Goal: Information Seeking & Learning: Learn about a topic

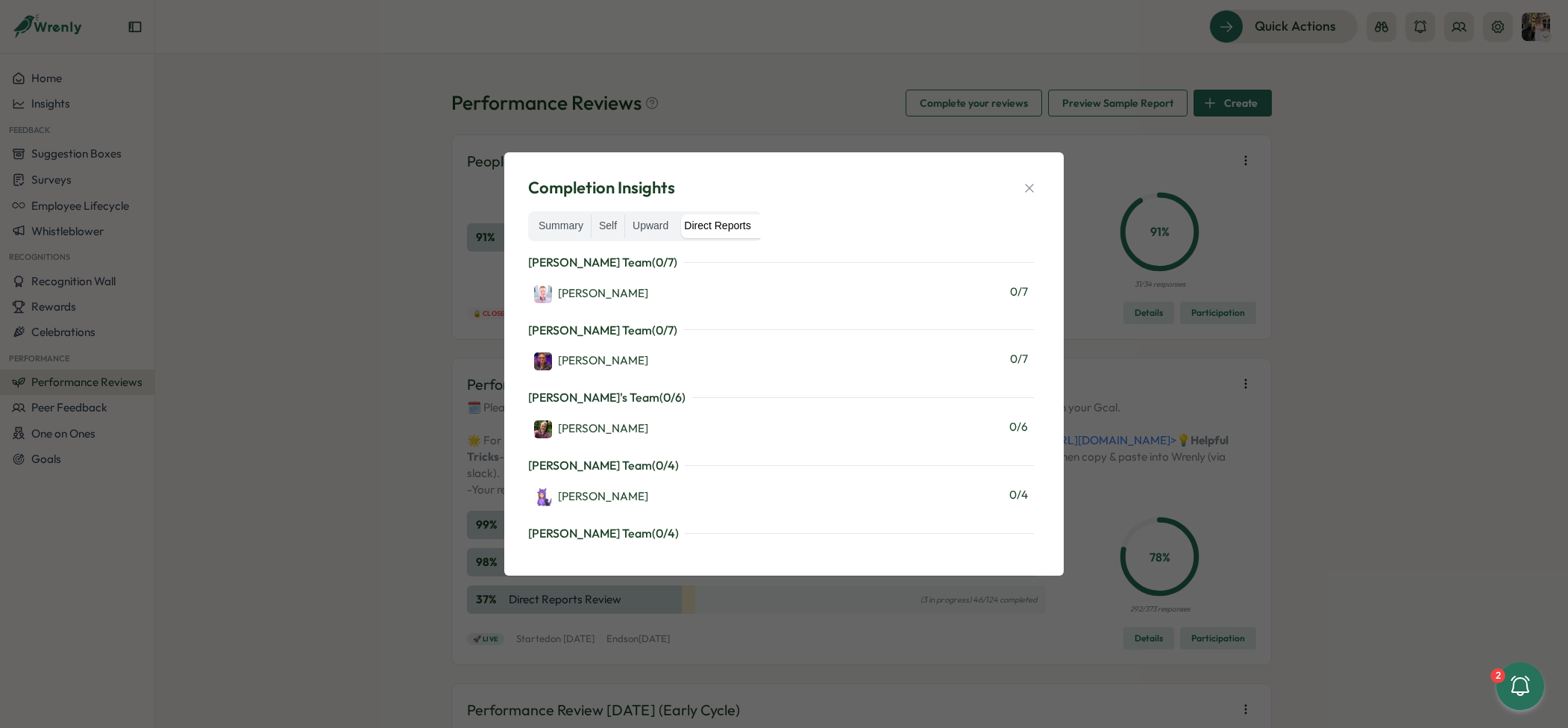
scroll to position [1661, 0]
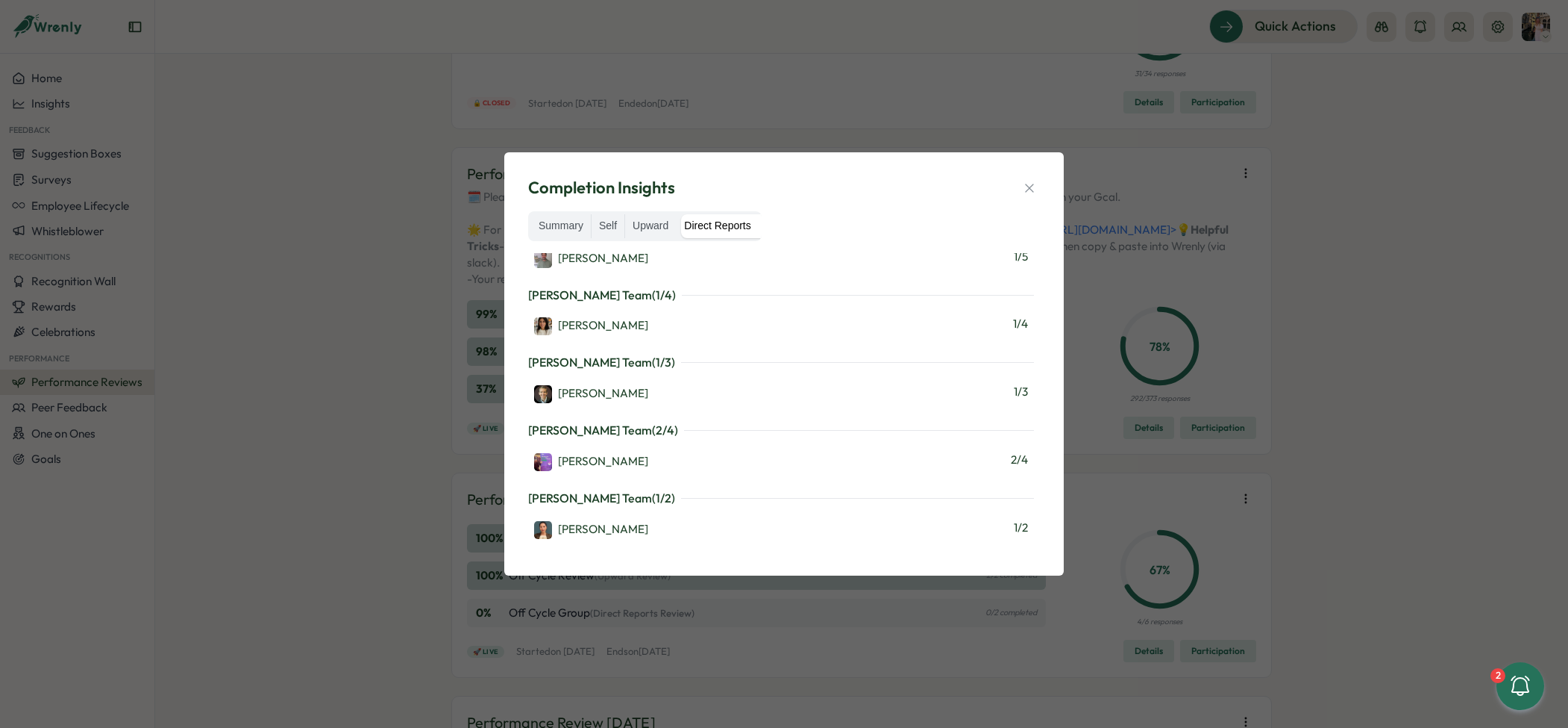
click at [232, 115] on div "Completion Insights Summary Self Upward Direct Reports Martyn Fagg's Team ( 0 /…" at bounding box center [784, 364] width 1568 height 728
click at [1026, 188] on icon "button" at bounding box center [1029, 188] width 15 height 15
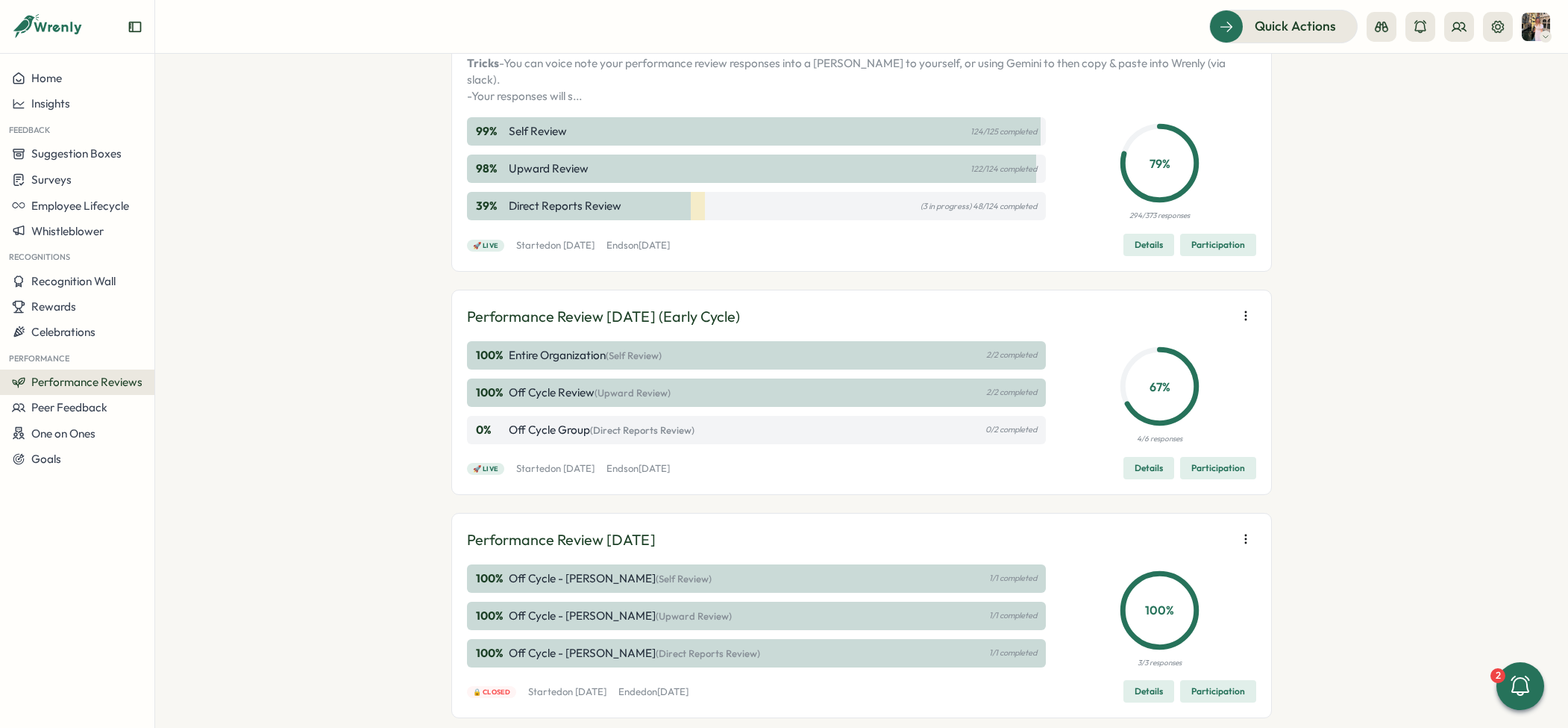
scroll to position [424, 0]
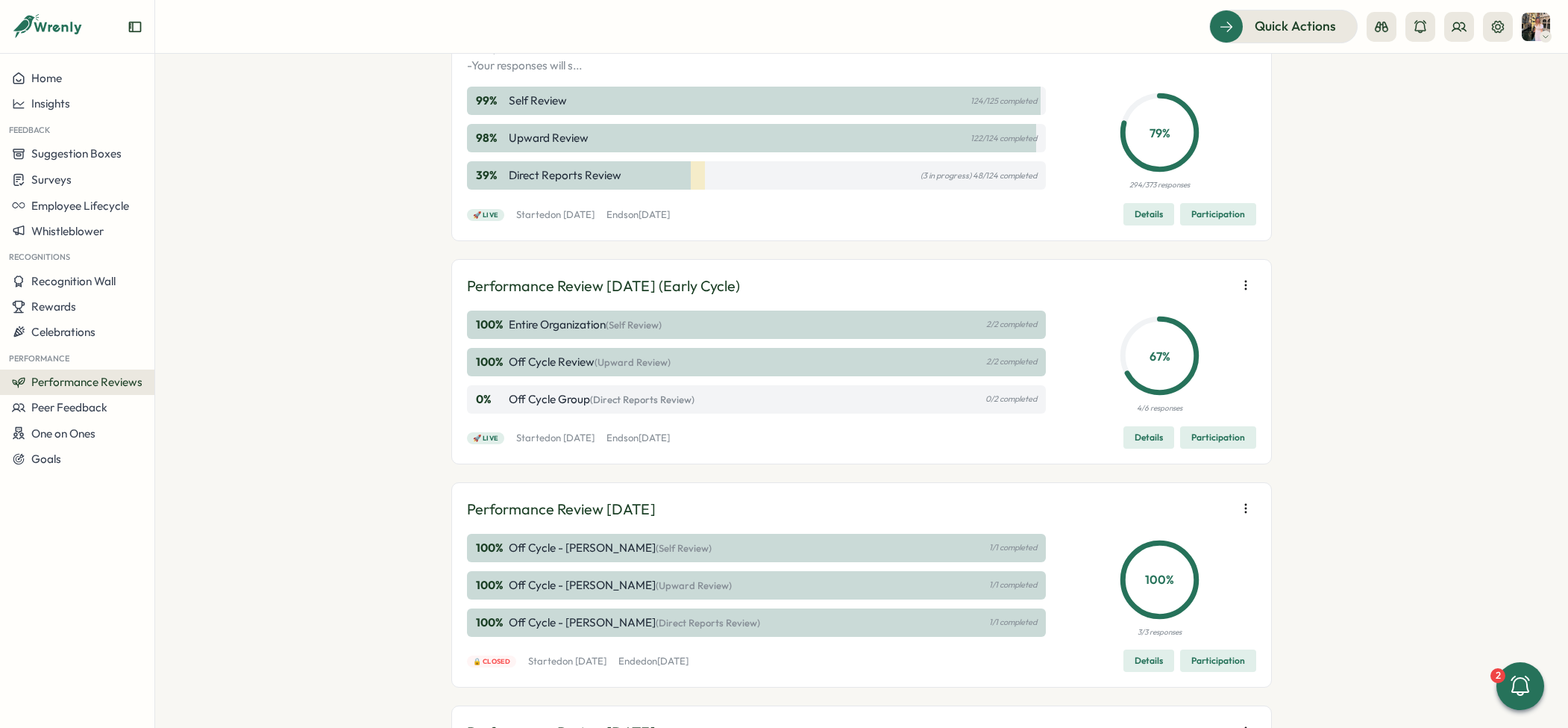
click at [1228, 226] on button "Participation" at bounding box center [1218, 213] width 76 height 22
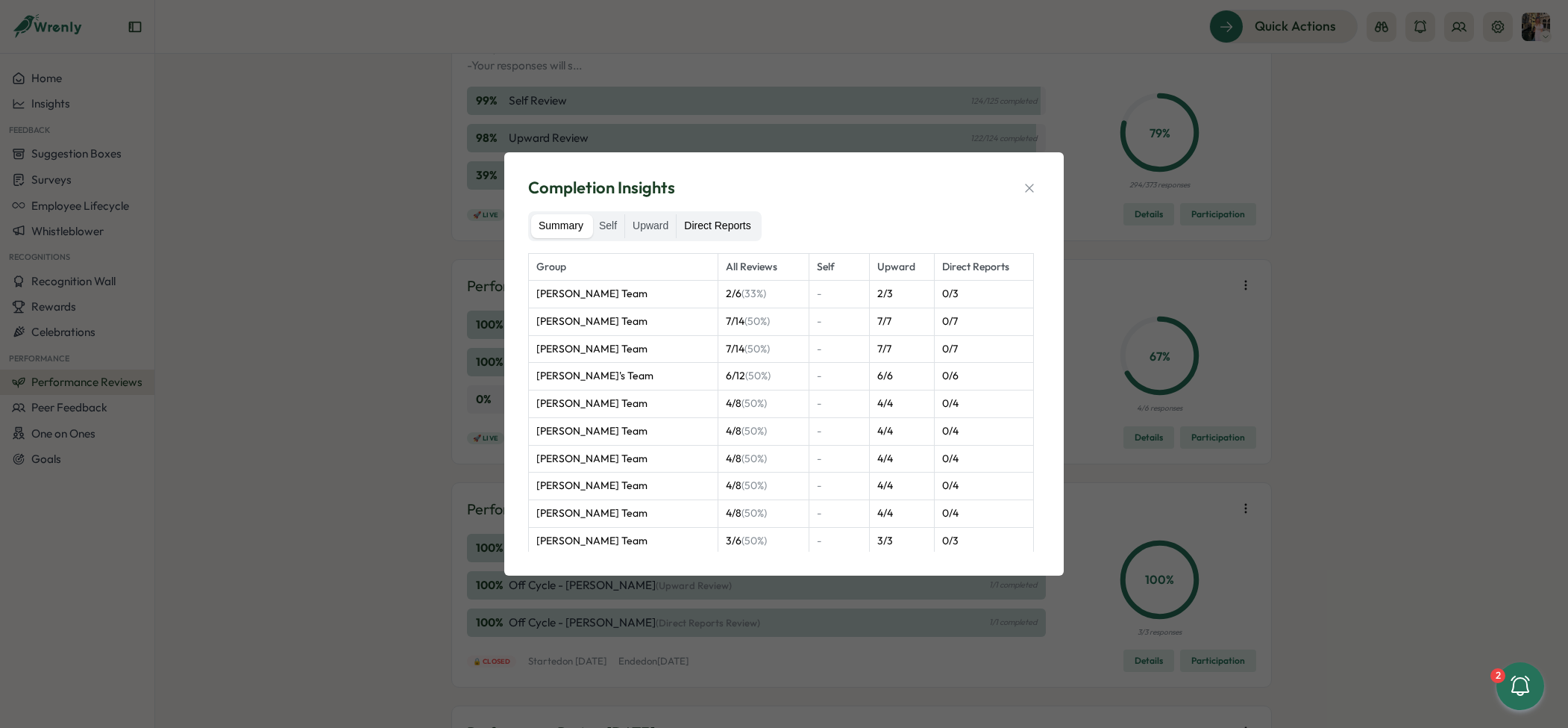
click at [704, 232] on label "Direct Reports" at bounding box center [717, 226] width 82 height 24
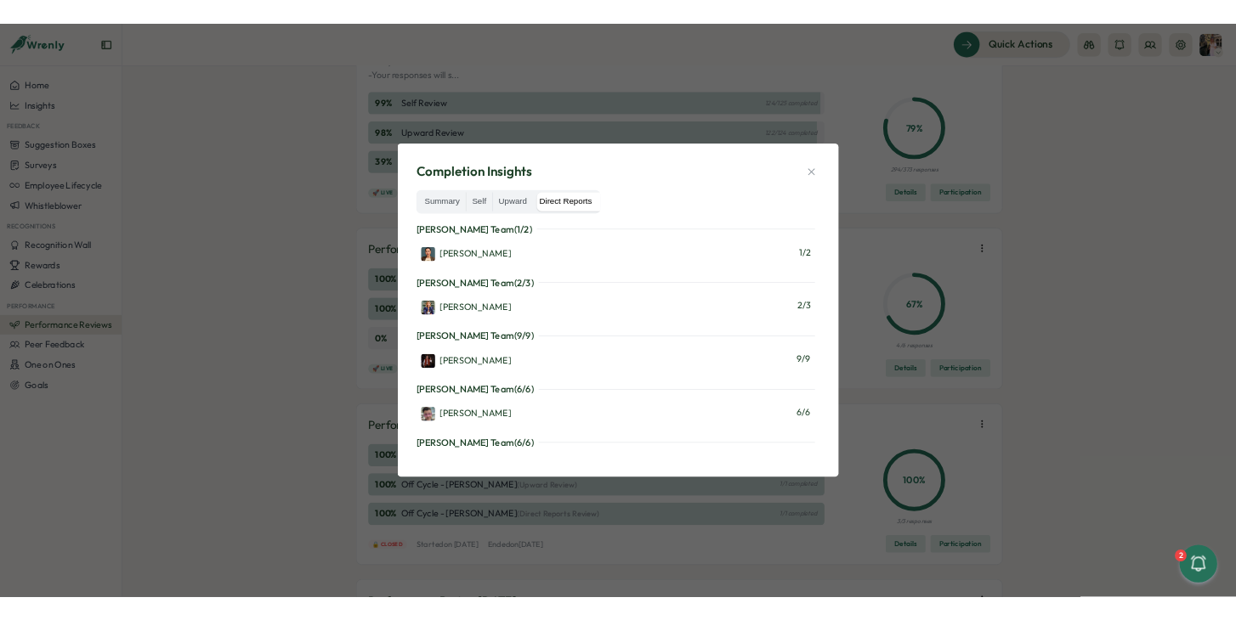
scroll to position [2084, 0]
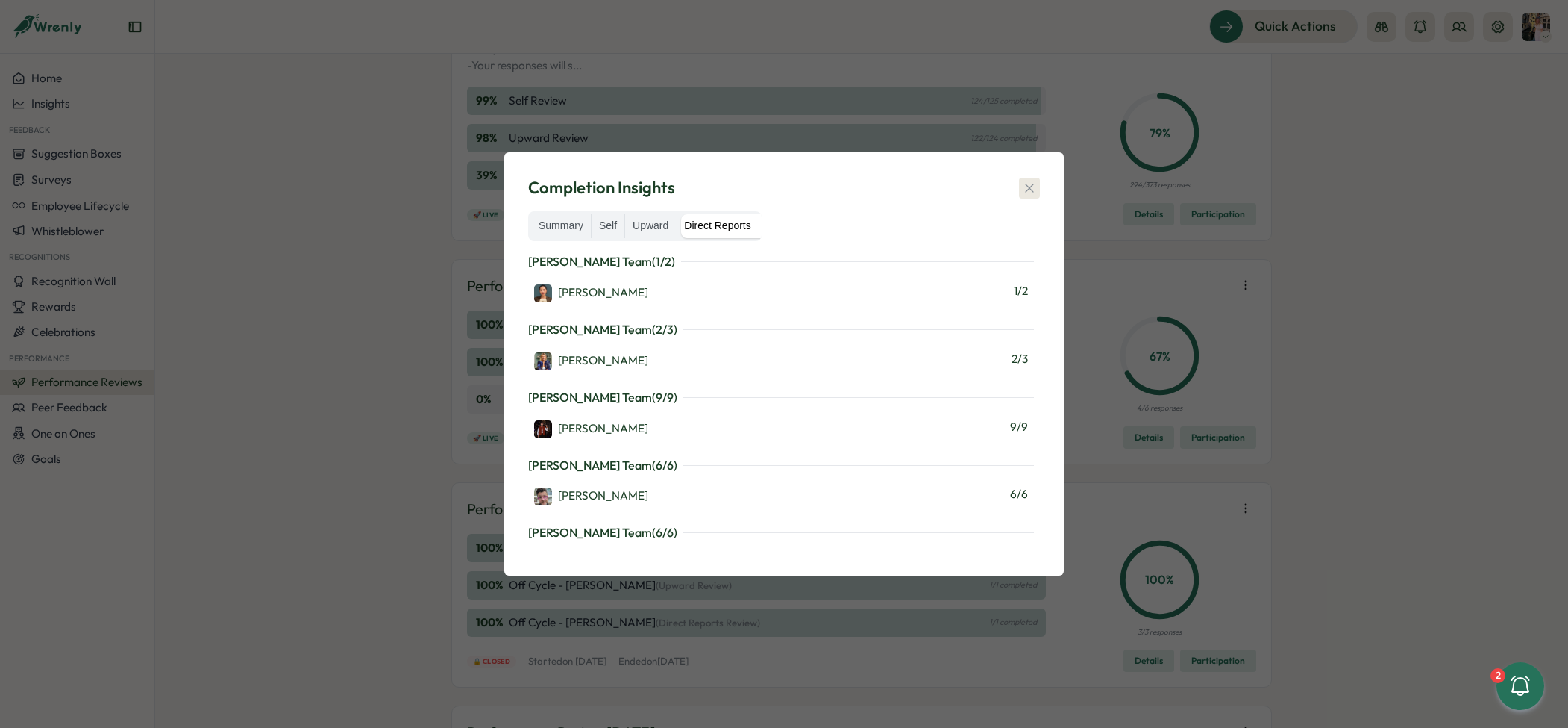
click at [1035, 191] on icon "button" at bounding box center [1029, 188] width 15 height 15
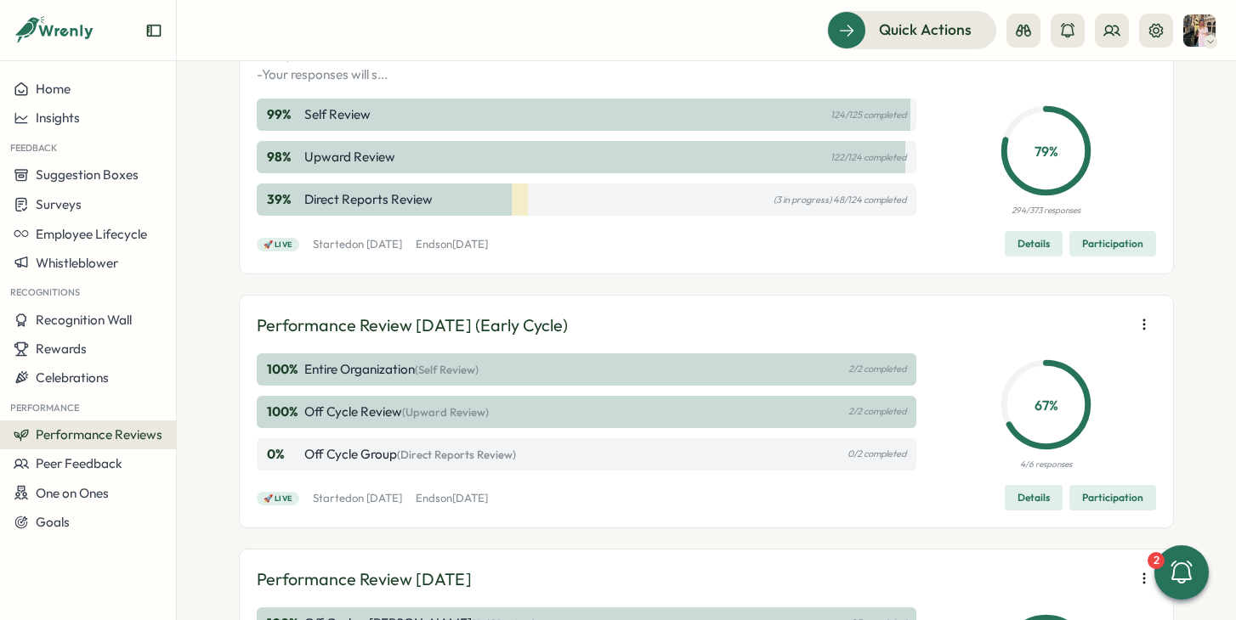
scroll to position [483, 0]
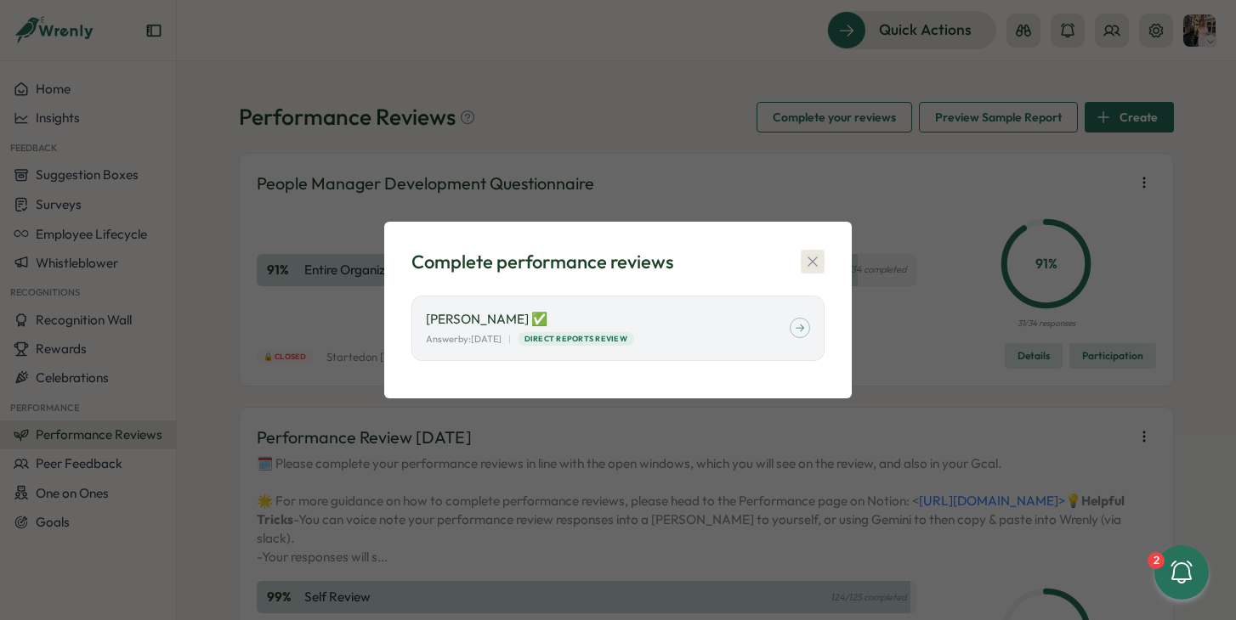
click at [806, 261] on icon "button" at bounding box center [812, 261] width 17 height 17
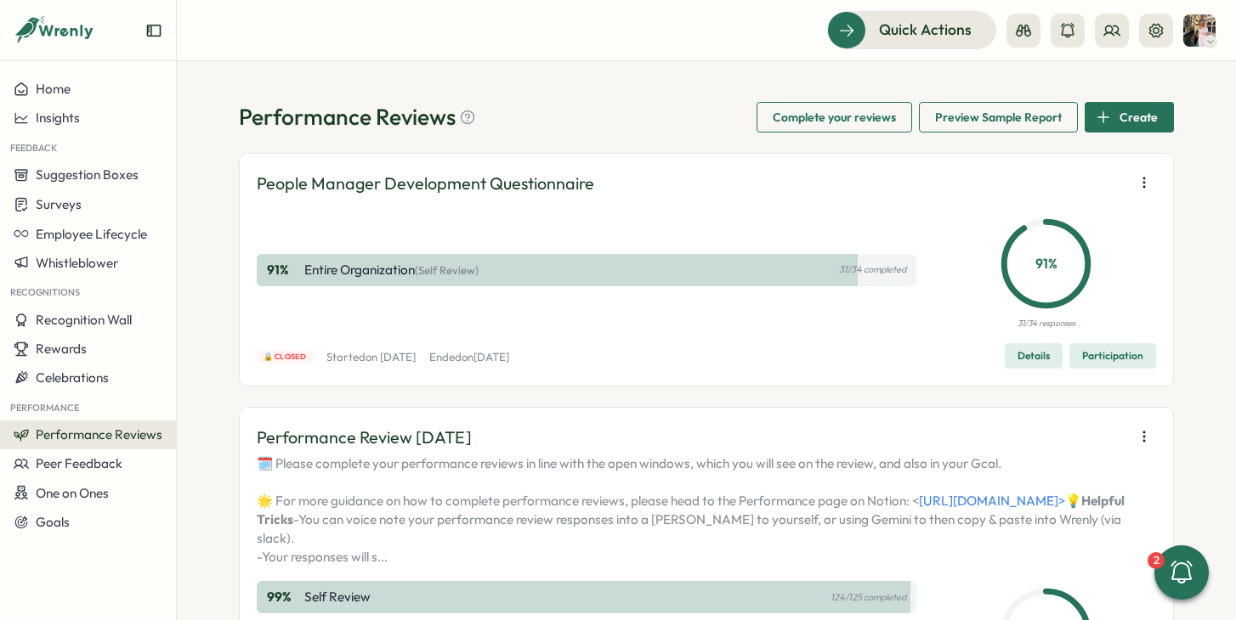
click at [47, 425] on button "Performance Reviews" at bounding box center [88, 435] width 176 height 29
click at [204, 406] on div "Reviews" at bounding box center [246, 402] width 132 height 19
click at [126, 431] on span "Performance Reviews" at bounding box center [99, 435] width 127 height 16
click at [195, 409] on div "Reviews" at bounding box center [246, 402] width 132 height 19
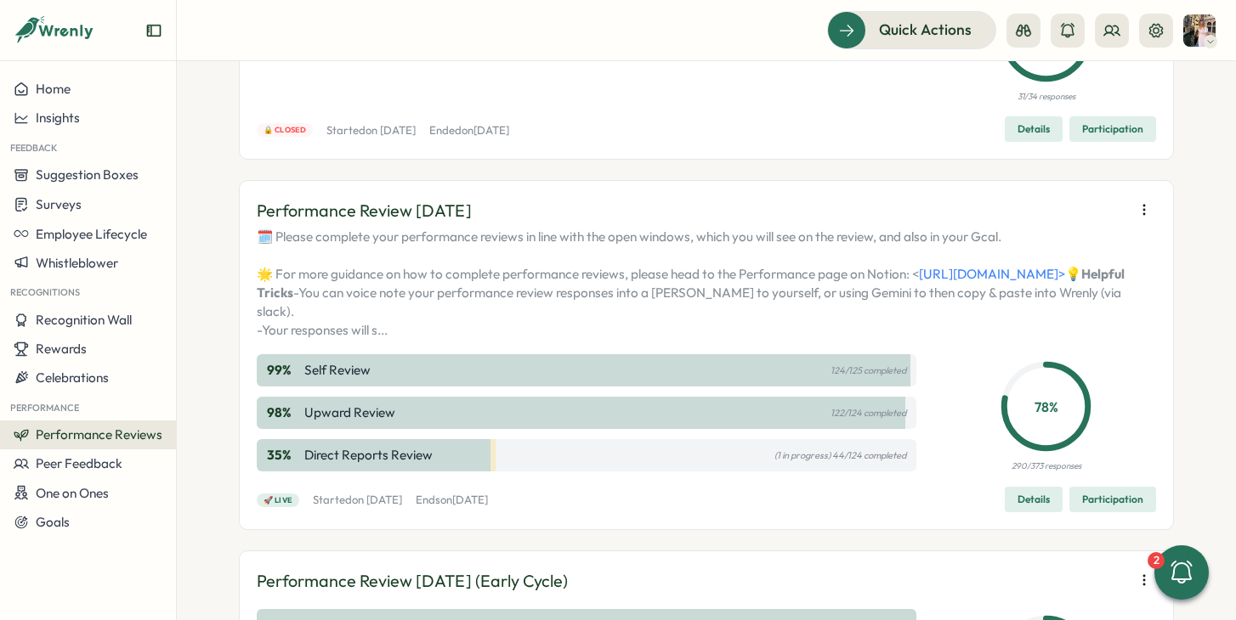
scroll to position [226, 0]
click at [1101, 37] on button at bounding box center [1112, 31] width 34 height 34
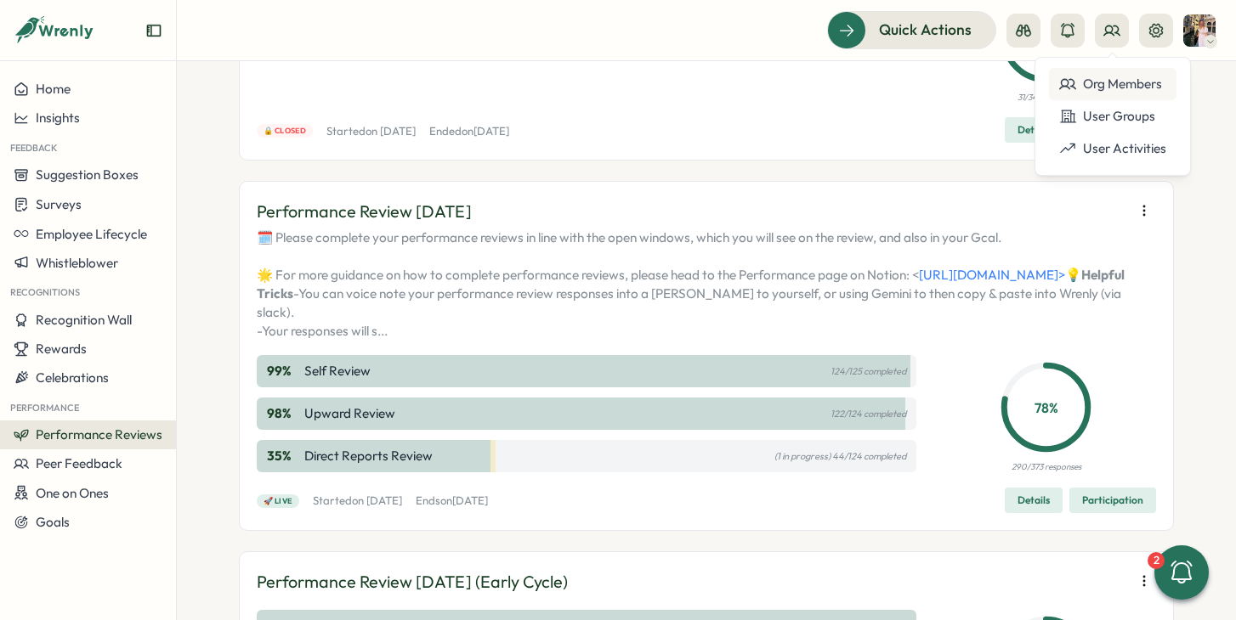
click at [1072, 88] on icon at bounding box center [1067, 84] width 17 height 17
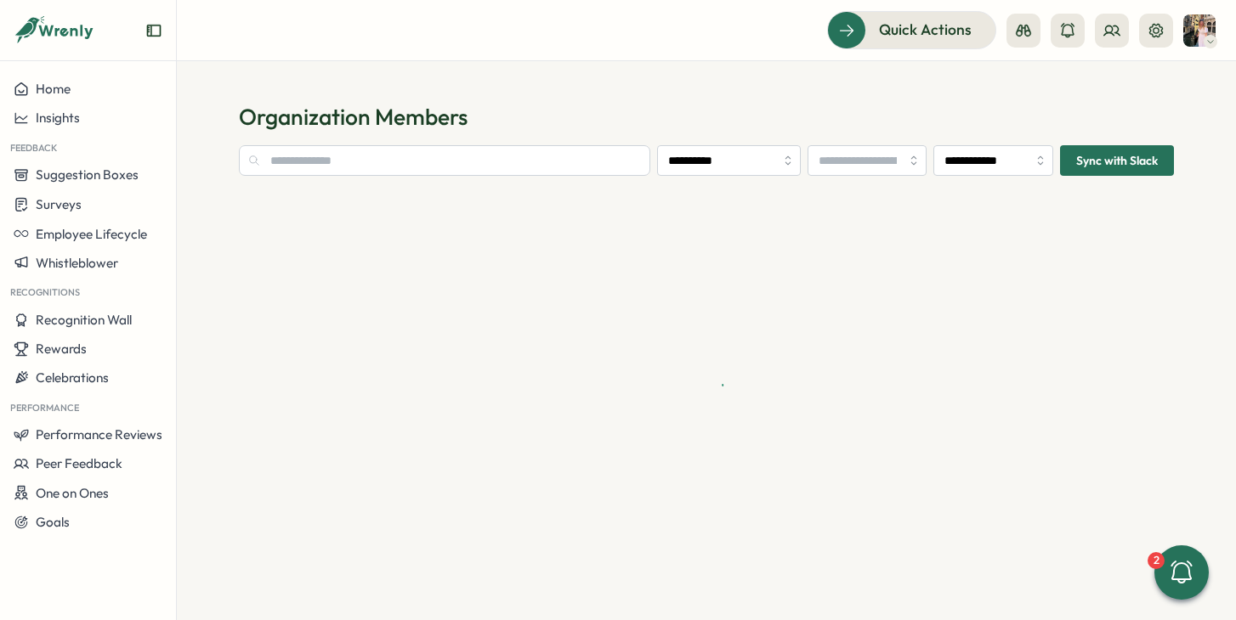
type input "**********"
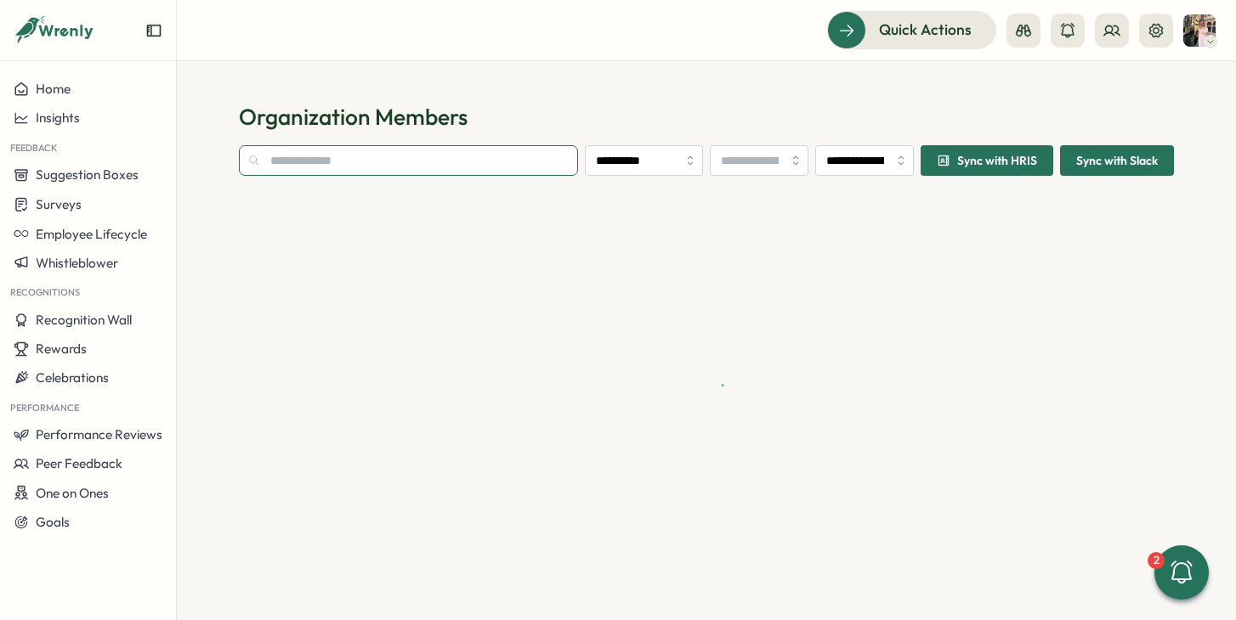
click at [503, 147] on input "text" at bounding box center [408, 160] width 339 height 31
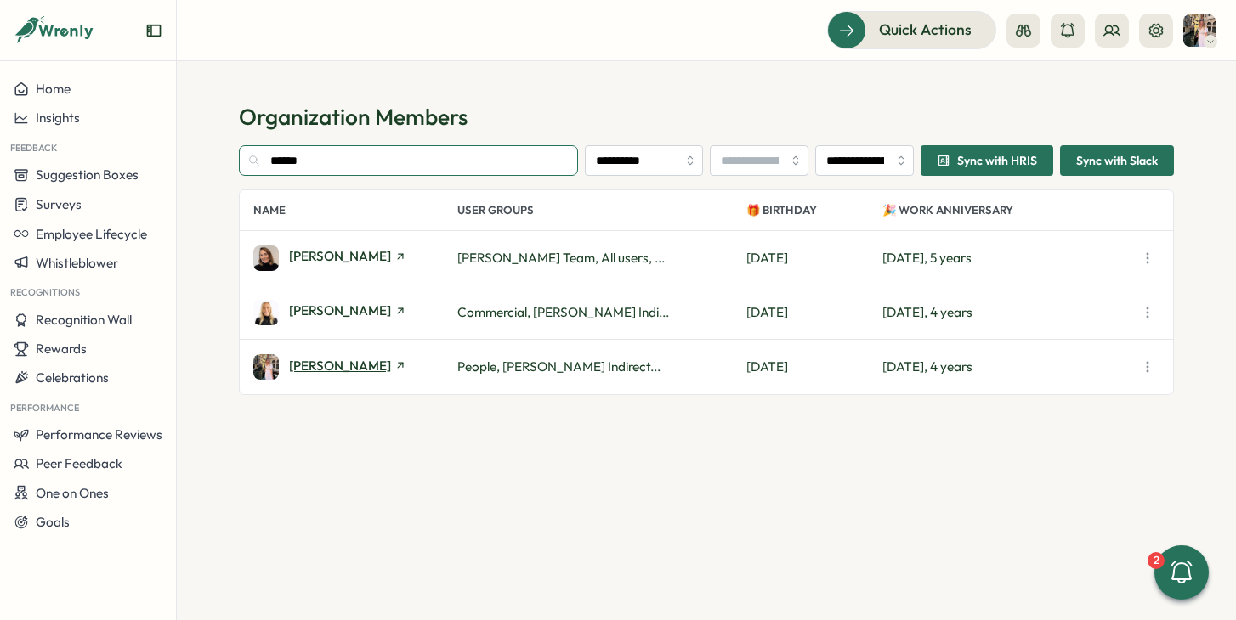
type input "******"
click at [343, 365] on span "[PERSON_NAME]" at bounding box center [340, 365] width 102 height 13
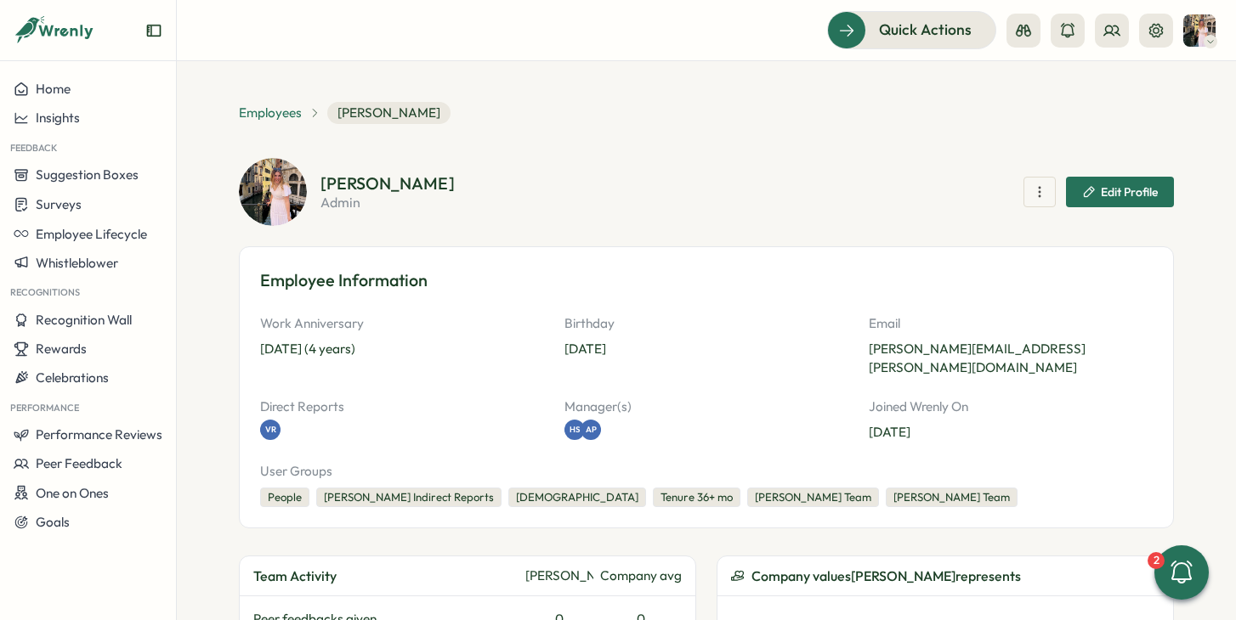
click at [263, 109] on span "Employees" at bounding box center [270, 113] width 63 height 19
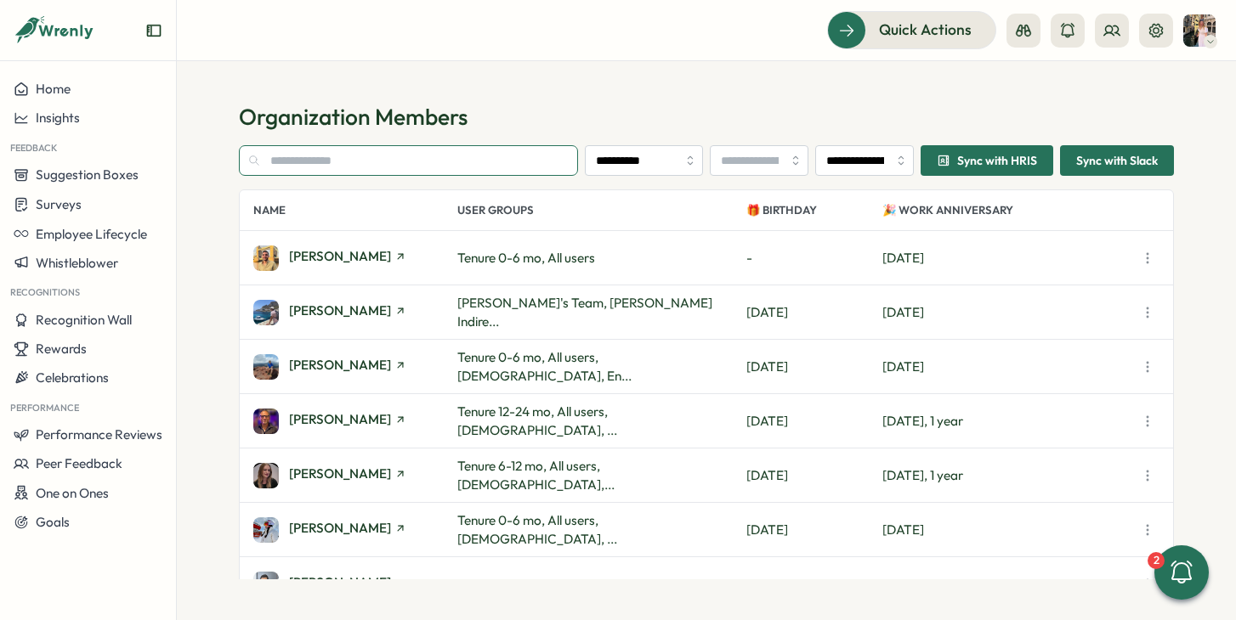
click at [308, 161] on input "text" at bounding box center [408, 160] width 339 height 31
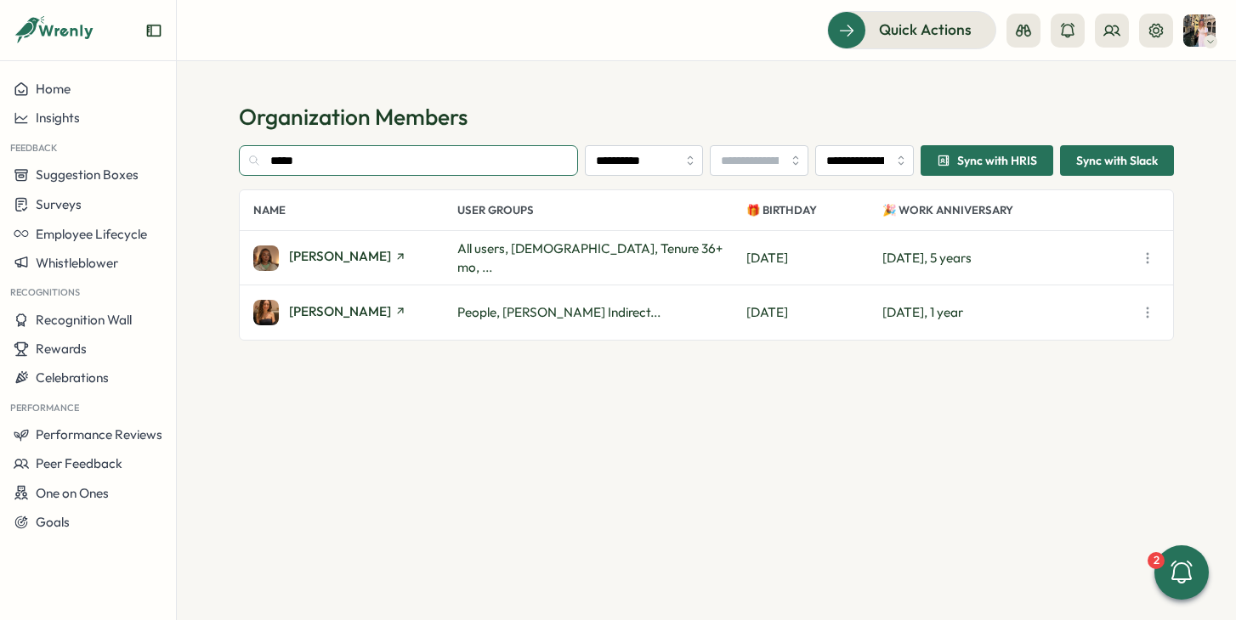
type input "*****"
click at [319, 320] on div "Emily Thompson" at bounding box center [347, 313] width 117 height 16
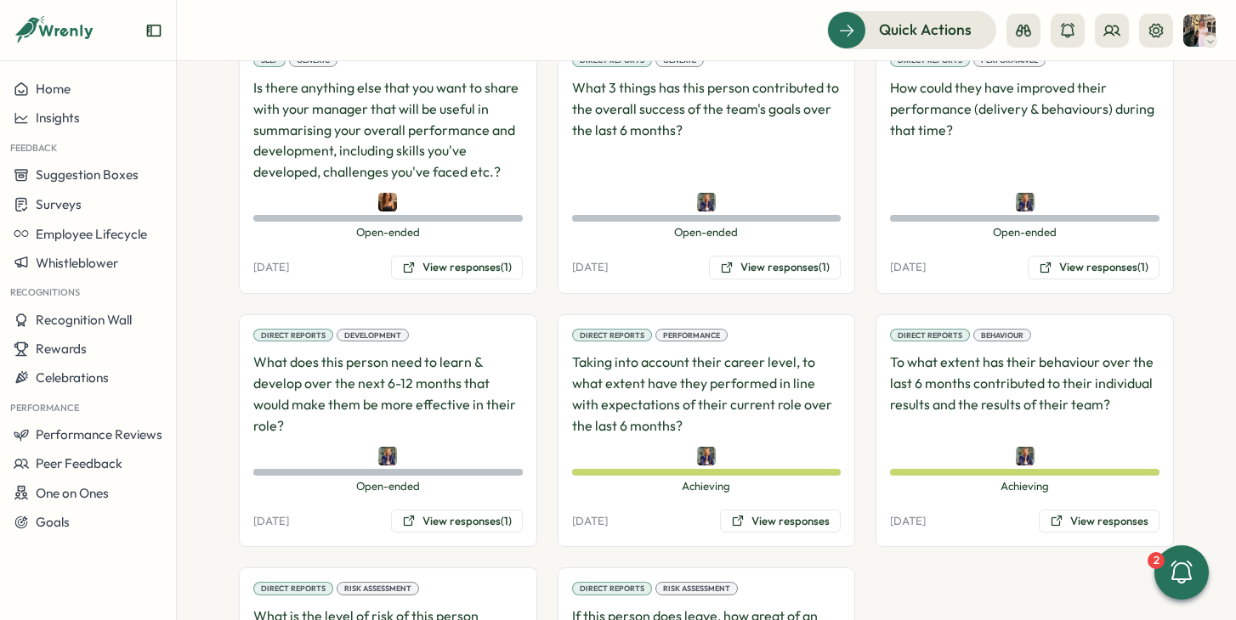
scroll to position [1310, 0]
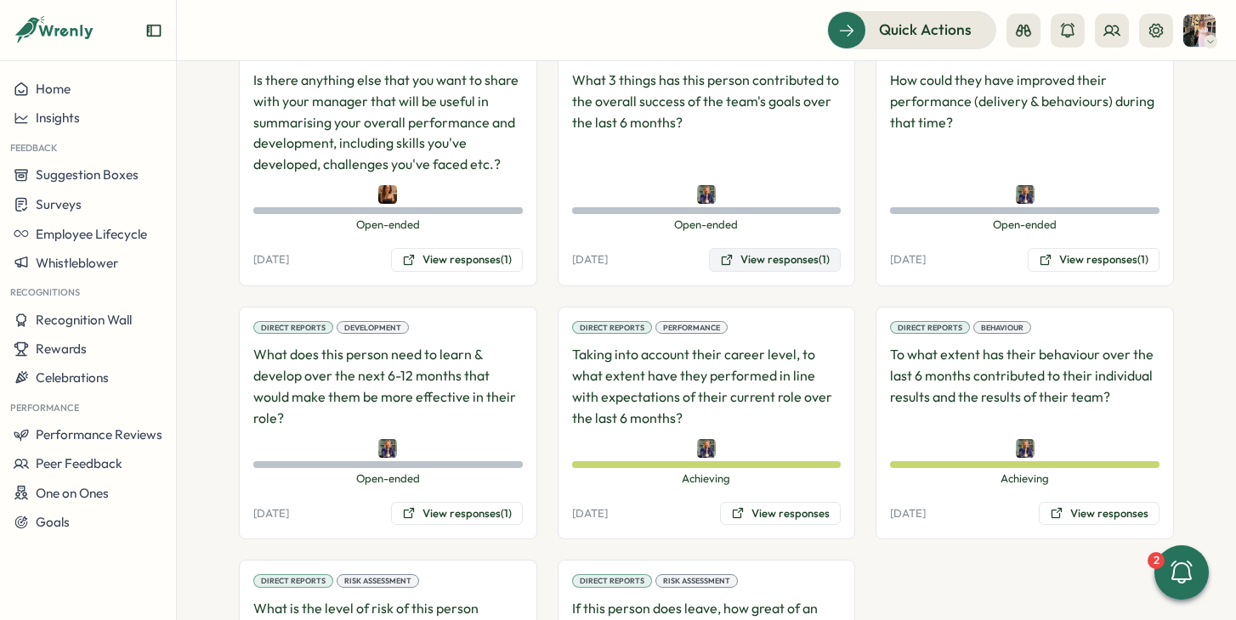
click at [776, 248] on button "View responses (1)" at bounding box center [775, 260] width 132 height 24
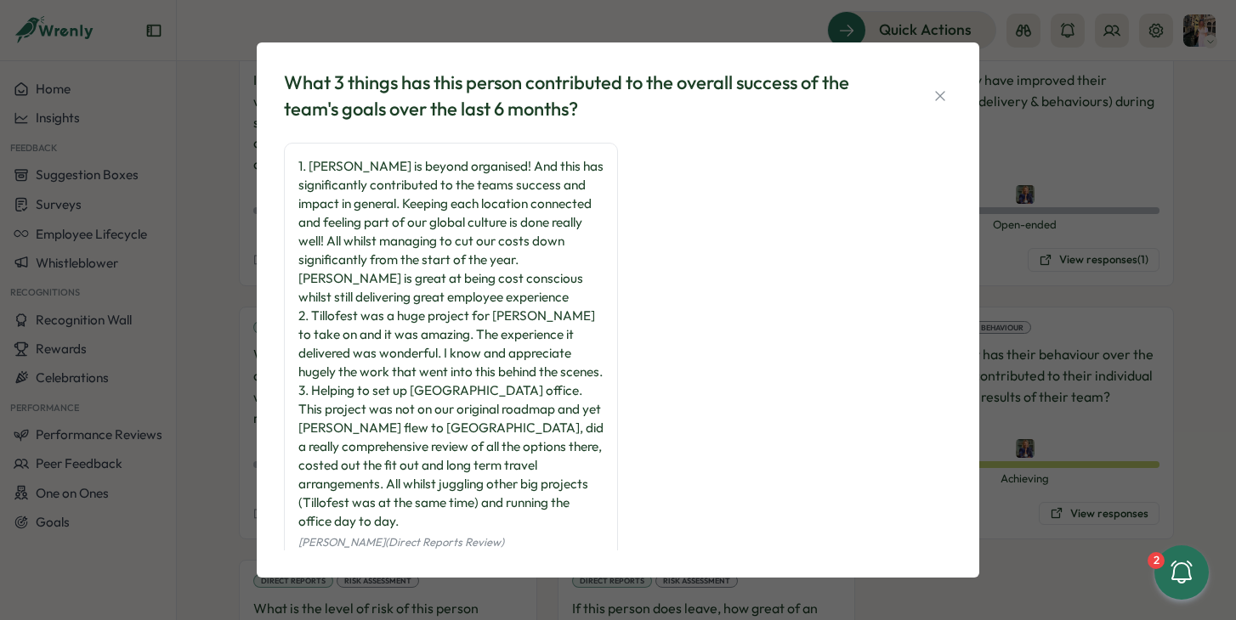
scroll to position [24, 0]
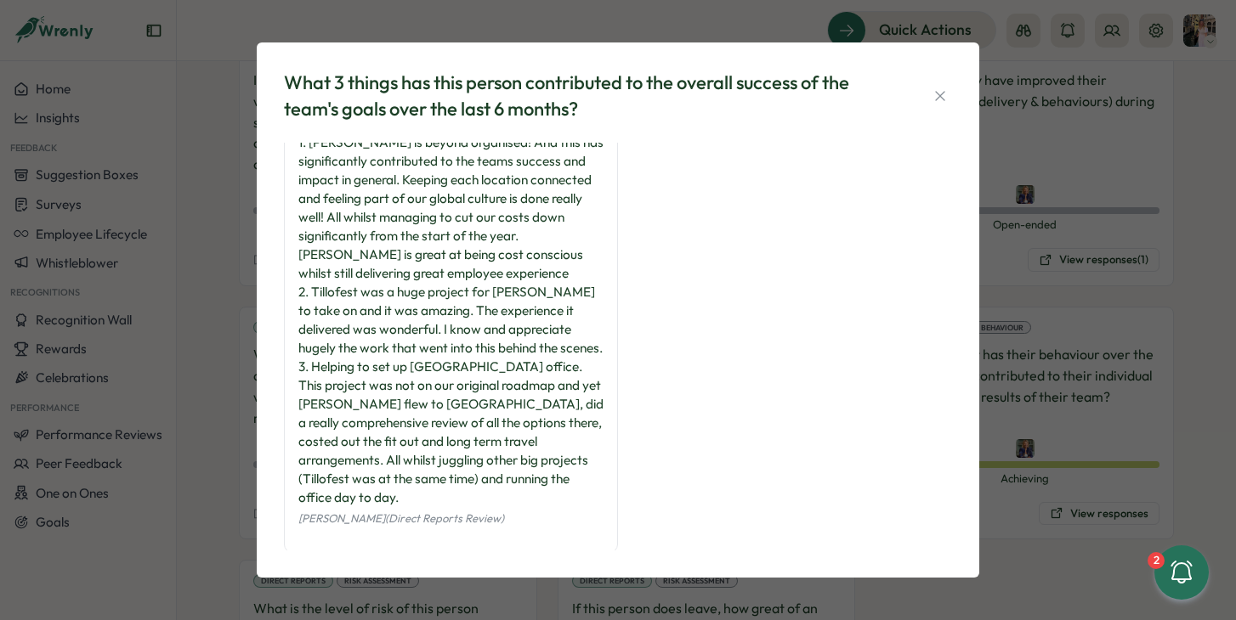
click at [1081, 261] on div "What 3 things has this person contributed to the overall success of the team's …" at bounding box center [618, 310] width 1236 height 620
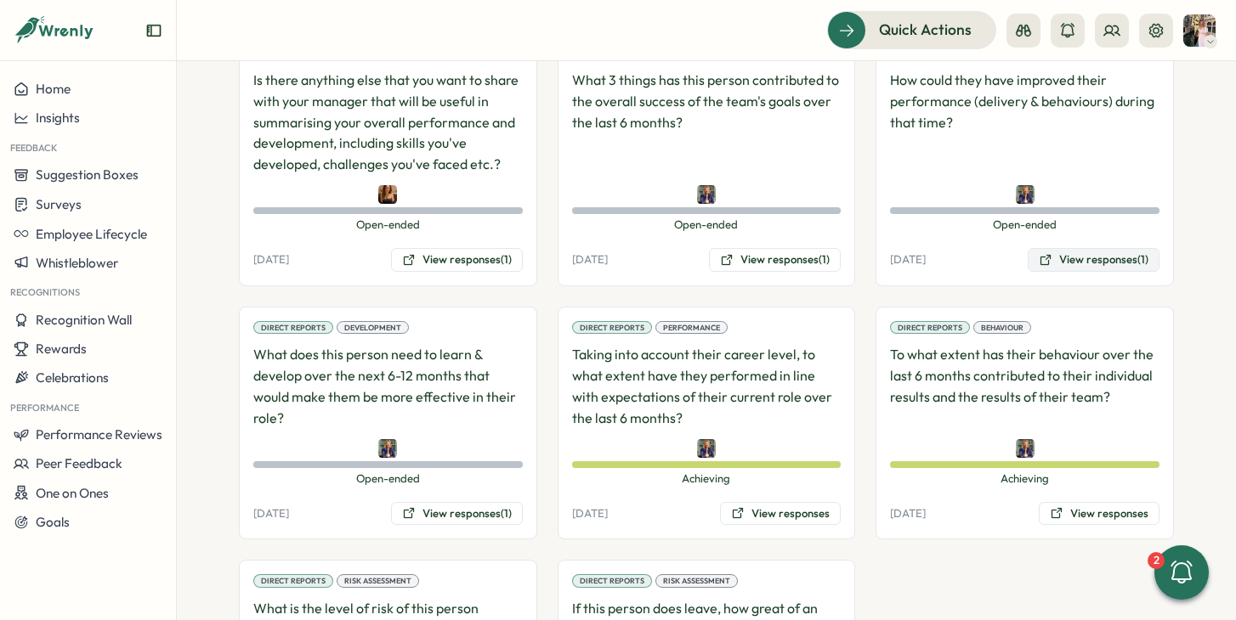
click at [1044, 255] on icon at bounding box center [1045, 260] width 10 height 10
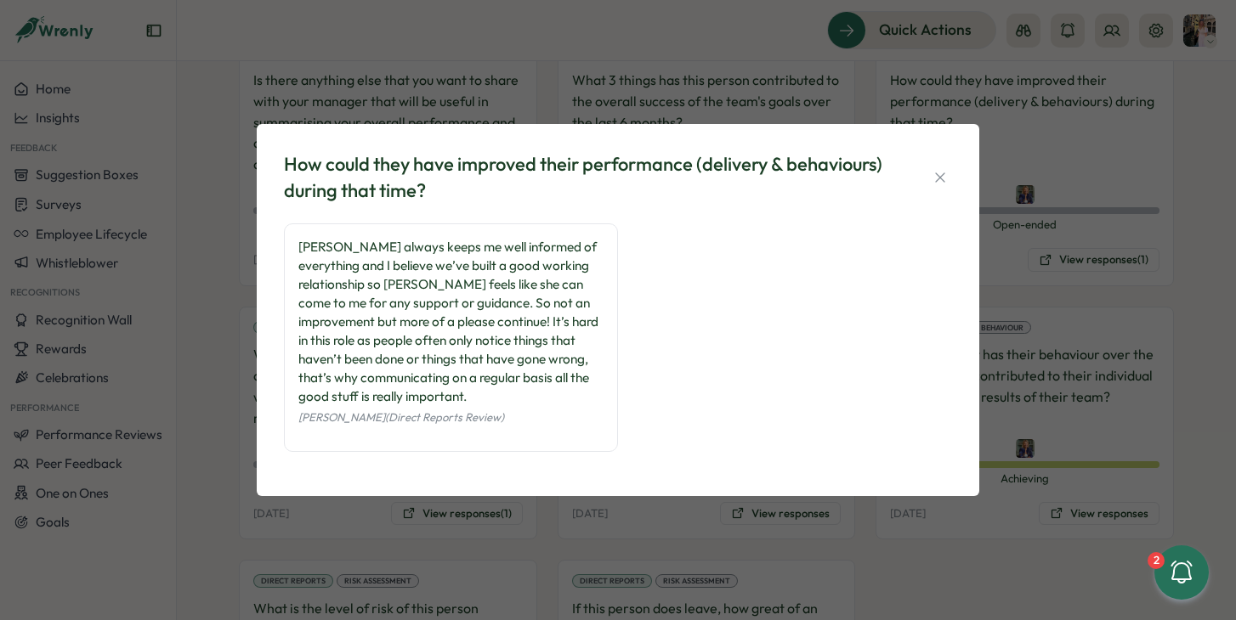
click at [1082, 228] on div "How could they have improved their performance (delivery & behaviours) during t…" at bounding box center [618, 310] width 1236 height 620
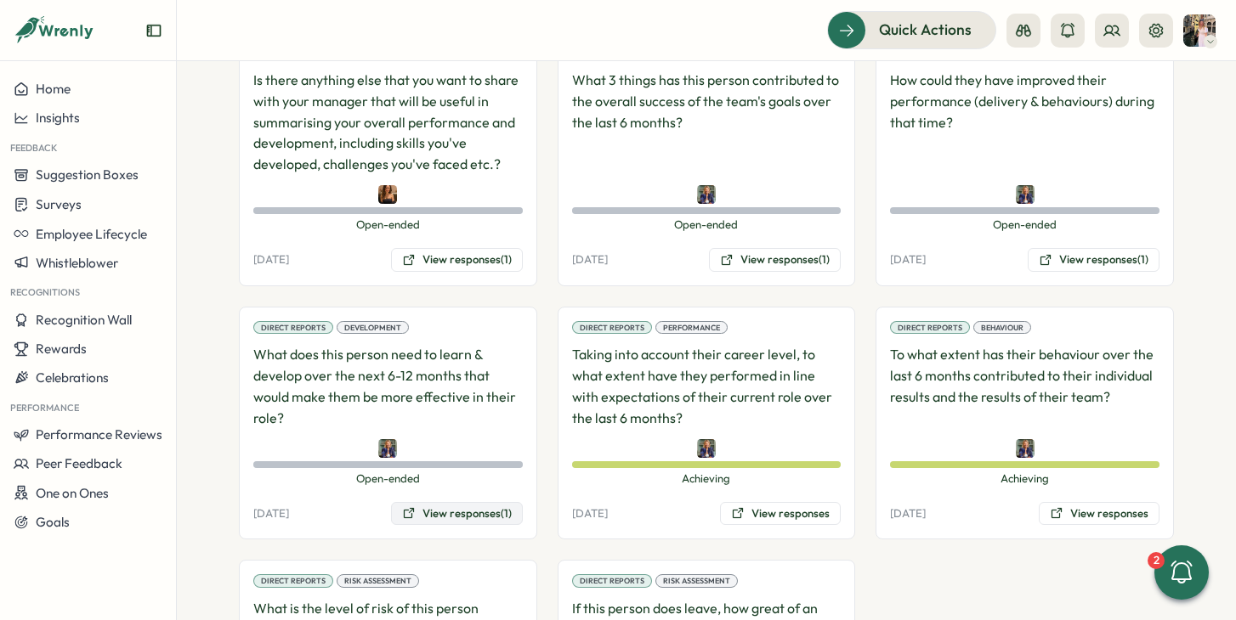
click at [445, 502] on button "View responses (1)" at bounding box center [457, 514] width 132 height 24
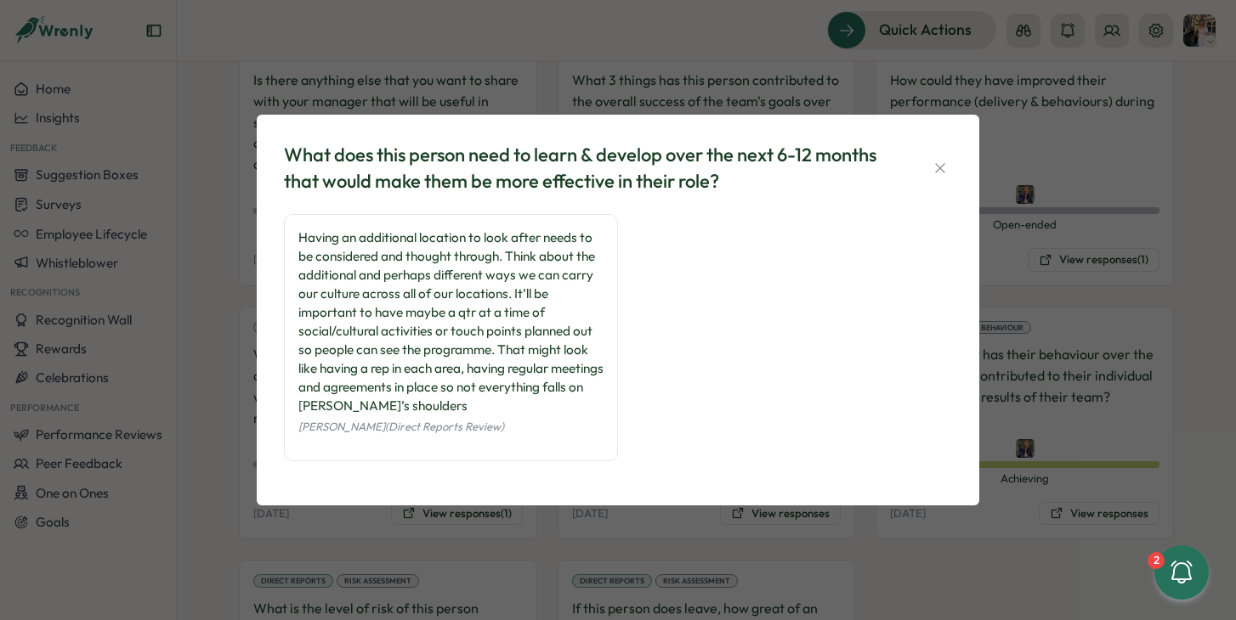
click at [1089, 260] on div "What does this person need to learn & develop over the next 6-12 months that wo…" at bounding box center [618, 310] width 1236 height 620
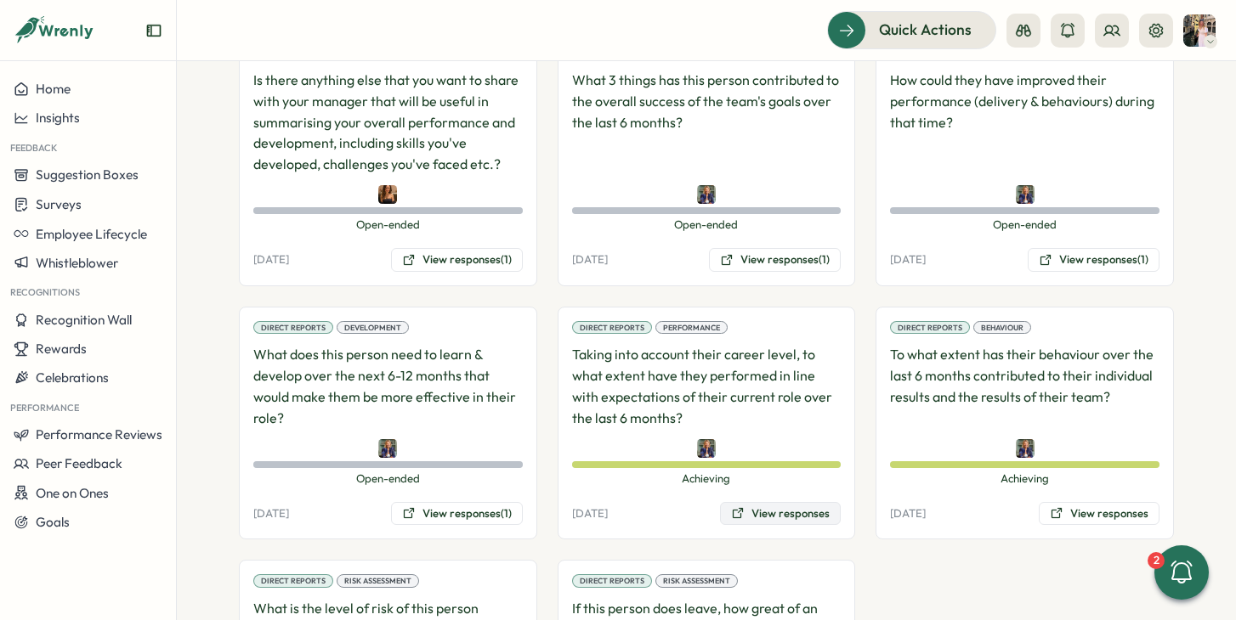
click at [798, 502] on button "View responses" at bounding box center [780, 514] width 121 height 24
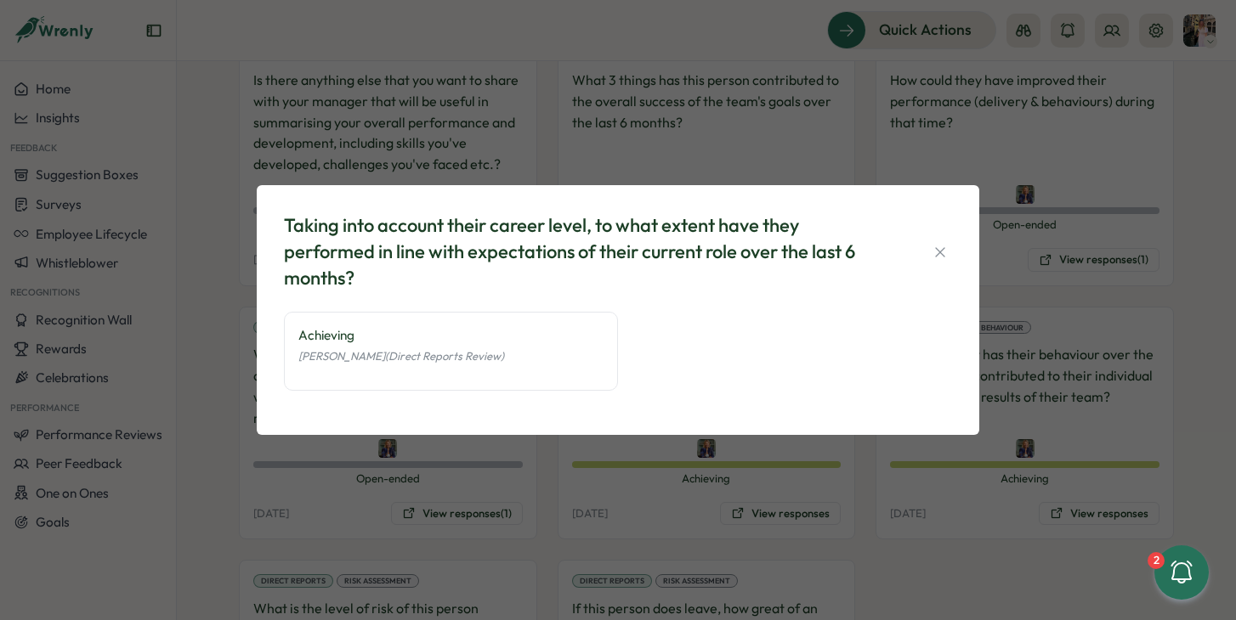
click at [1027, 389] on div "Taking into account their career level, to what extent have they performed in l…" at bounding box center [618, 310] width 1236 height 620
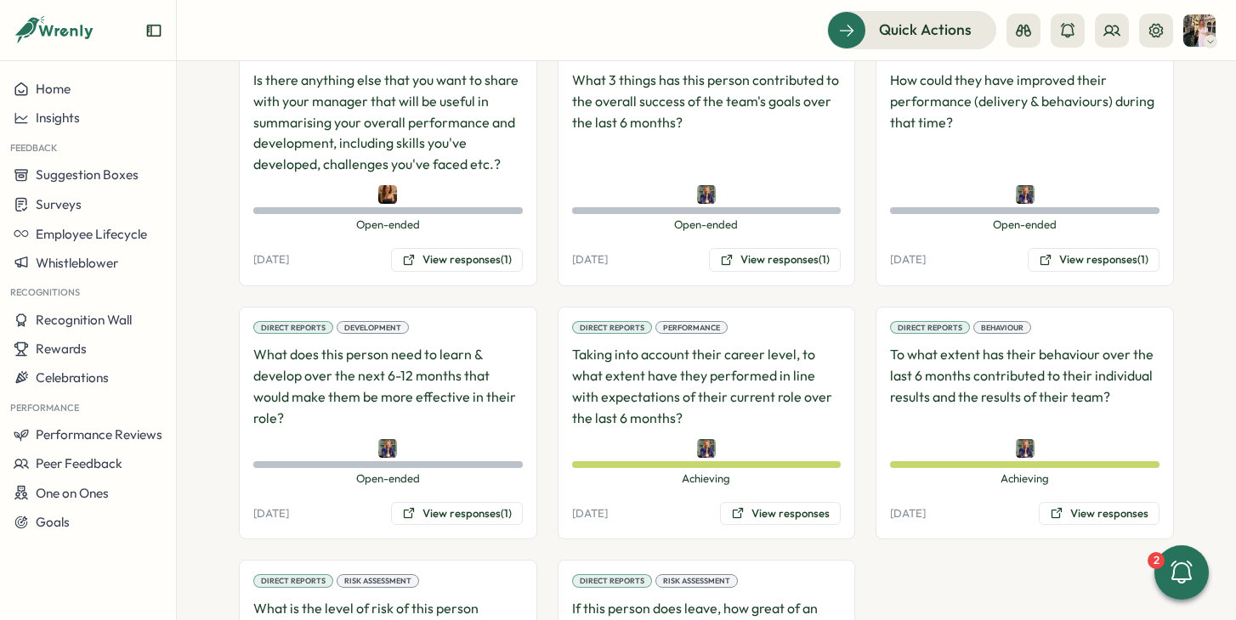
click at [1045, 452] on div "Direct Reports Behaviour To what extent has their behaviour over the last 6 mon…" at bounding box center [1024, 424] width 298 height 234
click at [1055, 502] on button "View responses" at bounding box center [1099, 514] width 121 height 24
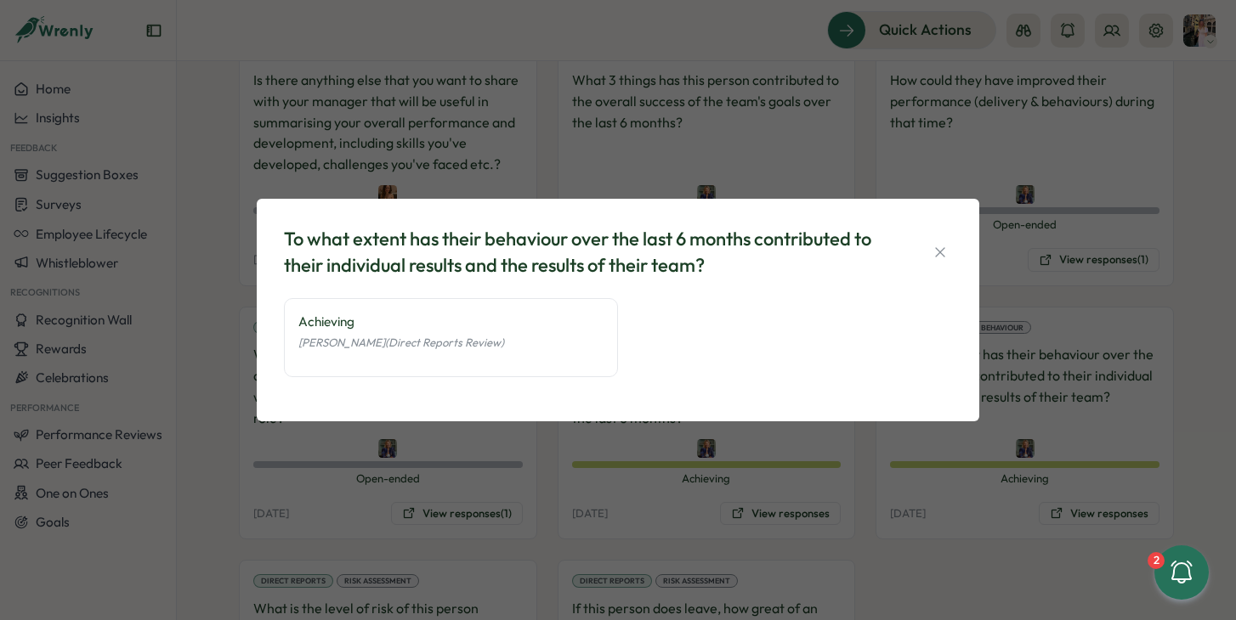
click at [978, 517] on div "To what extent has their behaviour over the last 6 months contributed to their …" at bounding box center [618, 310] width 1236 height 620
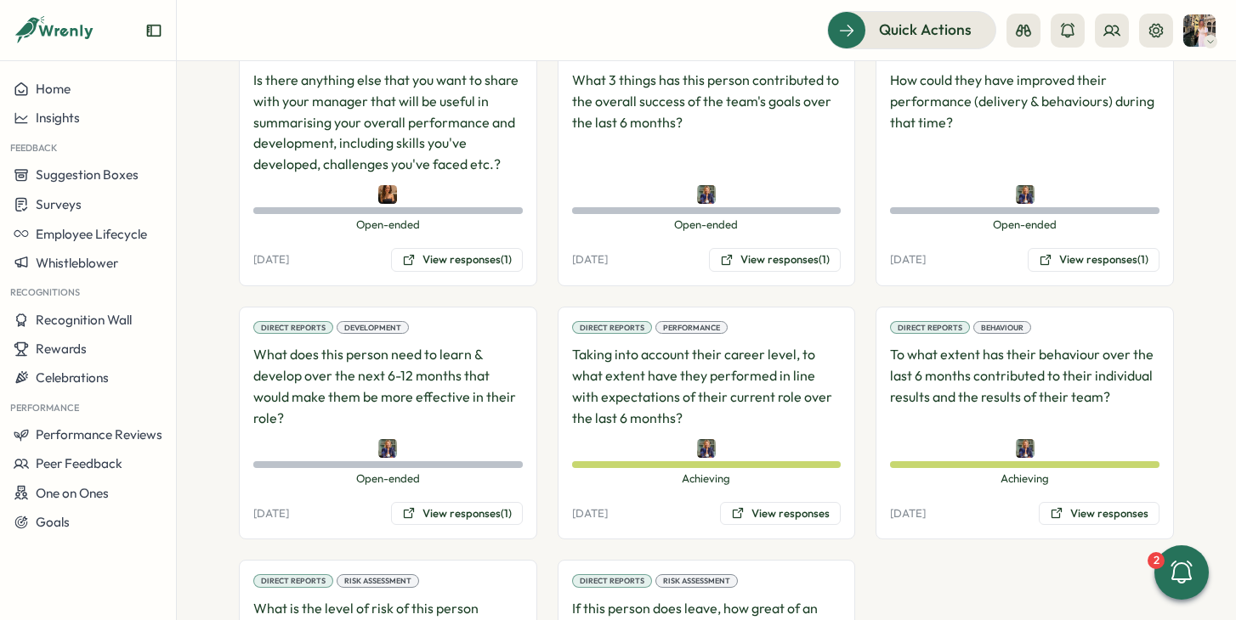
scroll to position [1466, 0]
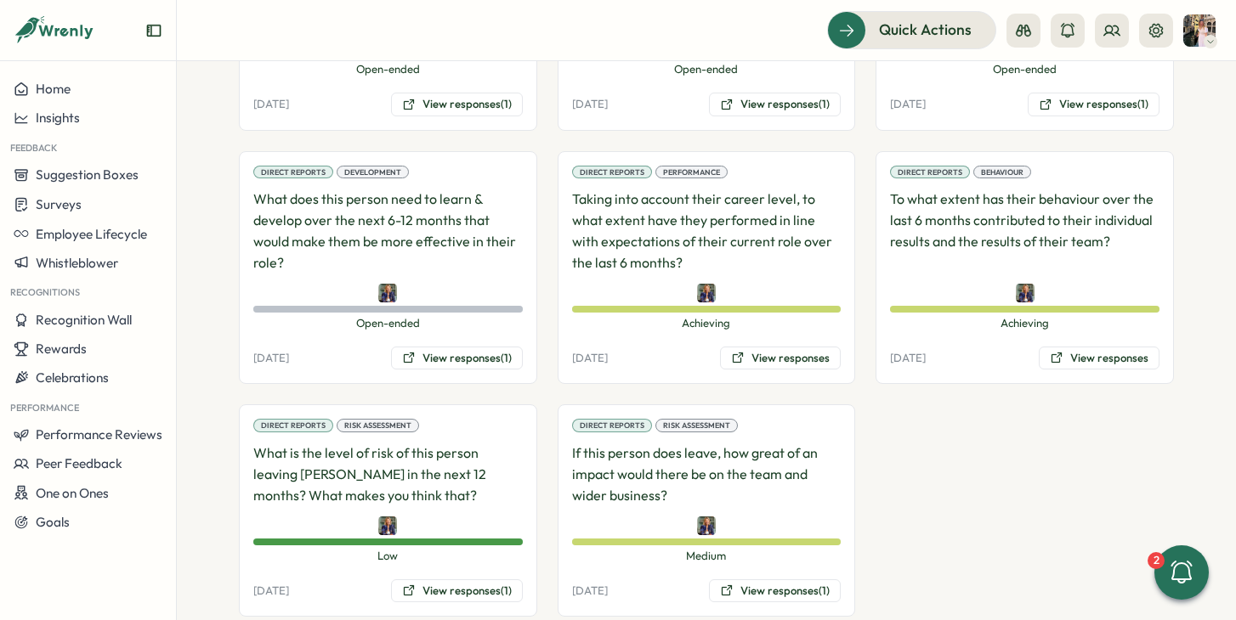
click at [427, 574] on div "Direct Reports Risk Assessment What is the level of risk of this person leaving…" at bounding box center [388, 511] width 298 height 212
click at [427, 580] on button "View responses (1)" at bounding box center [457, 592] width 132 height 24
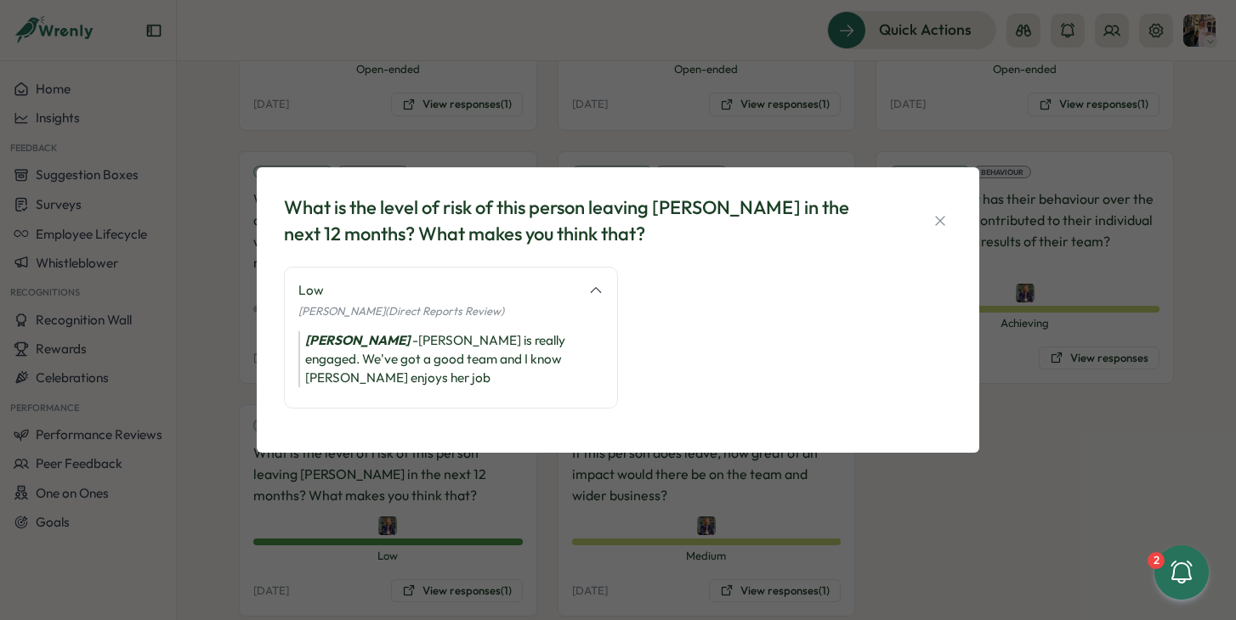
click at [691, 512] on div "What is the level of risk of this person leaving Tillo in the next 12 months? W…" at bounding box center [618, 310] width 1236 height 620
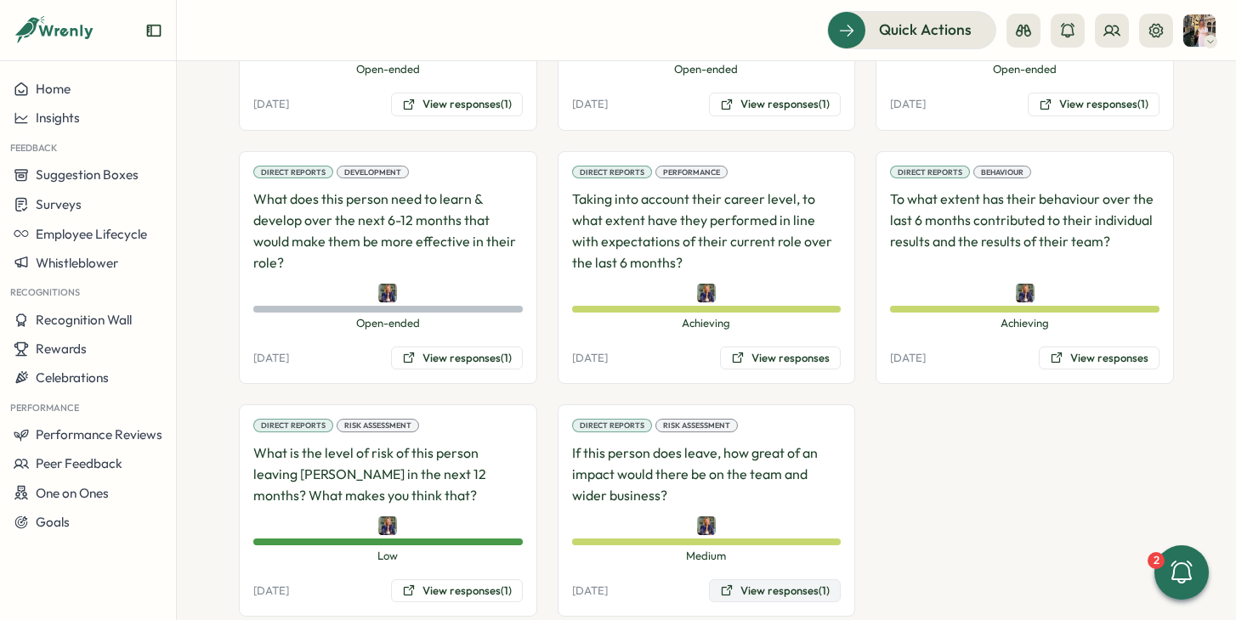
click at [767, 580] on button "View responses (1)" at bounding box center [775, 592] width 132 height 24
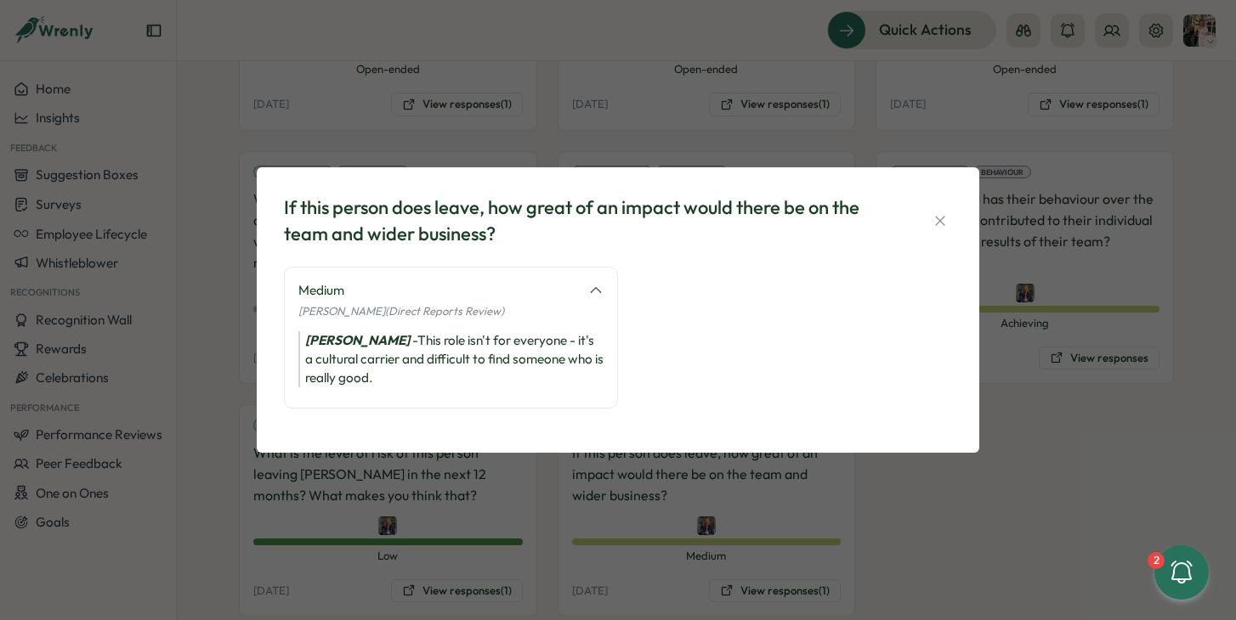
click at [569, 478] on div "If this person does leave, how great of an impact would there be on the team an…" at bounding box center [618, 310] width 1236 height 620
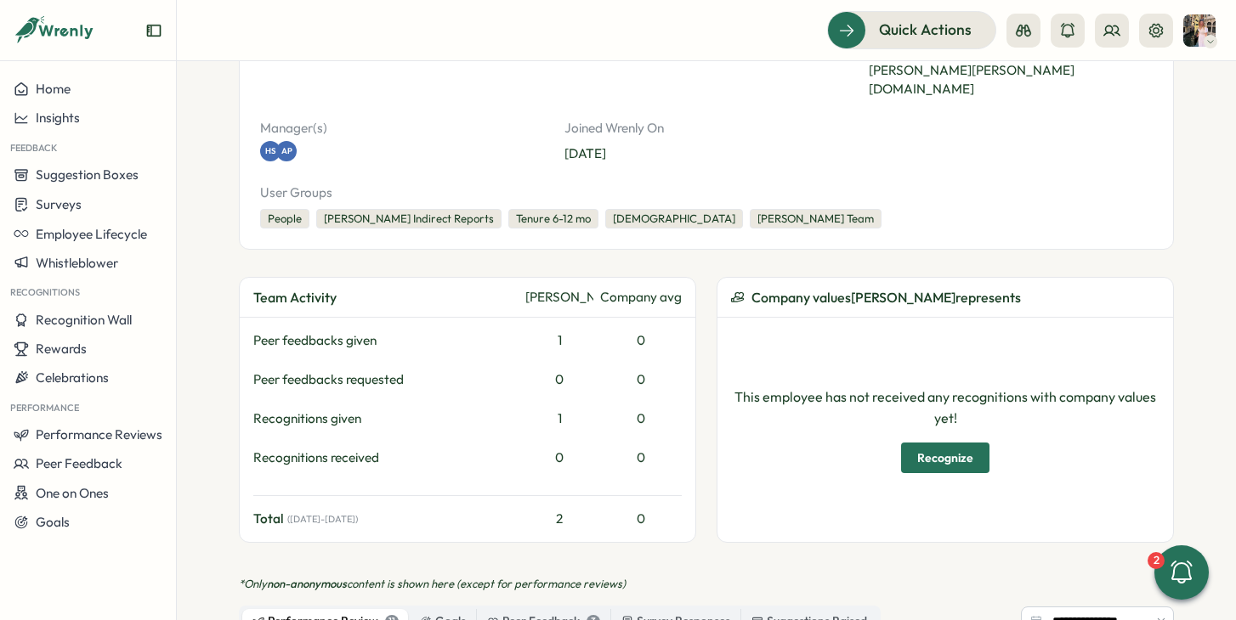
scroll to position [0, 0]
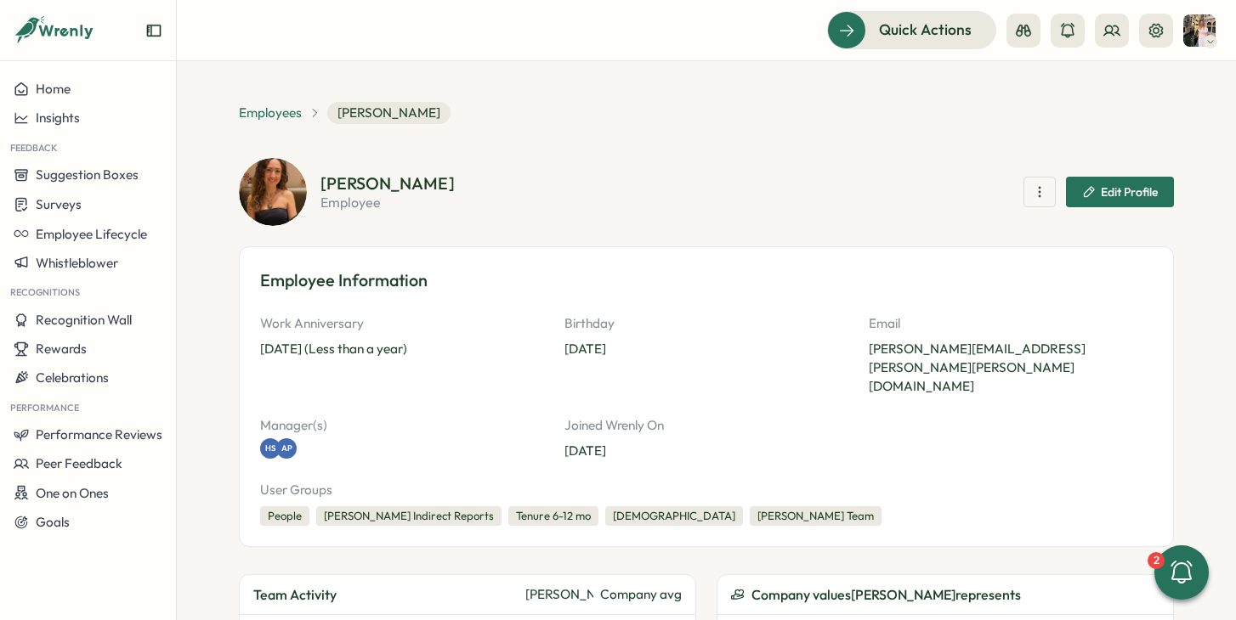
click at [274, 104] on span "Employees" at bounding box center [270, 113] width 63 height 19
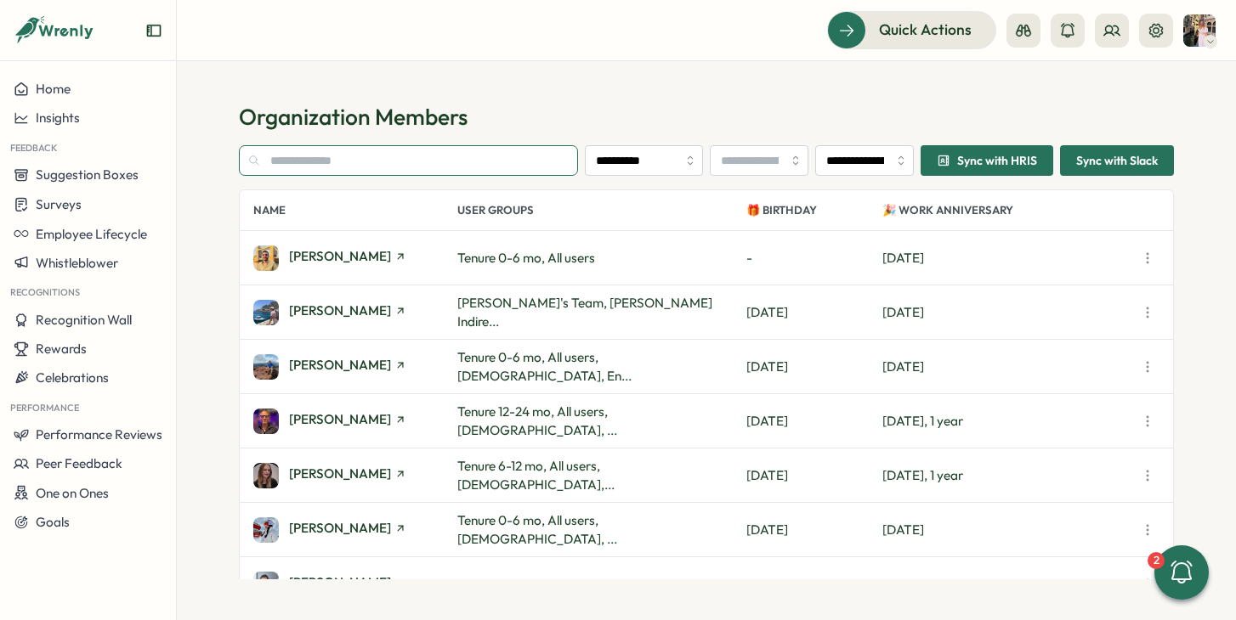
click at [313, 155] on input "text" at bounding box center [408, 160] width 339 height 31
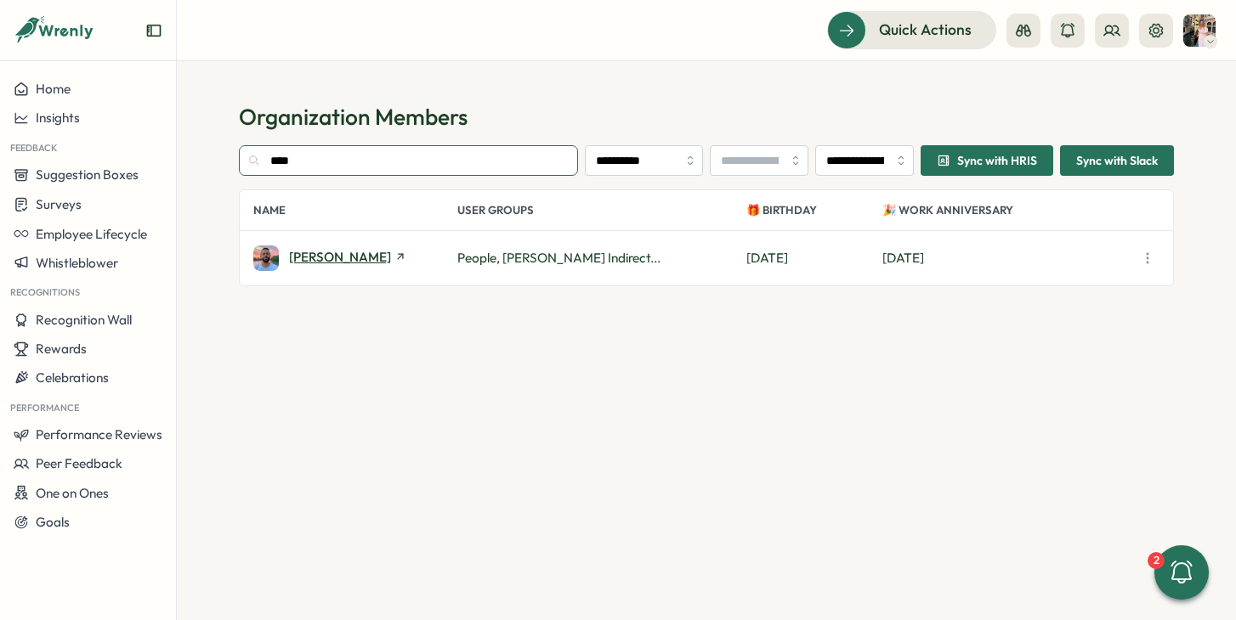
type input "****"
click at [304, 254] on span "[PERSON_NAME]" at bounding box center [340, 257] width 102 height 13
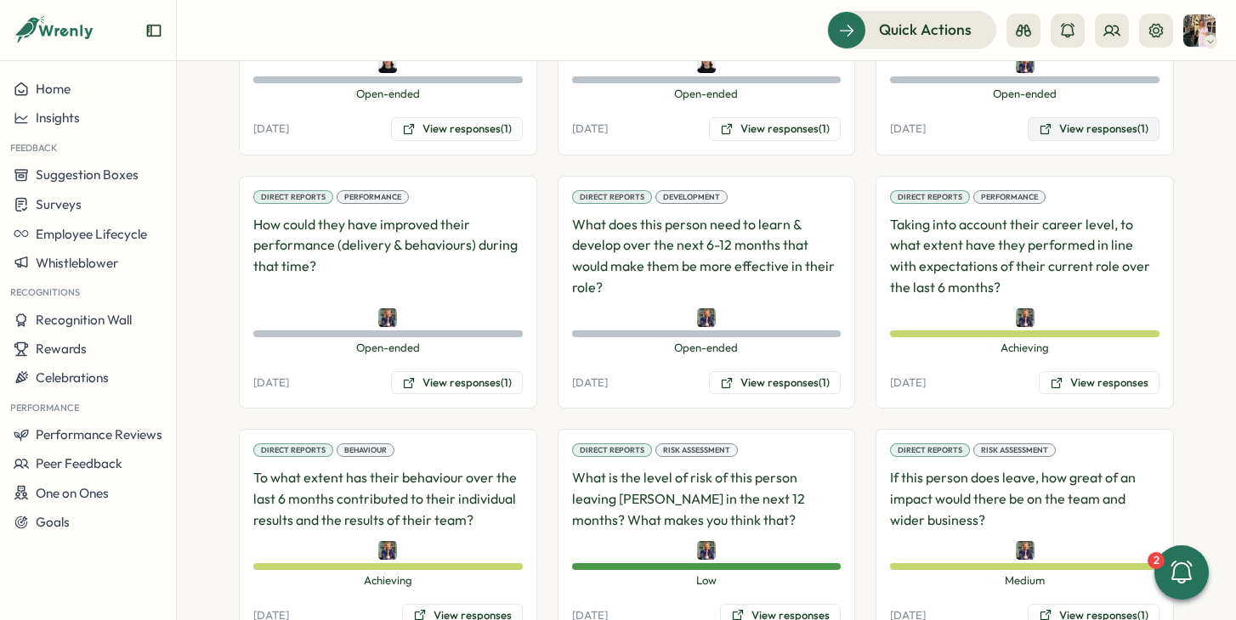
scroll to position [1786, 0]
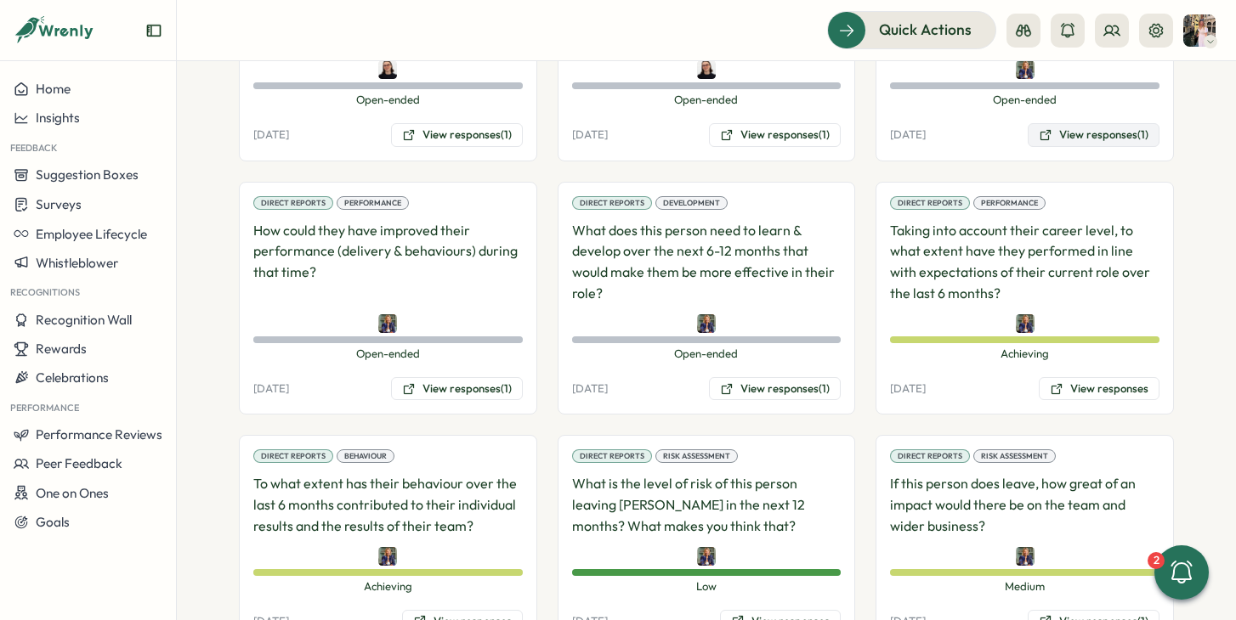
click at [1071, 129] on button "View responses (1)" at bounding box center [1093, 135] width 132 height 24
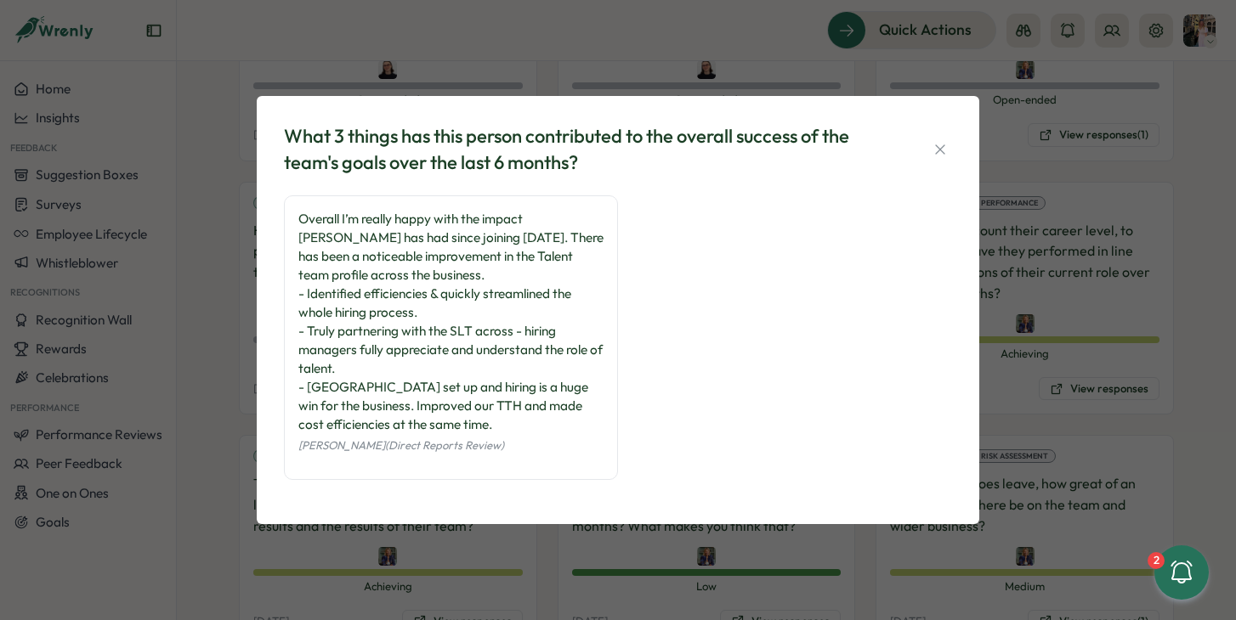
click at [1033, 278] on div "What 3 things has this person contributed to the overall success of the team's …" at bounding box center [618, 310] width 1236 height 620
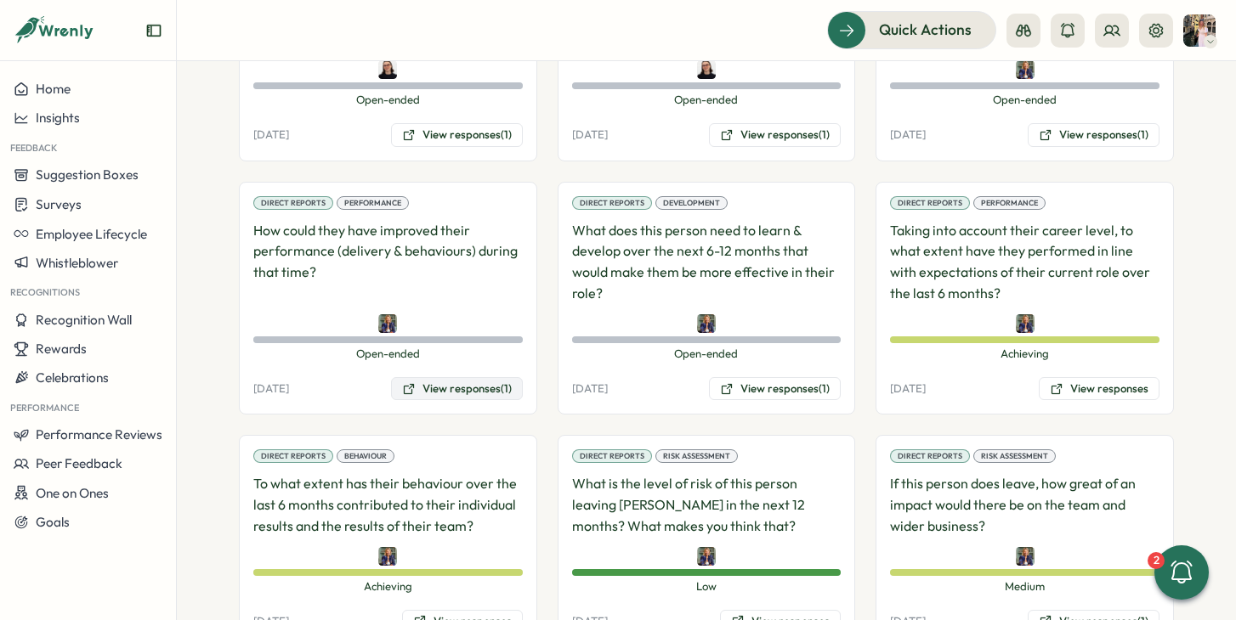
click at [482, 391] on button "View responses (1)" at bounding box center [457, 389] width 132 height 24
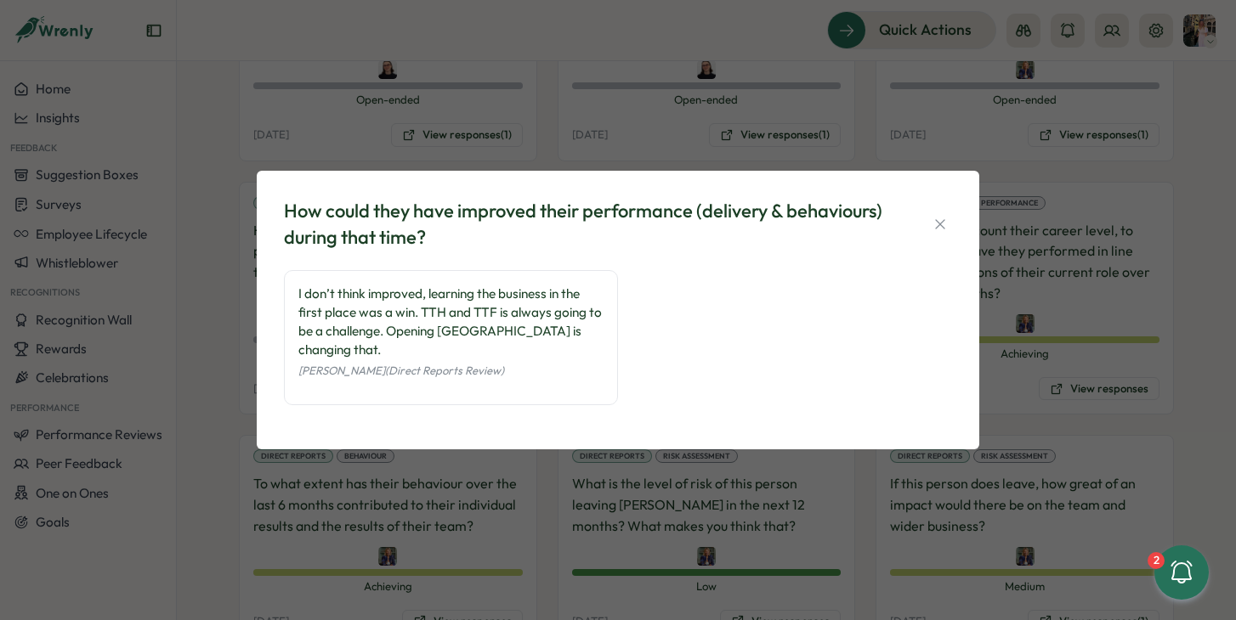
click at [559, 460] on div "How could they have improved their performance (delivery & behaviours) during t…" at bounding box center [618, 310] width 1236 height 620
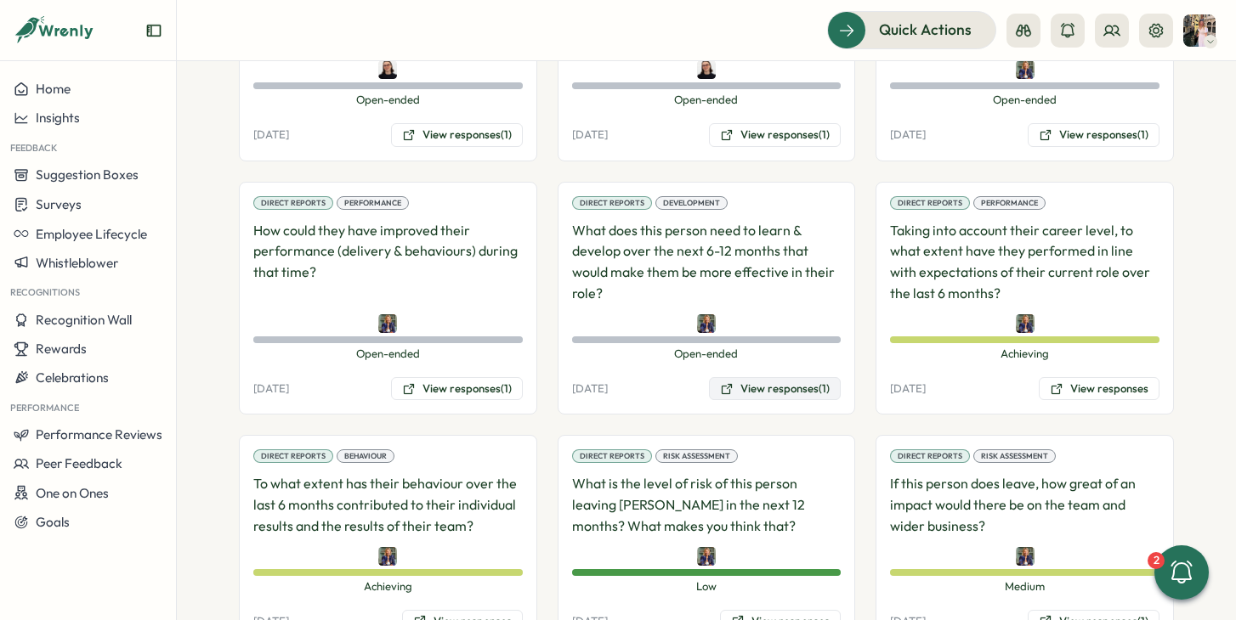
click at [751, 392] on button "View responses (1)" at bounding box center [775, 389] width 132 height 24
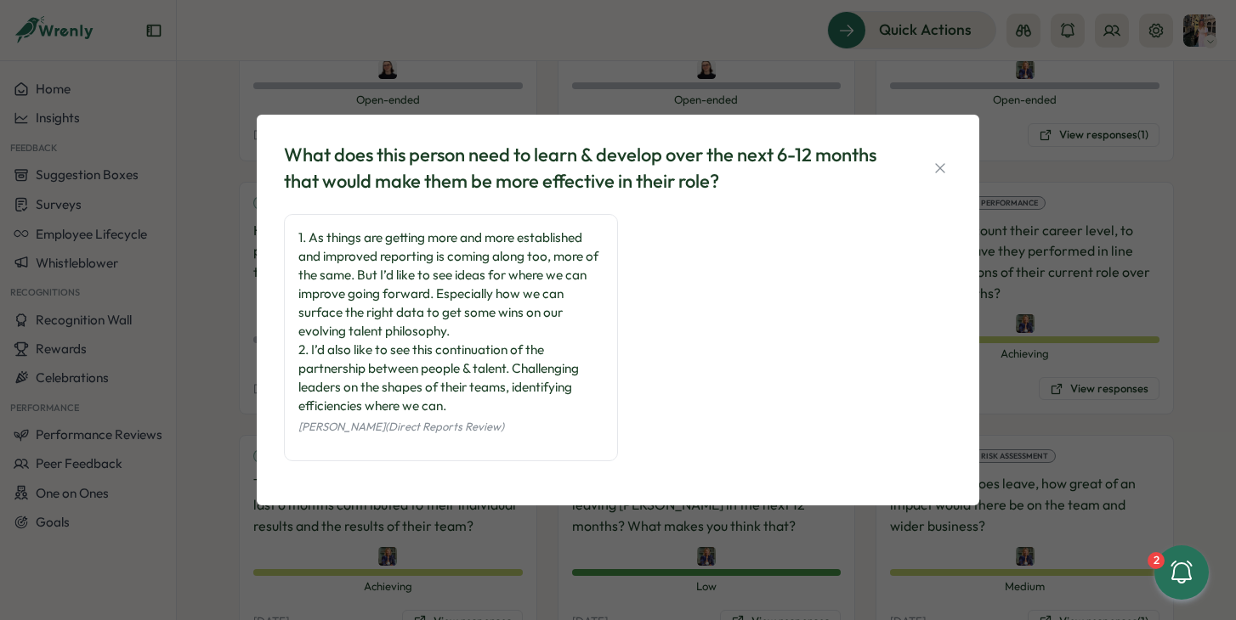
click at [1036, 353] on div "What does this person need to learn & develop over the next 6-12 months that wo…" at bounding box center [618, 310] width 1236 height 620
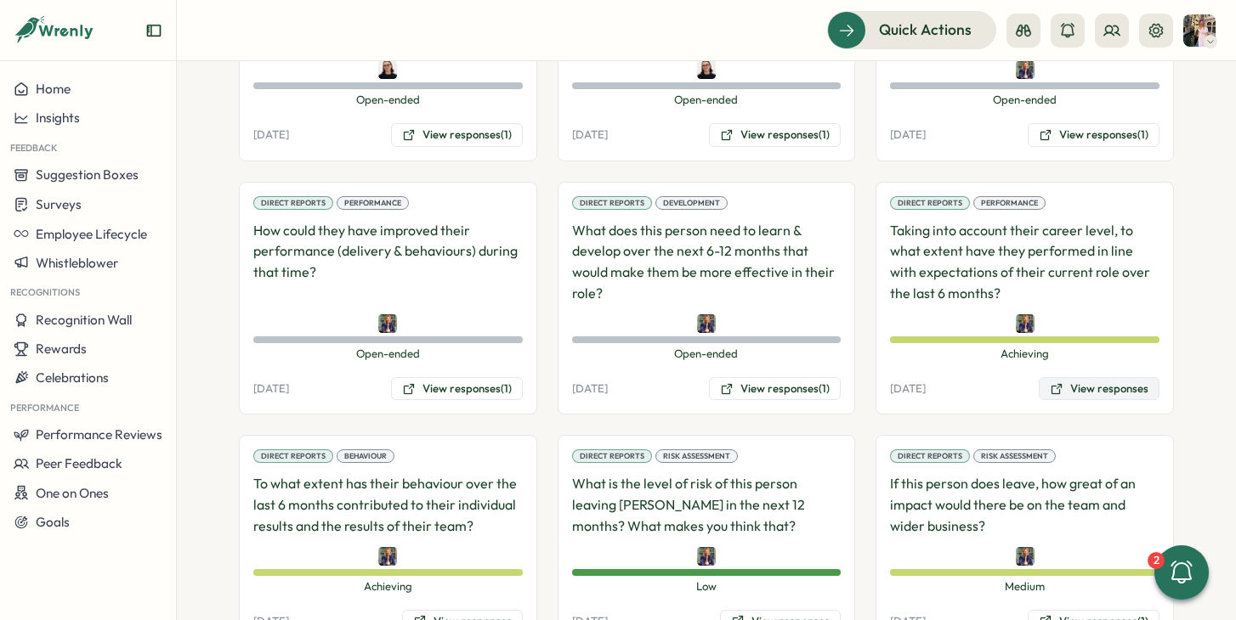
click at [1067, 390] on button "View responses" at bounding box center [1099, 389] width 121 height 24
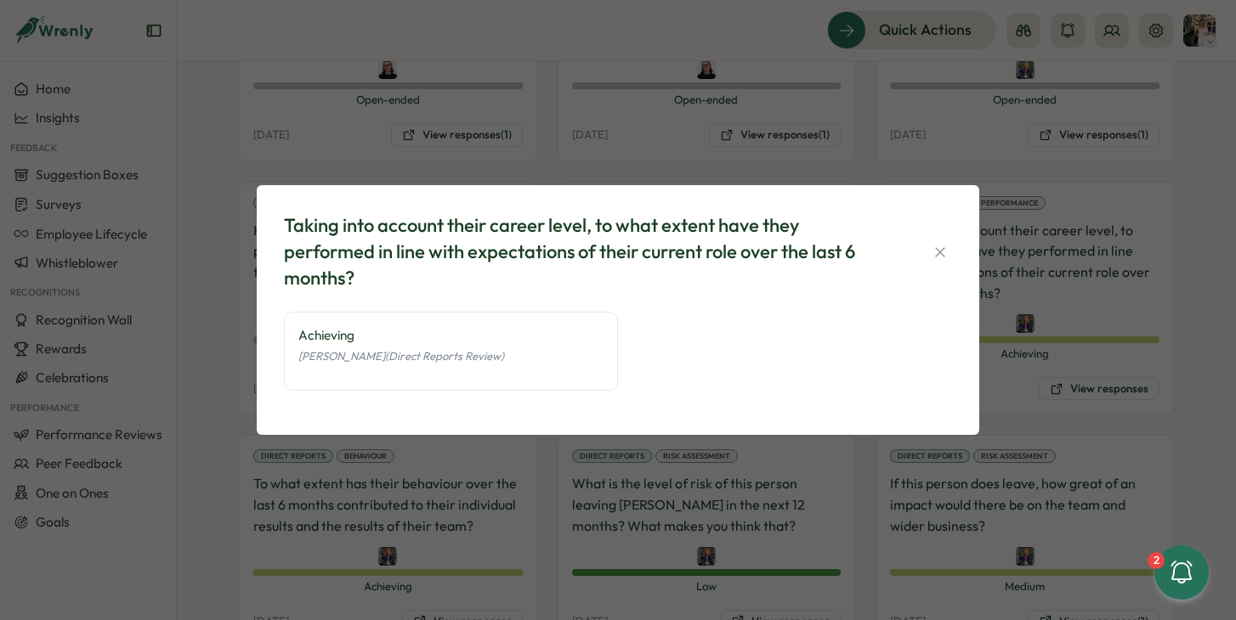
click at [1066, 383] on div "Taking into account their career level, to what extent have they performed in l…" at bounding box center [618, 310] width 1236 height 620
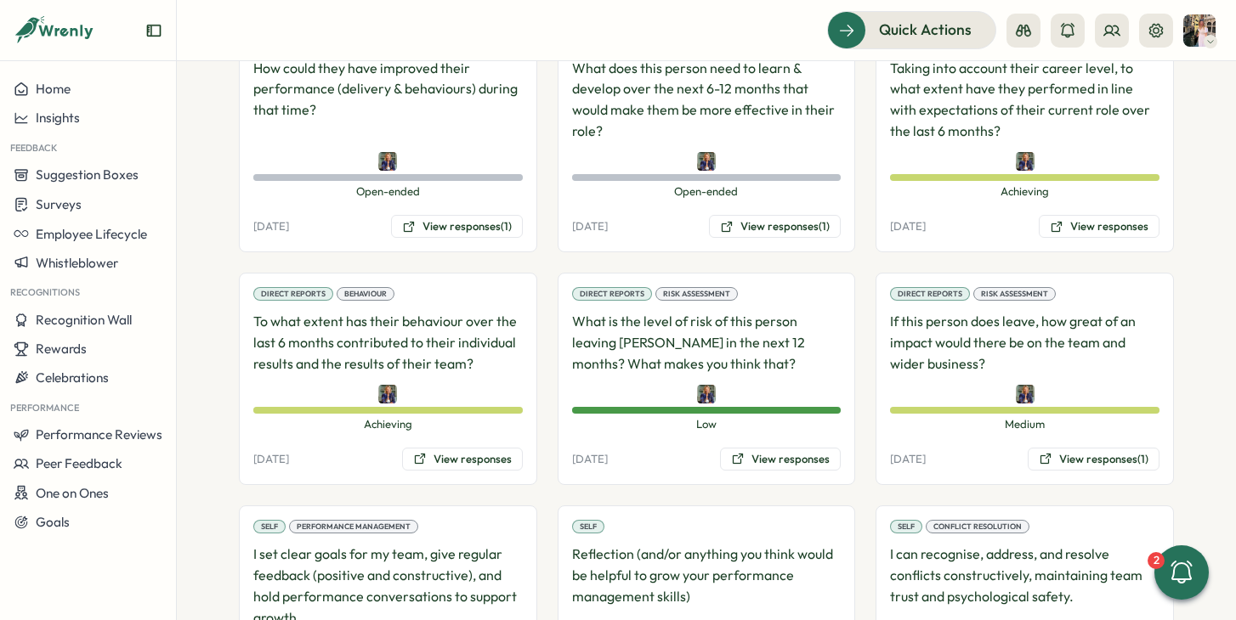
scroll to position [1968, 0]
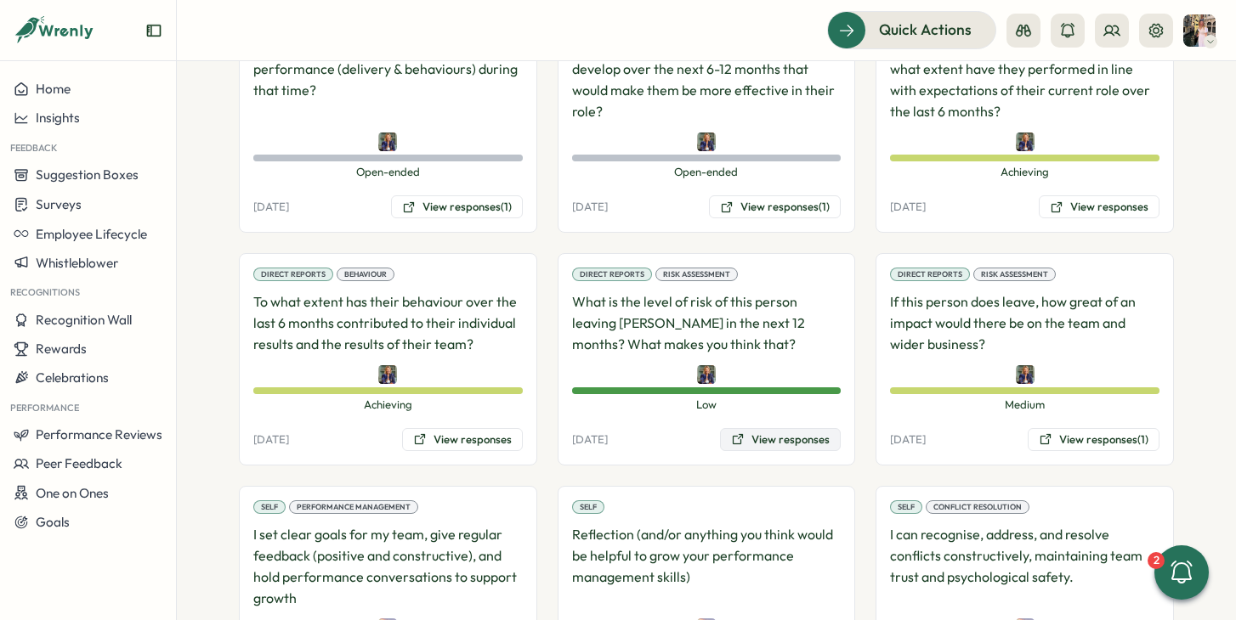
click at [812, 435] on button "View responses" at bounding box center [780, 440] width 121 height 24
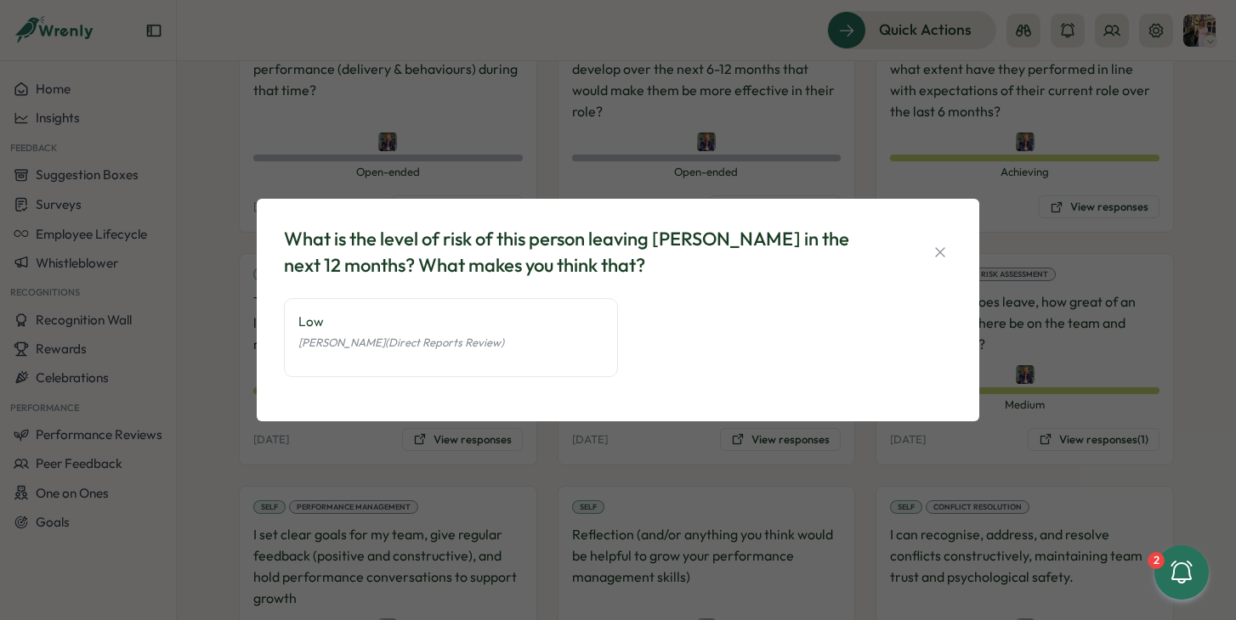
click at [854, 438] on div "What is the level of risk of this person leaving Tillo in the next 12 months? W…" at bounding box center [618, 310] width 1236 height 620
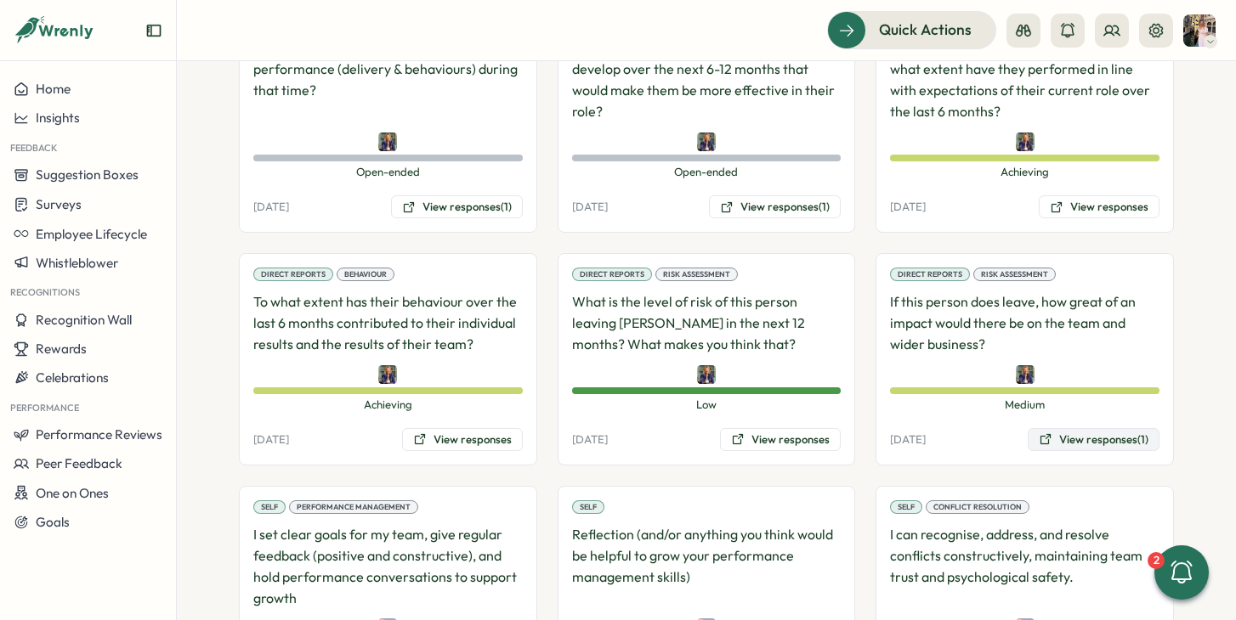
click at [1062, 450] on button "View responses (1)" at bounding box center [1093, 440] width 132 height 24
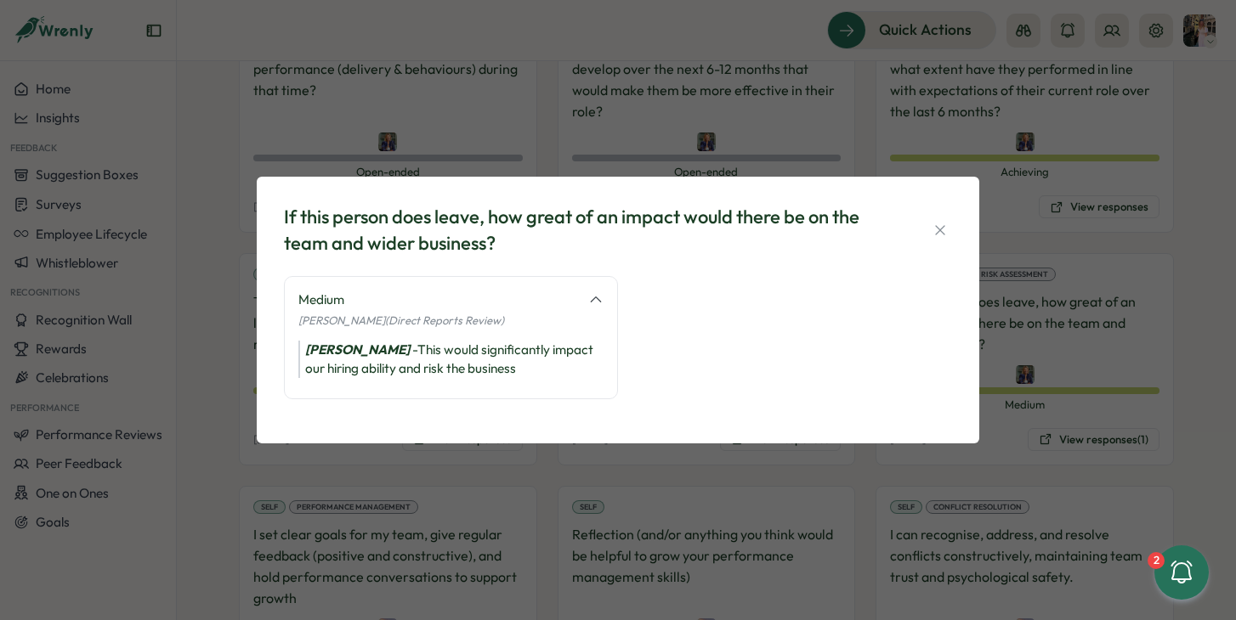
click at [1038, 264] on div "If this person does leave, how great of an impact would there be on the team an…" at bounding box center [618, 310] width 1236 height 620
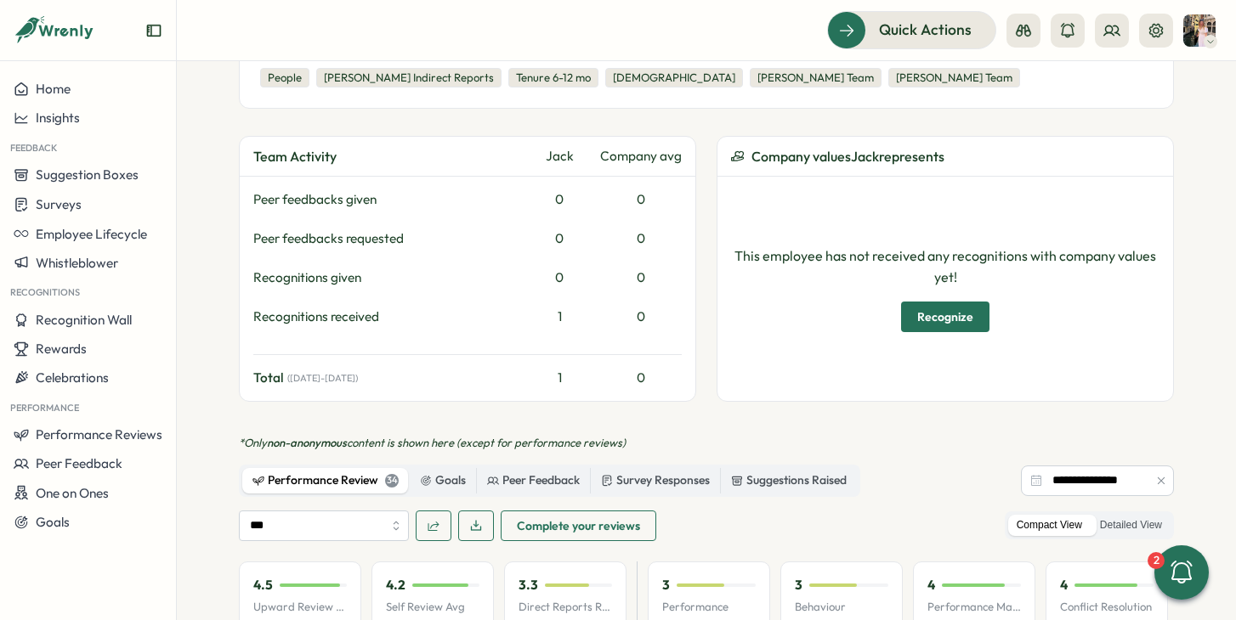
scroll to position [0, 0]
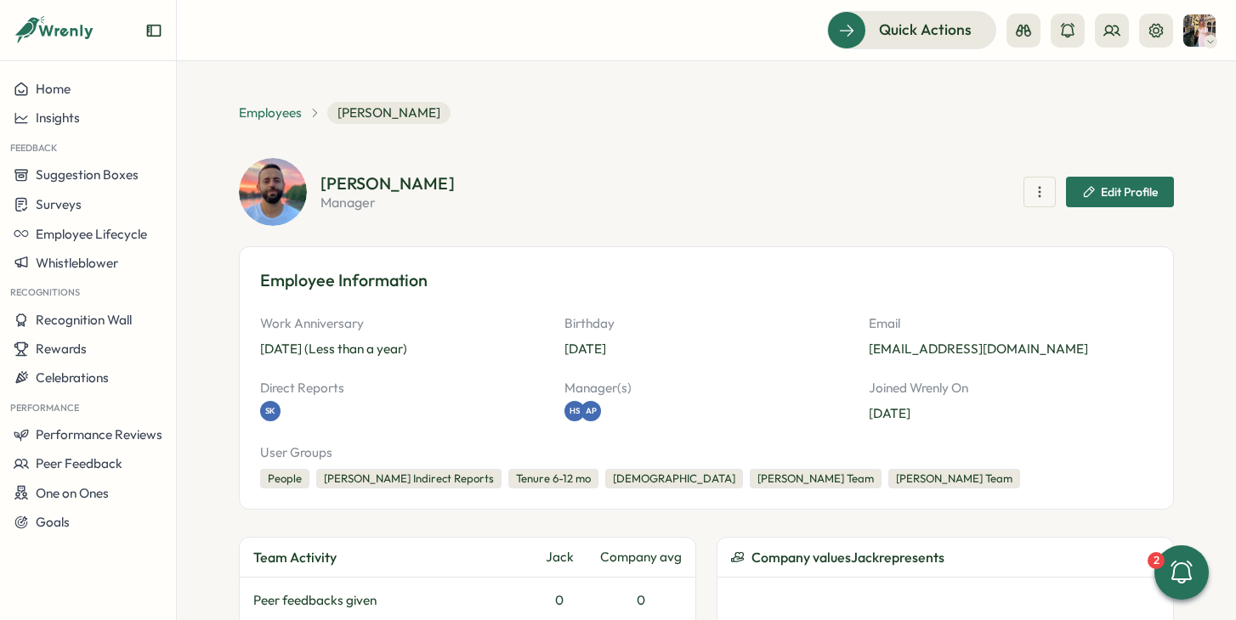
click at [286, 121] on span "Employees" at bounding box center [270, 113] width 63 height 19
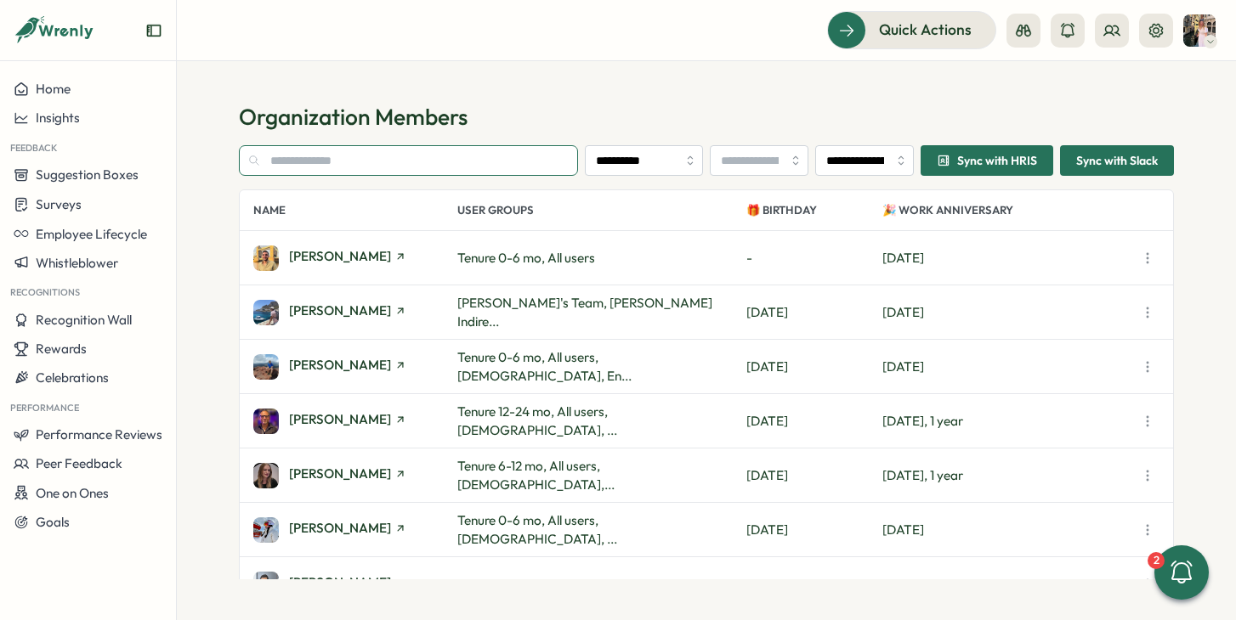
click at [294, 156] on input "text" at bounding box center [408, 160] width 339 height 31
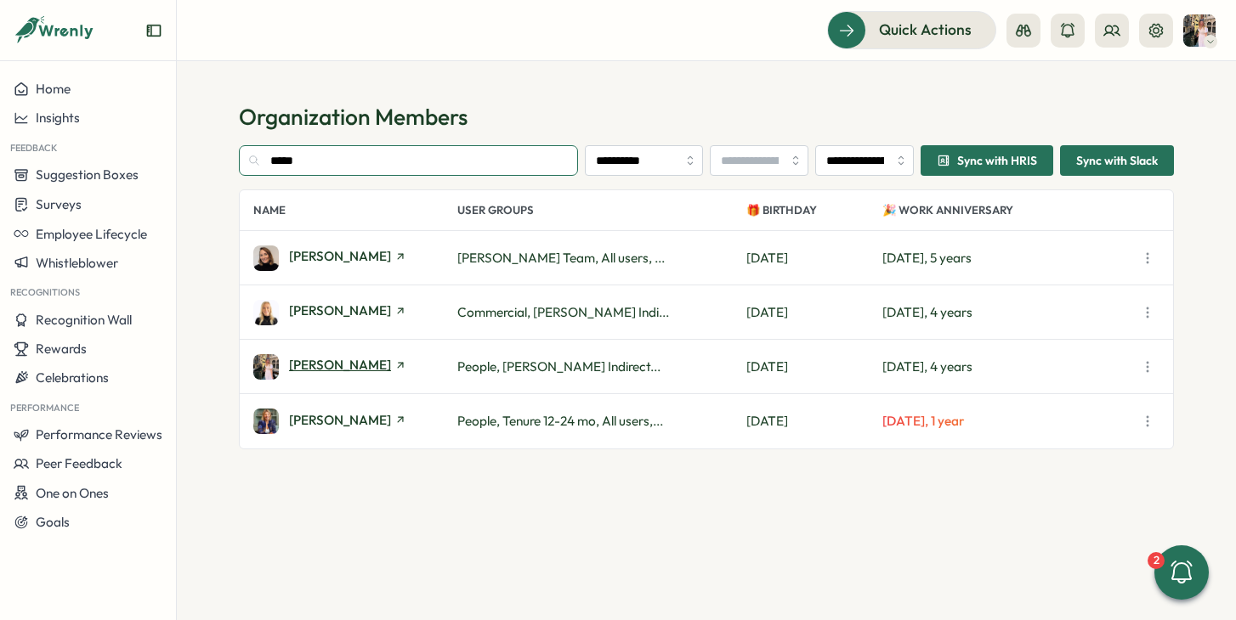
type input "*****"
click at [365, 365] on span "[PERSON_NAME]" at bounding box center [340, 365] width 102 height 13
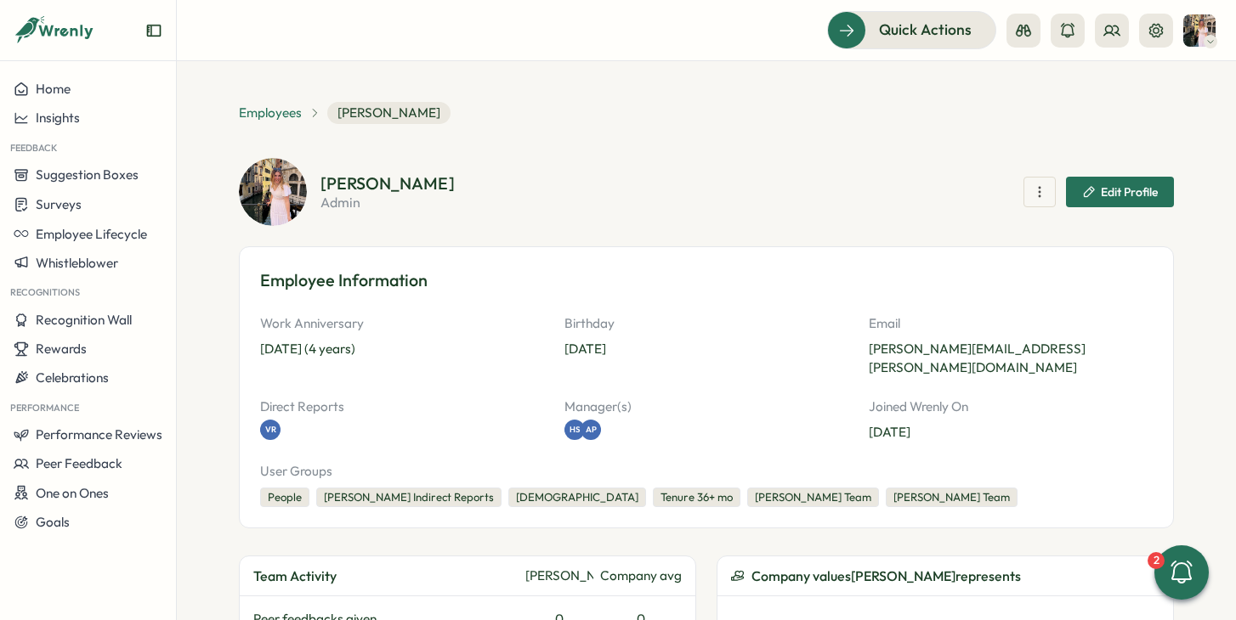
click at [250, 113] on span "Employees" at bounding box center [270, 113] width 63 height 19
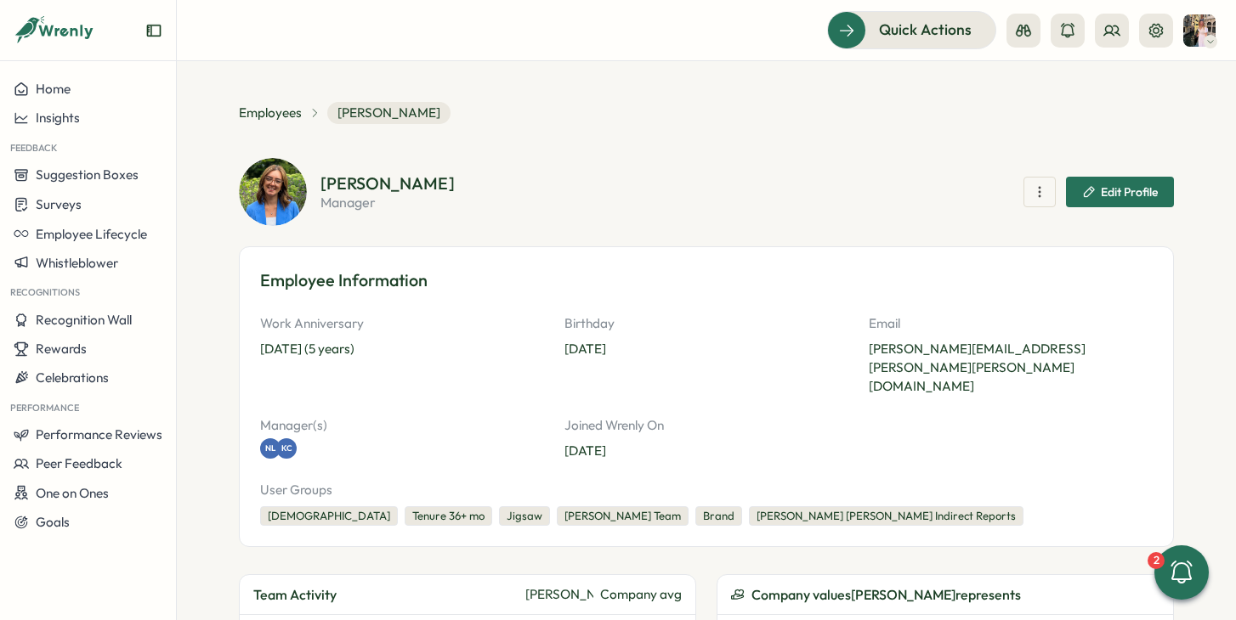
scroll to position [1258, 0]
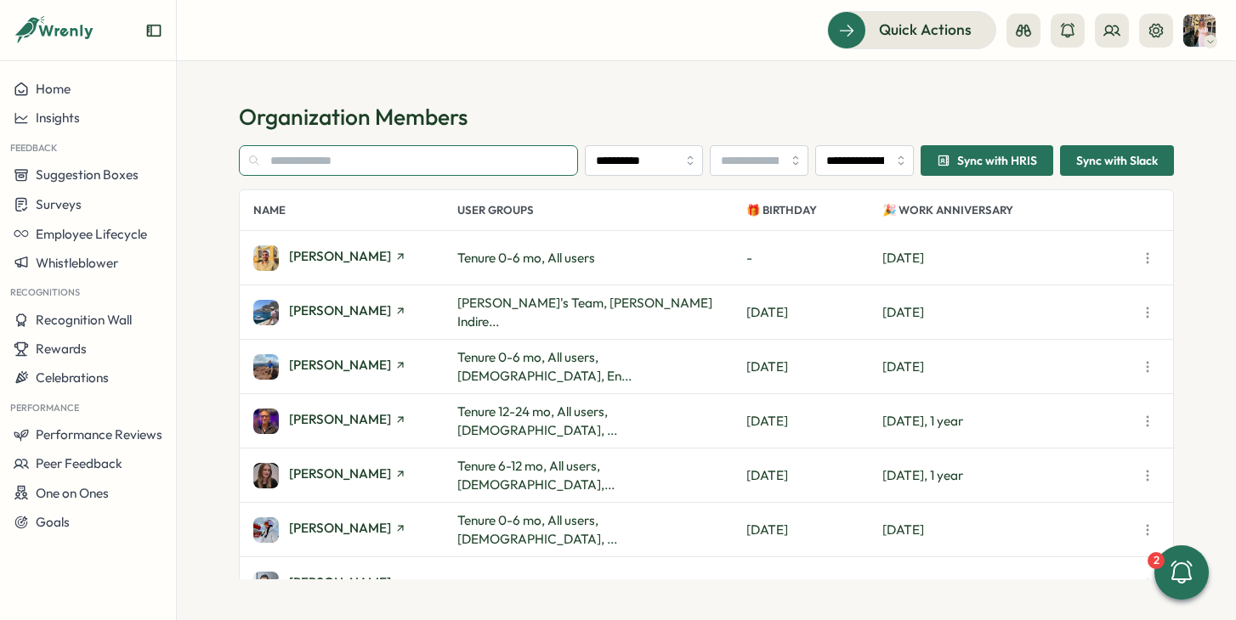
click at [331, 160] on input "text" at bounding box center [408, 160] width 339 height 31
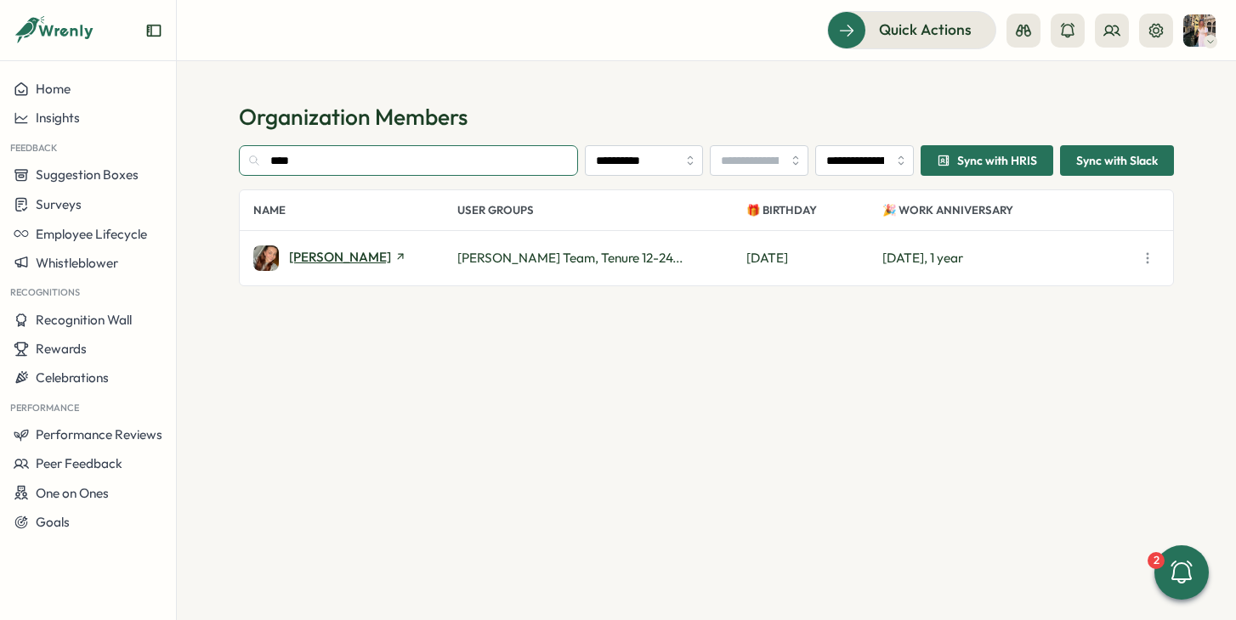
type input "****"
click at [314, 258] on span "Alix Burchell" at bounding box center [340, 257] width 102 height 13
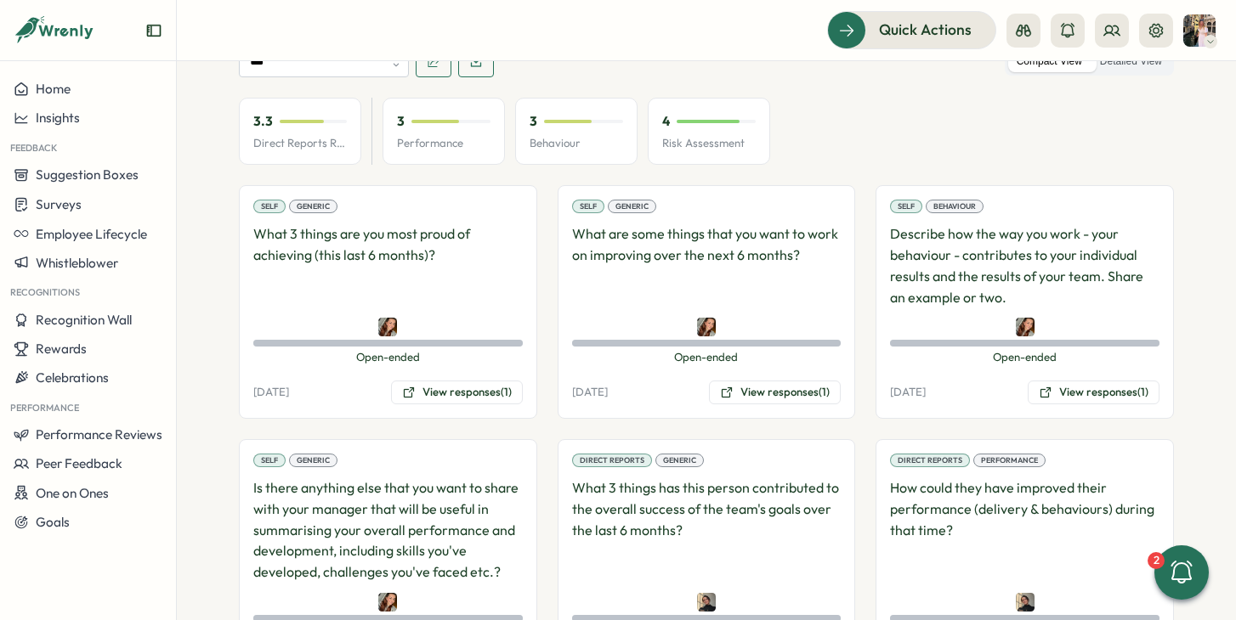
scroll to position [887, 0]
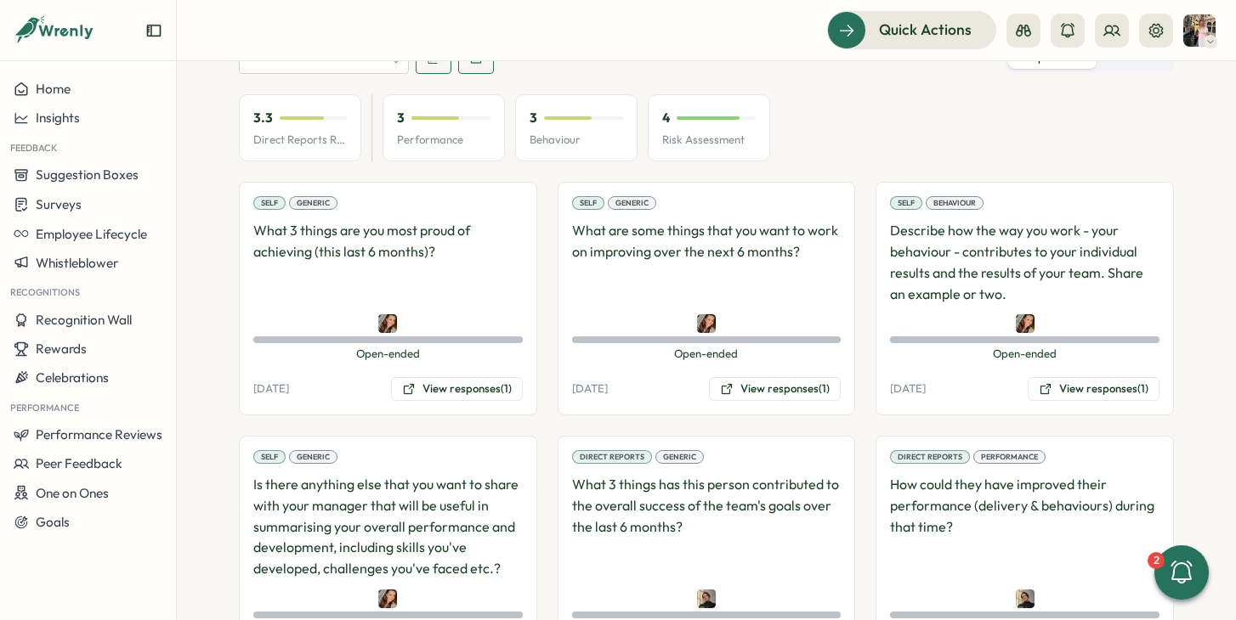
click at [425, 358] on div "Self Generic What 3 things are you most proud of achieving (this last 6 months)…" at bounding box center [388, 299] width 298 height 234
click at [432, 377] on button "View responses (1)" at bounding box center [457, 389] width 132 height 24
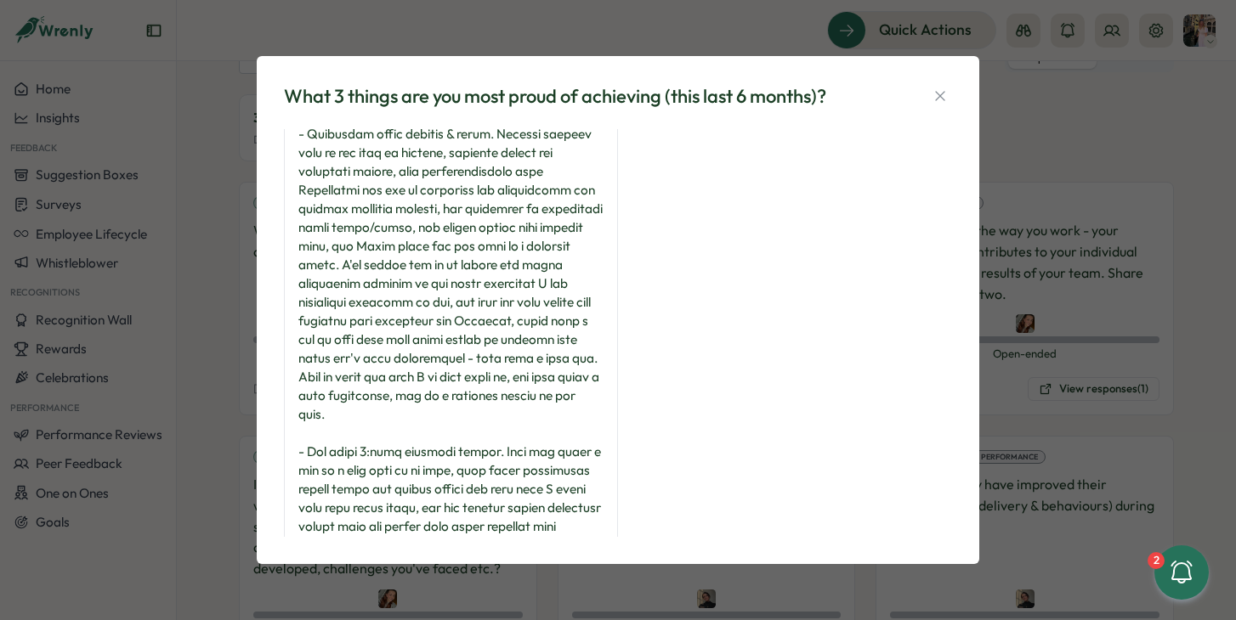
scroll to position [241, 0]
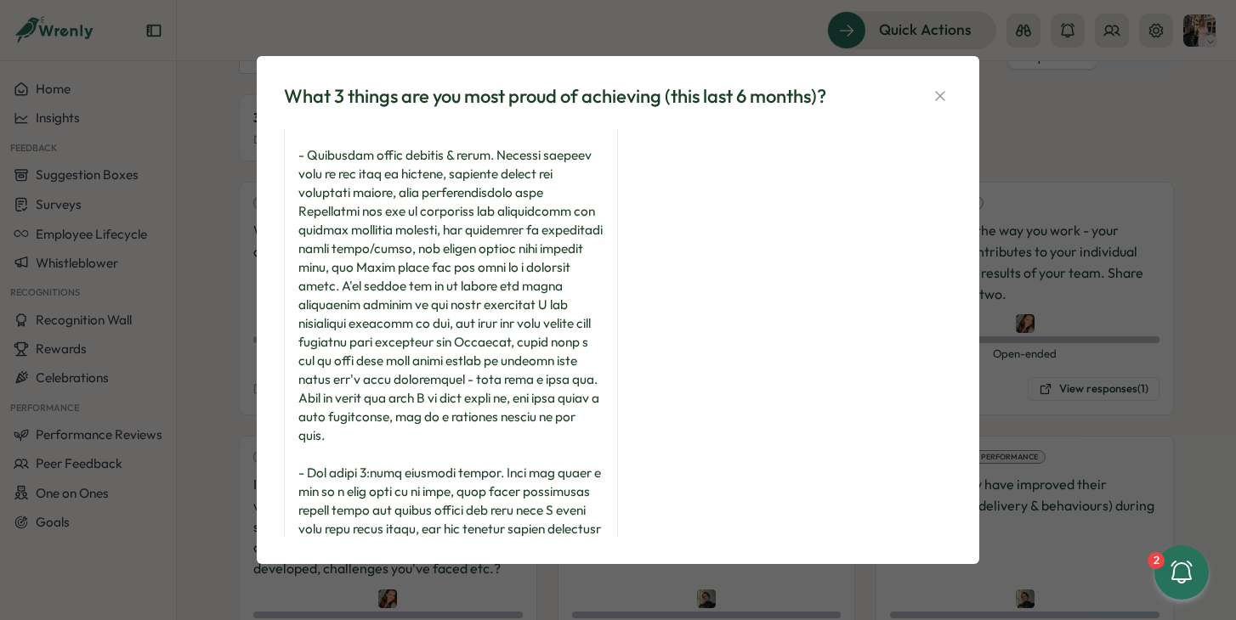
click at [1072, 283] on div "What 3 things are you most proud of achieving (this last 6 months)? Alix Burche…" at bounding box center [618, 310] width 1236 height 620
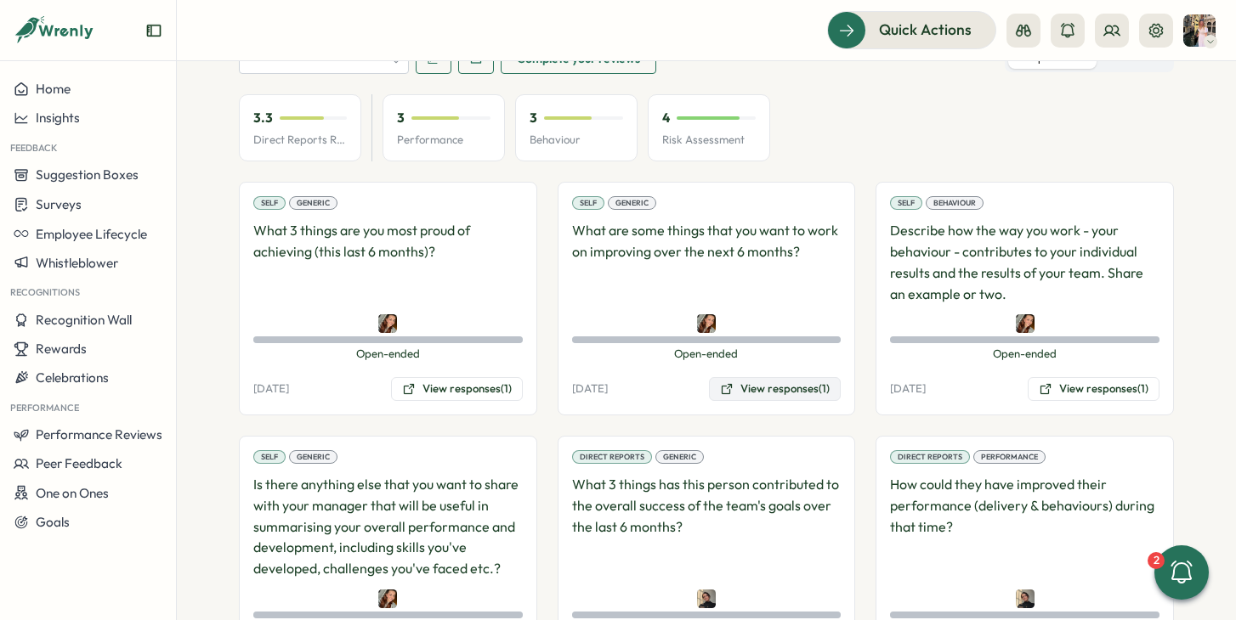
click at [768, 377] on button "View responses (1)" at bounding box center [775, 389] width 132 height 24
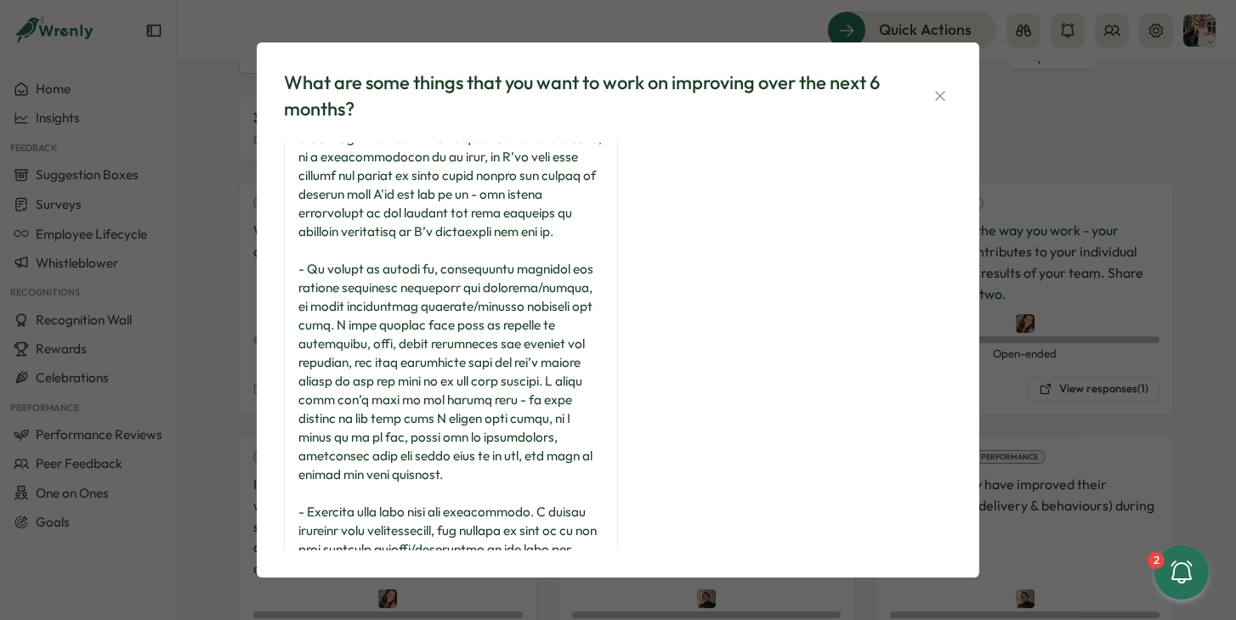
scroll to position [33, 0]
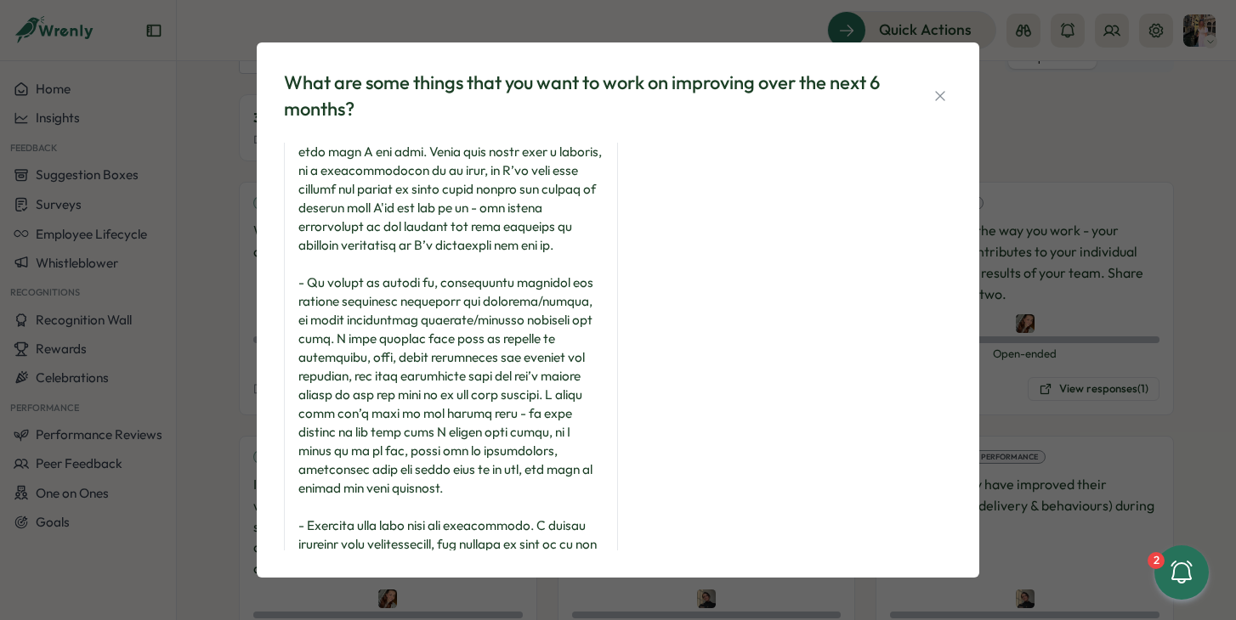
click at [1105, 166] on div "What are some things that you want to work on improving over the next 6 months?…" at bounding box center [618, 310] width 1236 height 620
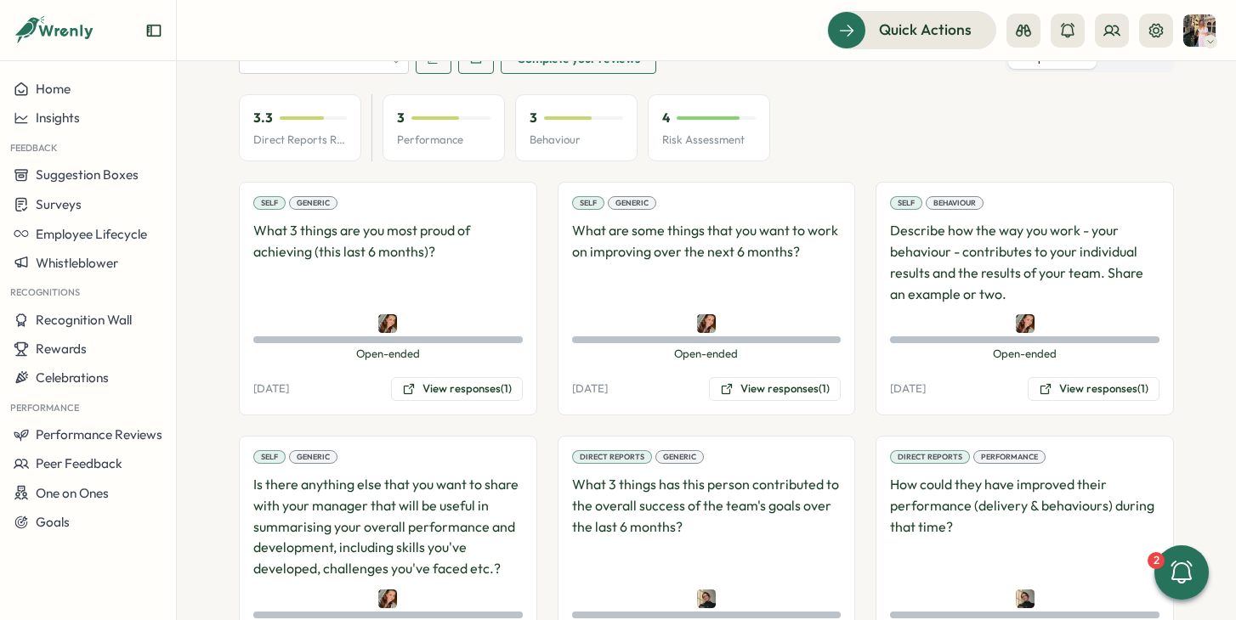
click at [1108, 388] on div "Self Behaviour Describe how the way you work - your behaviour - contributes to …" at bounding box center [1024, 299] width 298 height 234
click at [1103, 377] on button "View responses (1)" at bounding box center [1093, 389] width 132 height 24
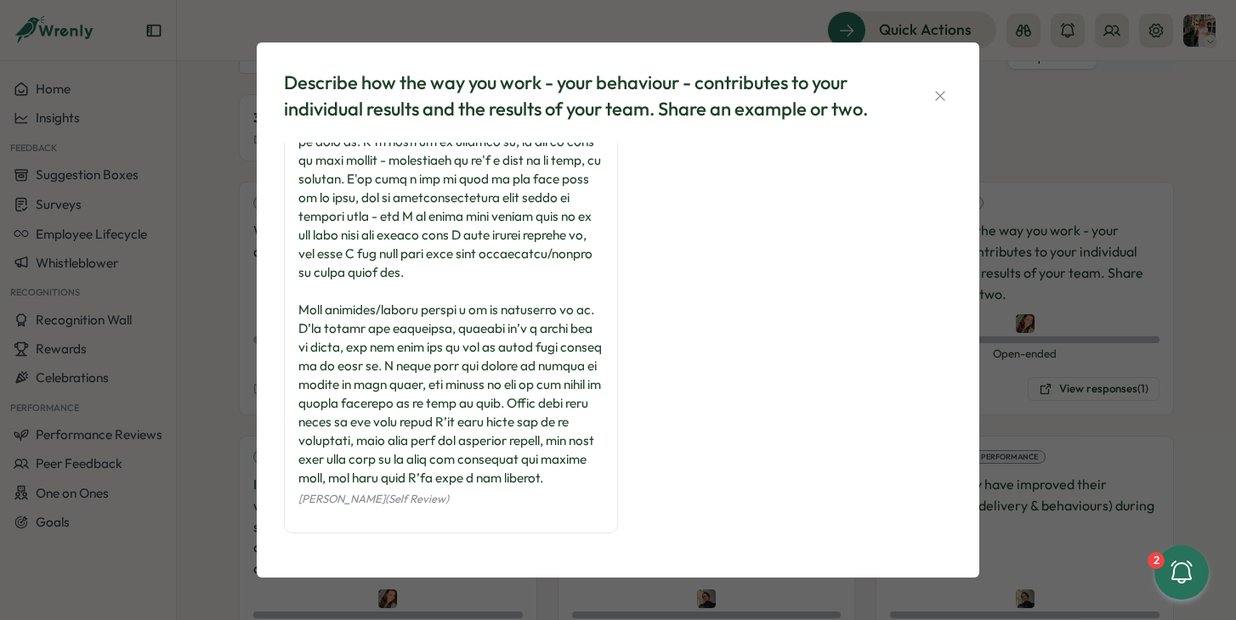
scroll to position [0, 0]
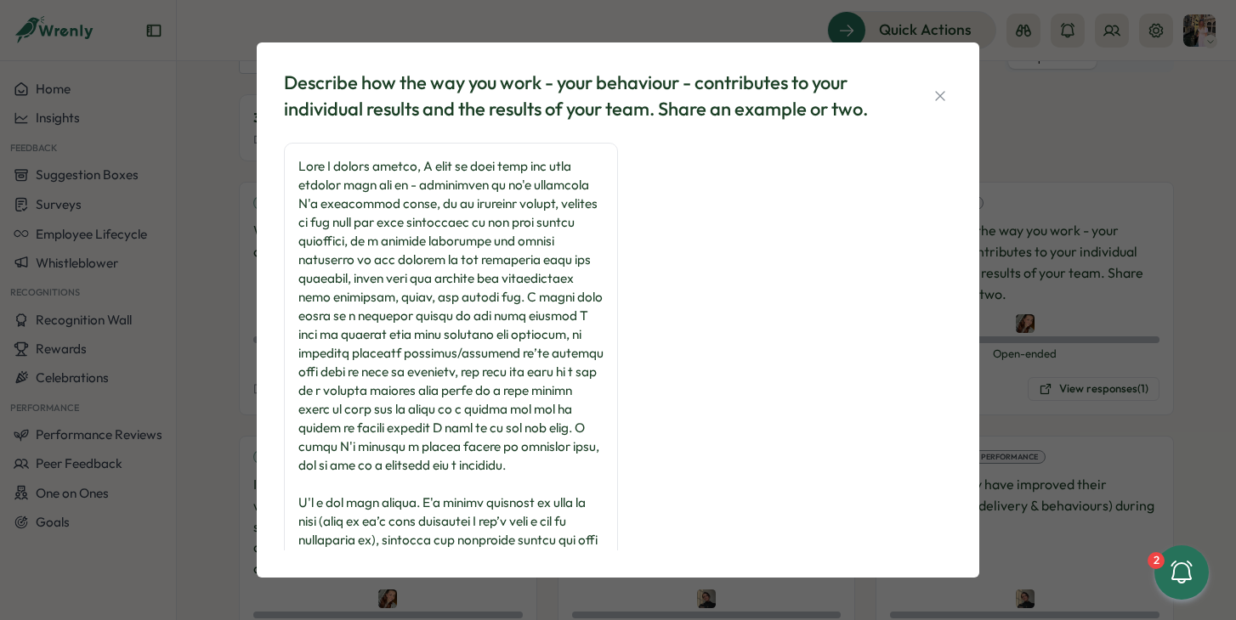
click at [1120, 142] on div "Describe how the way you work - your behaviour - contributes to your individual…" at bounding box center [618, 310] width 1236 height 620
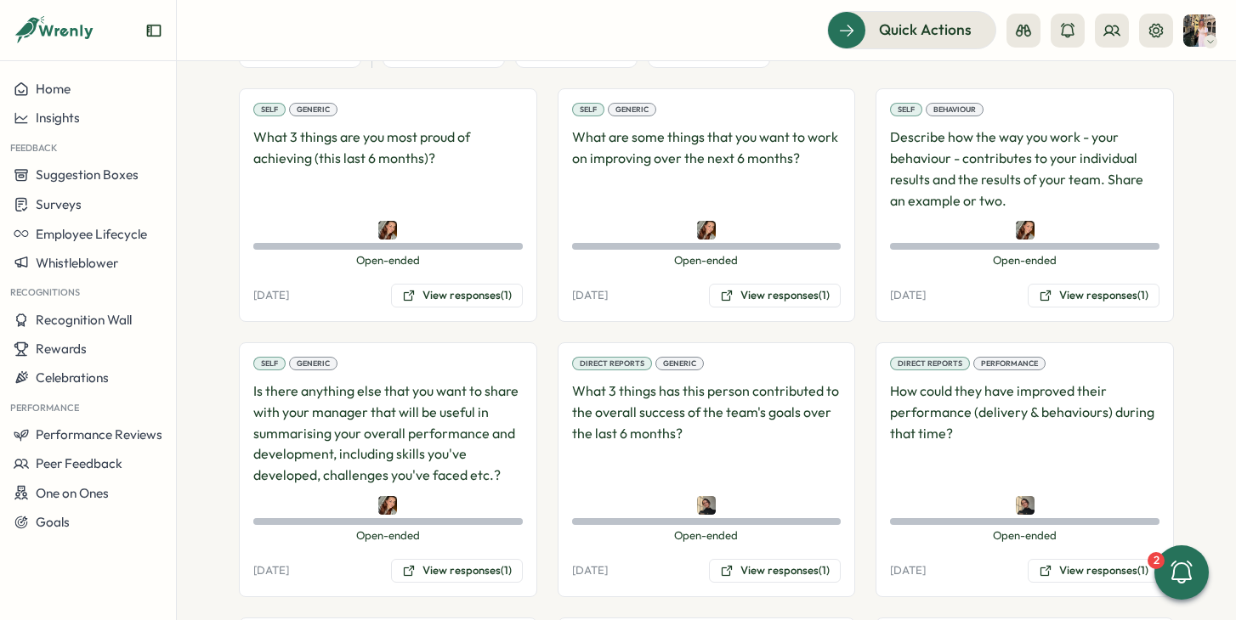
scroll to position [1466, 0]
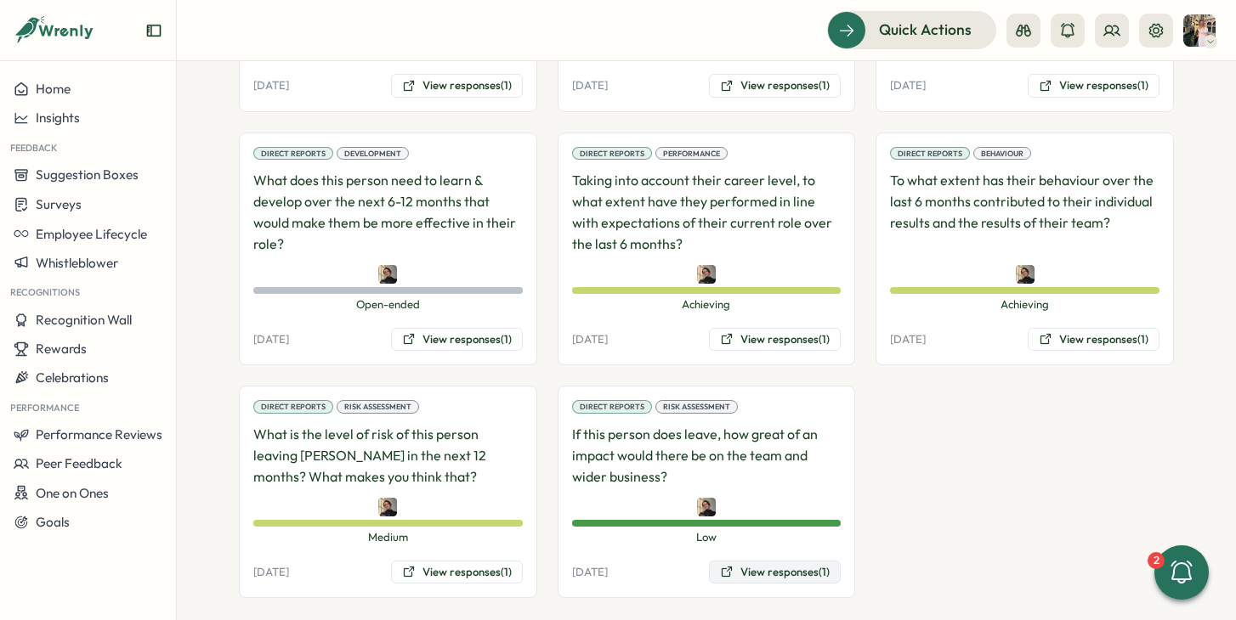
click at [740, 561] on button "View responses (1)" at bounding box center [775, 573] width 132 height 24
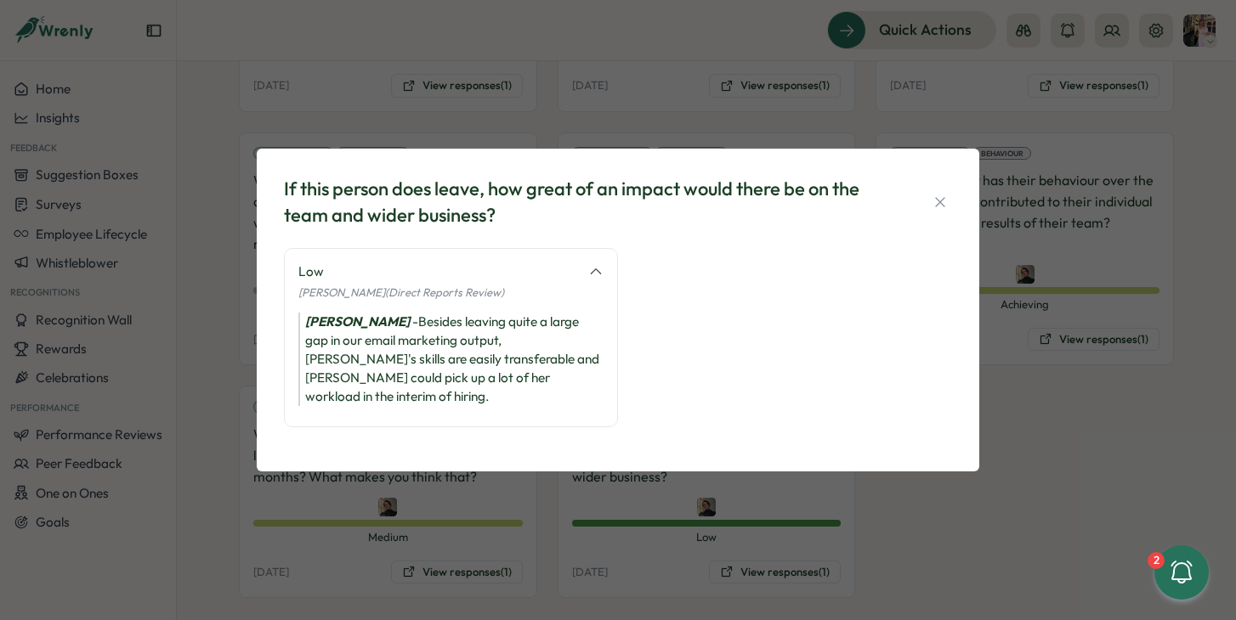
click at [896, 518] on div "If this person does leave, how great of an impact would there be on the team an…" at bounding box center [618, 310] width 1236 height 620
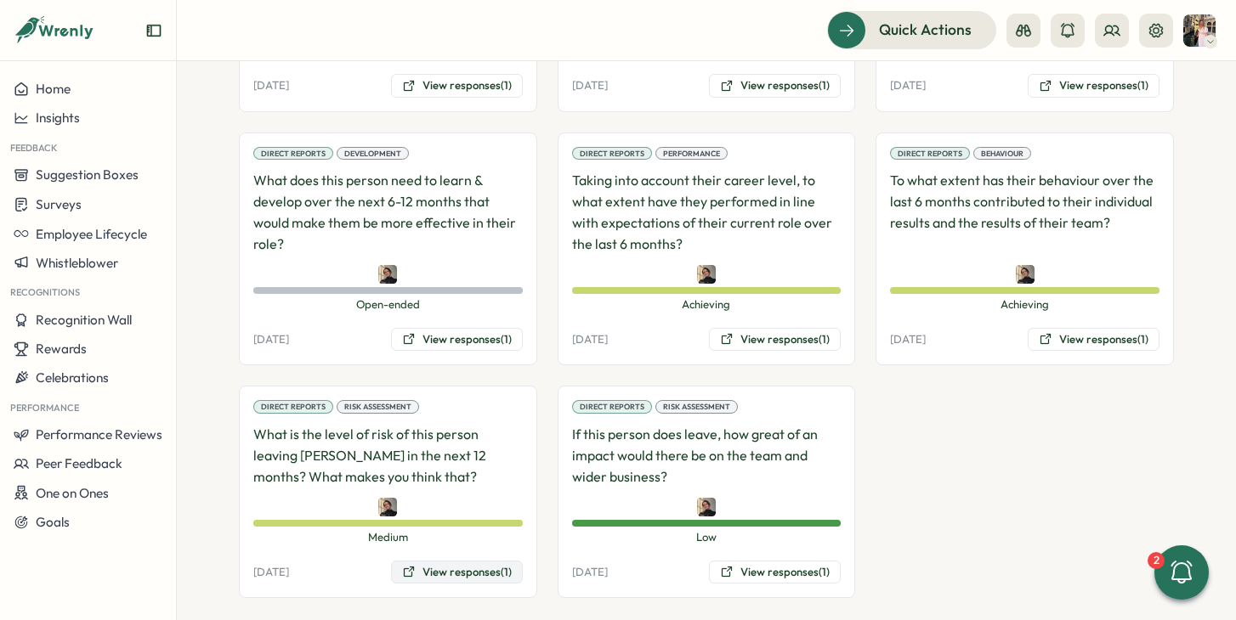
click at [457, 561] on button "View responses (1)" at bounding box center [457, 573] width 132 height 24
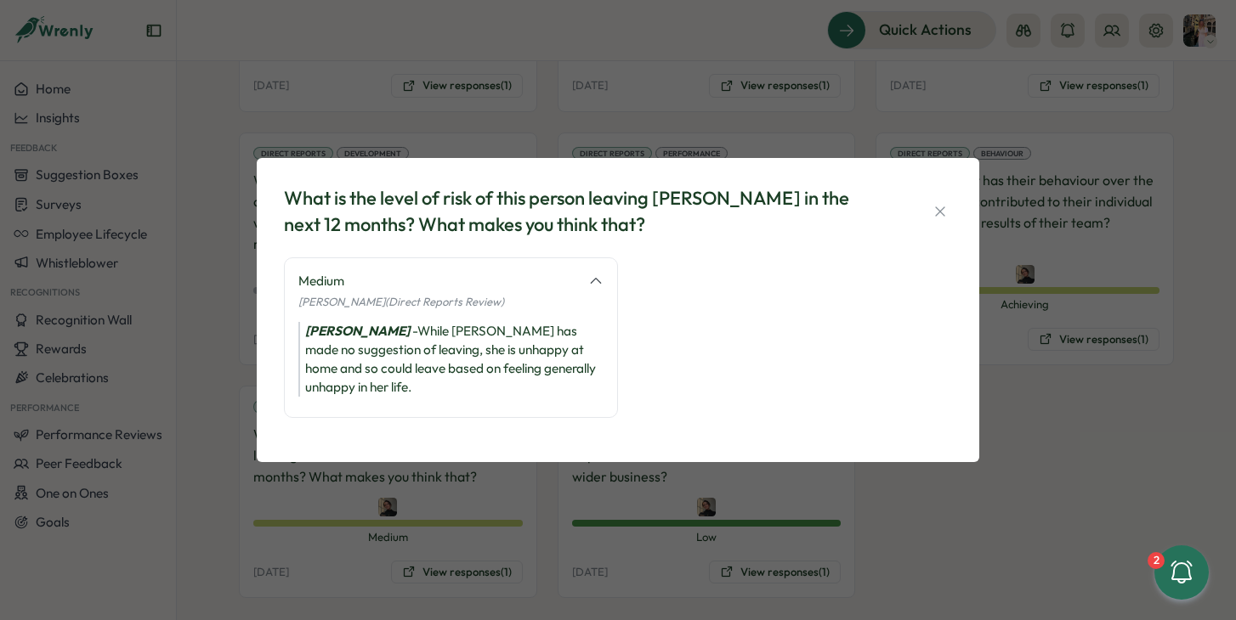
click at [874, 485] on div "What is the level of risk of this person leaving Tillo in the next 12 months? W…" at bounding box center [618, 310] width 1236 height 620
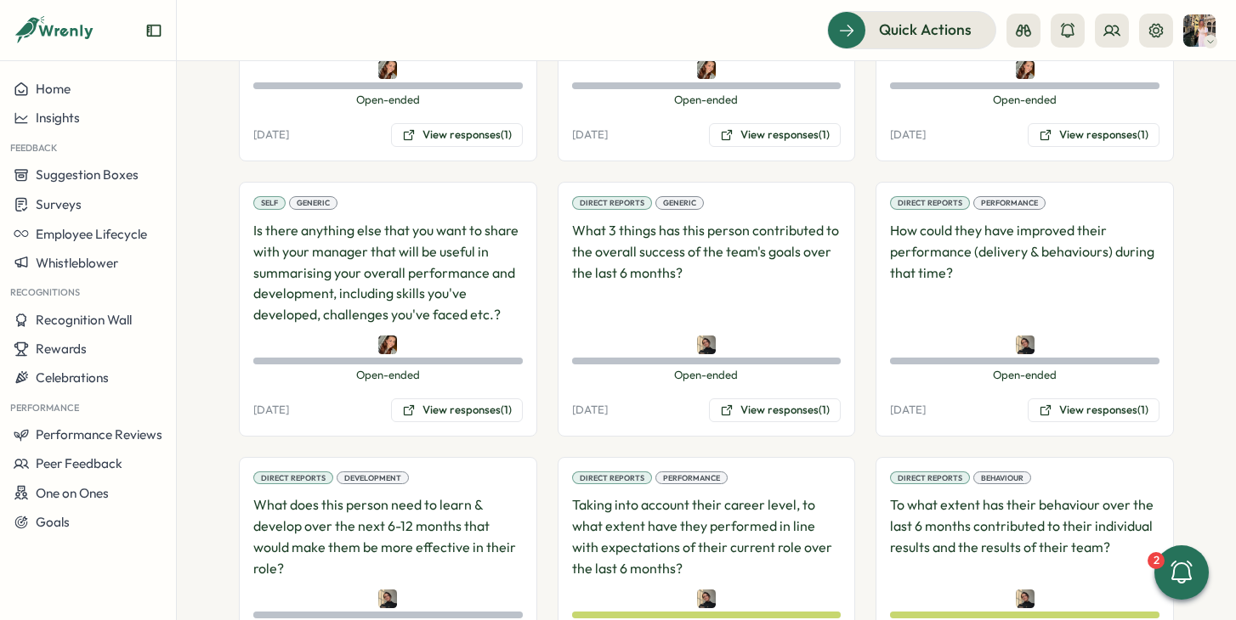
scroll to position [1140, 0]
click at [430, 399] on button "View responses (1)" at bounding box center [457, 411] width 132 height 24
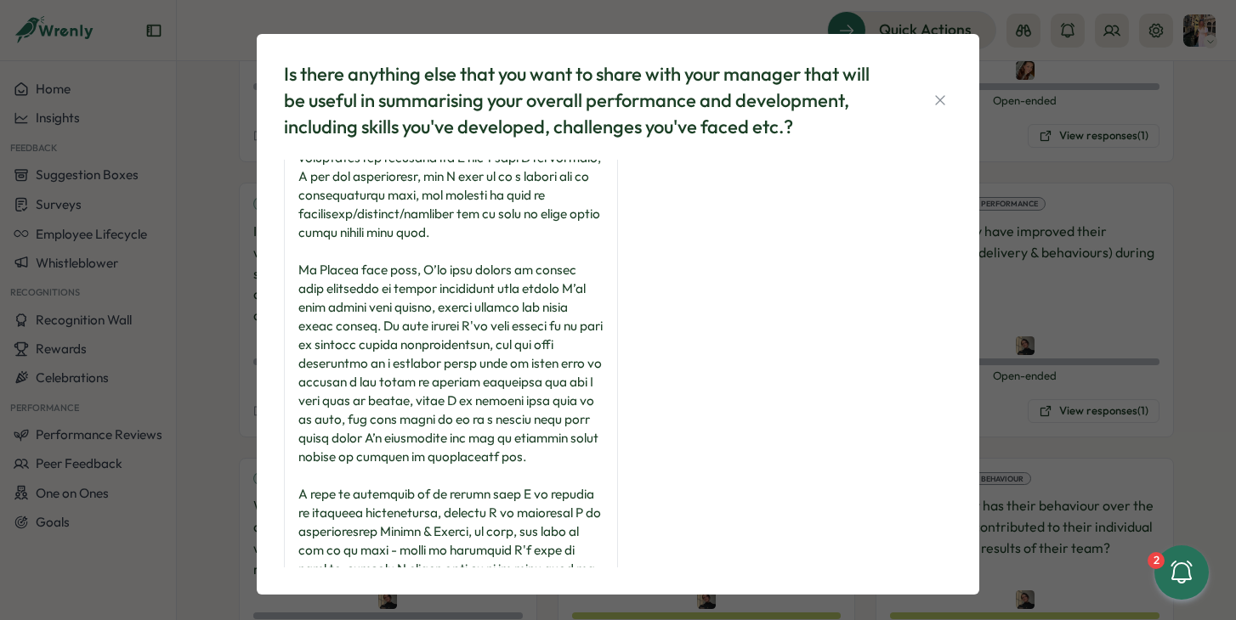
scroll to position [270, 0]
click at [938, 99] on icon "button" at bounding box center [939, 100] width 17 height 17
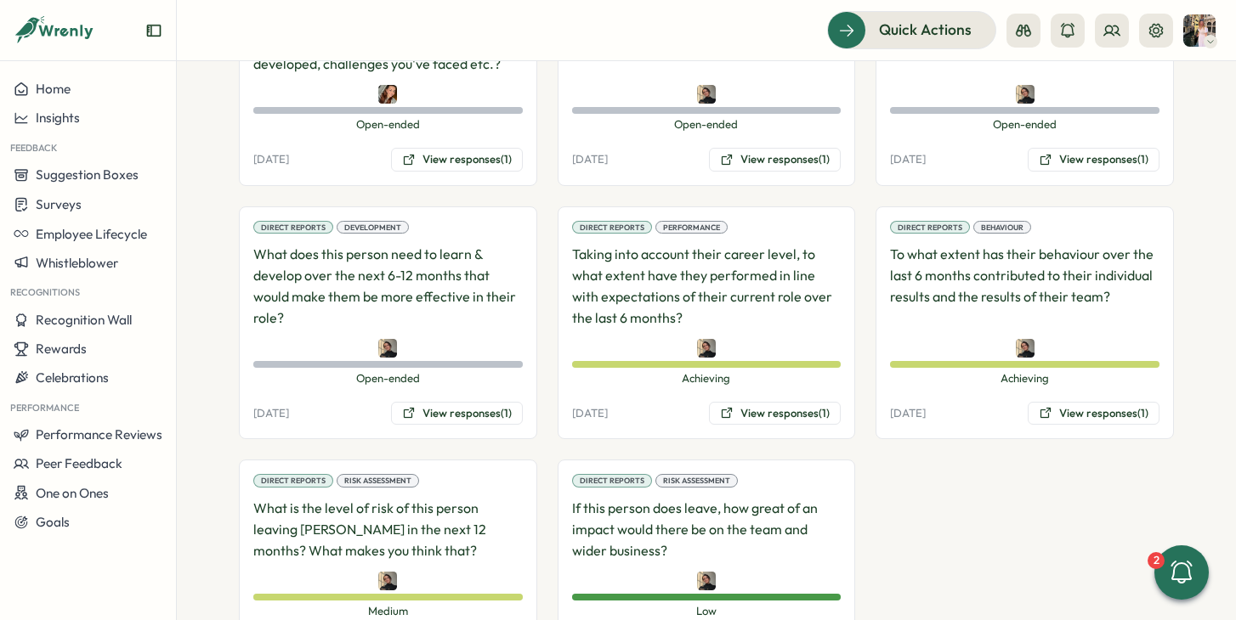
scroll to position [1392, 0]
click at [1051, 402] on button "View responses (1)" at bounding box center [1093, 414] width 132 height 24
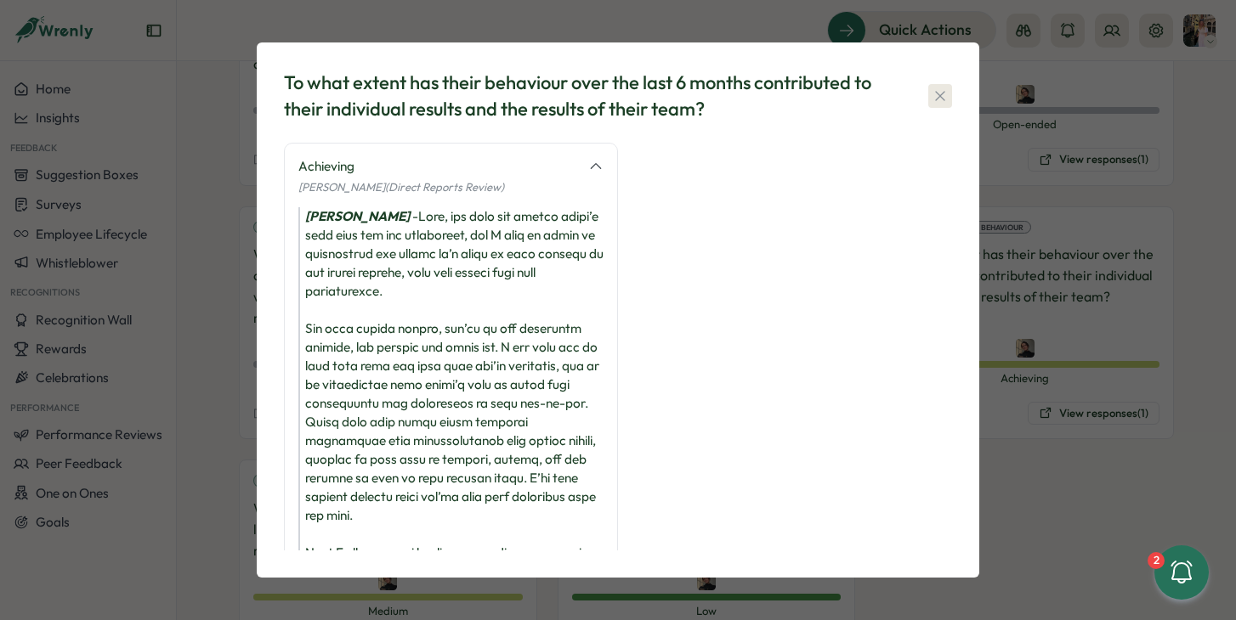
click at [943, 101] on icon "button" at bounding box center [939, 96] width 17 height 17
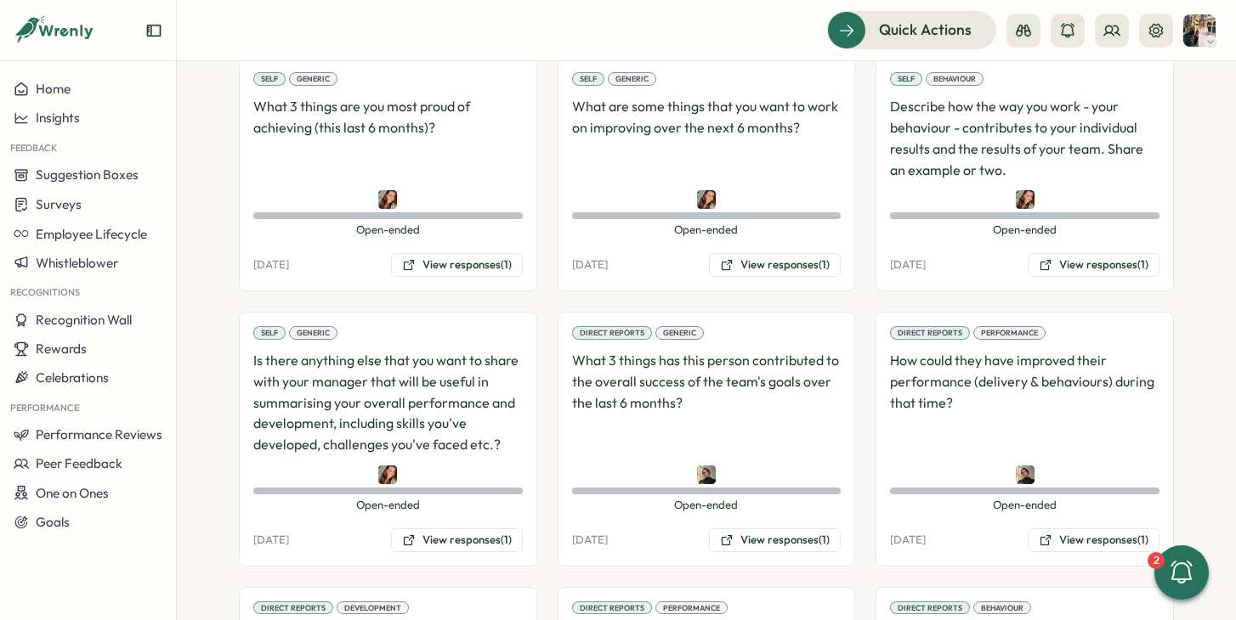
scroll to position [1036, 0]
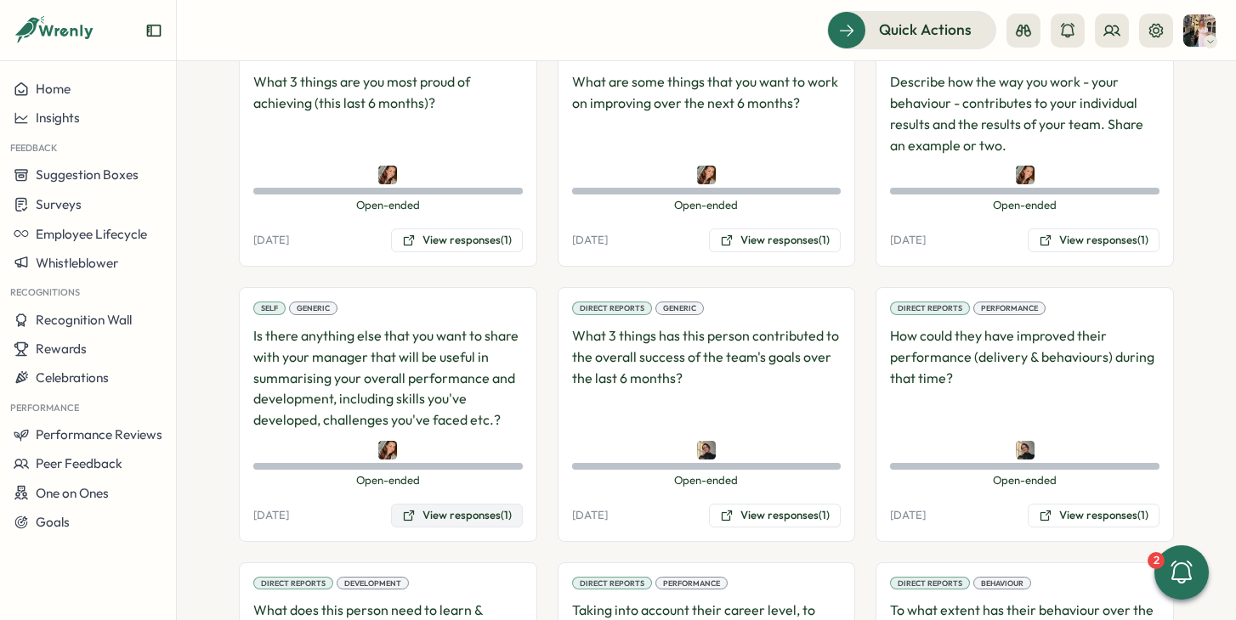
click at [468, 504] on button "View responses (1)" at bounding box center [457, 516] width 132 height 24
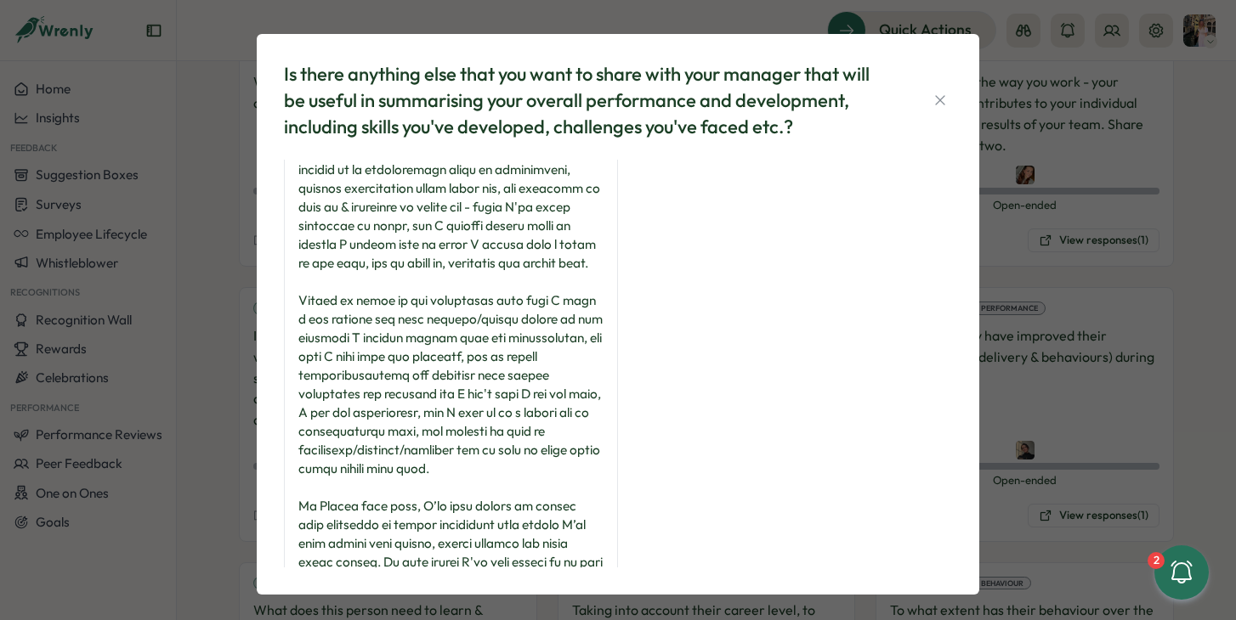
scroll to position [0, 0]
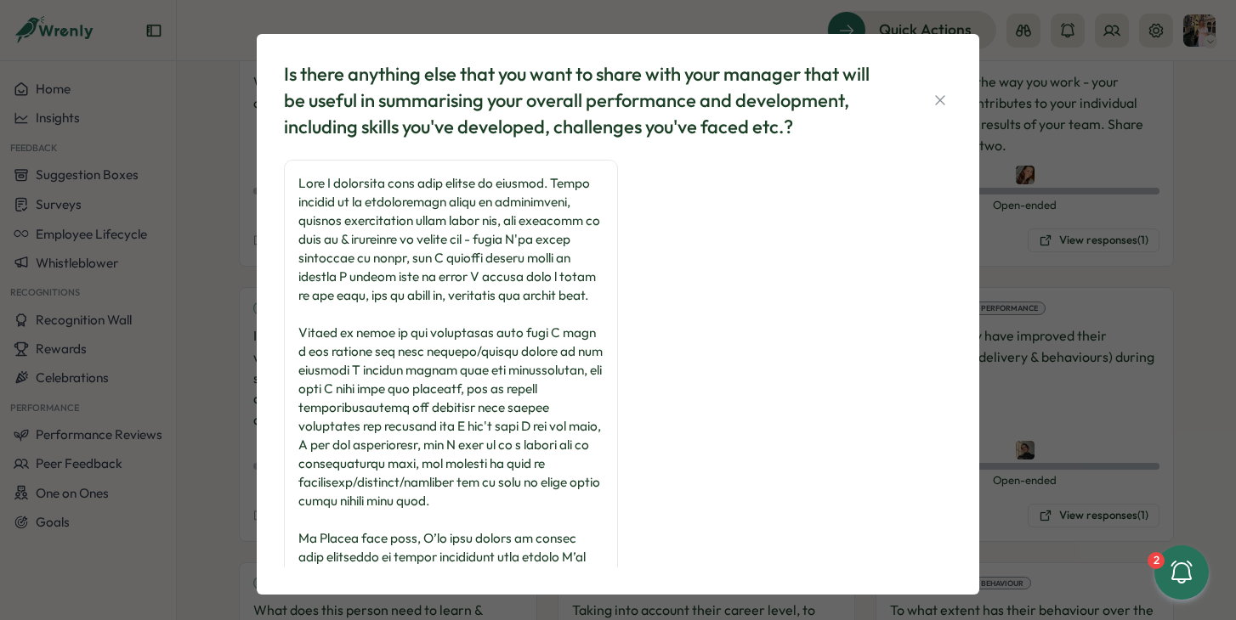
click at [1089, 248] on div "Is there anything else that you want to share with your manager that will be us…" at bounding box center [618, 310] width 1236 height 620
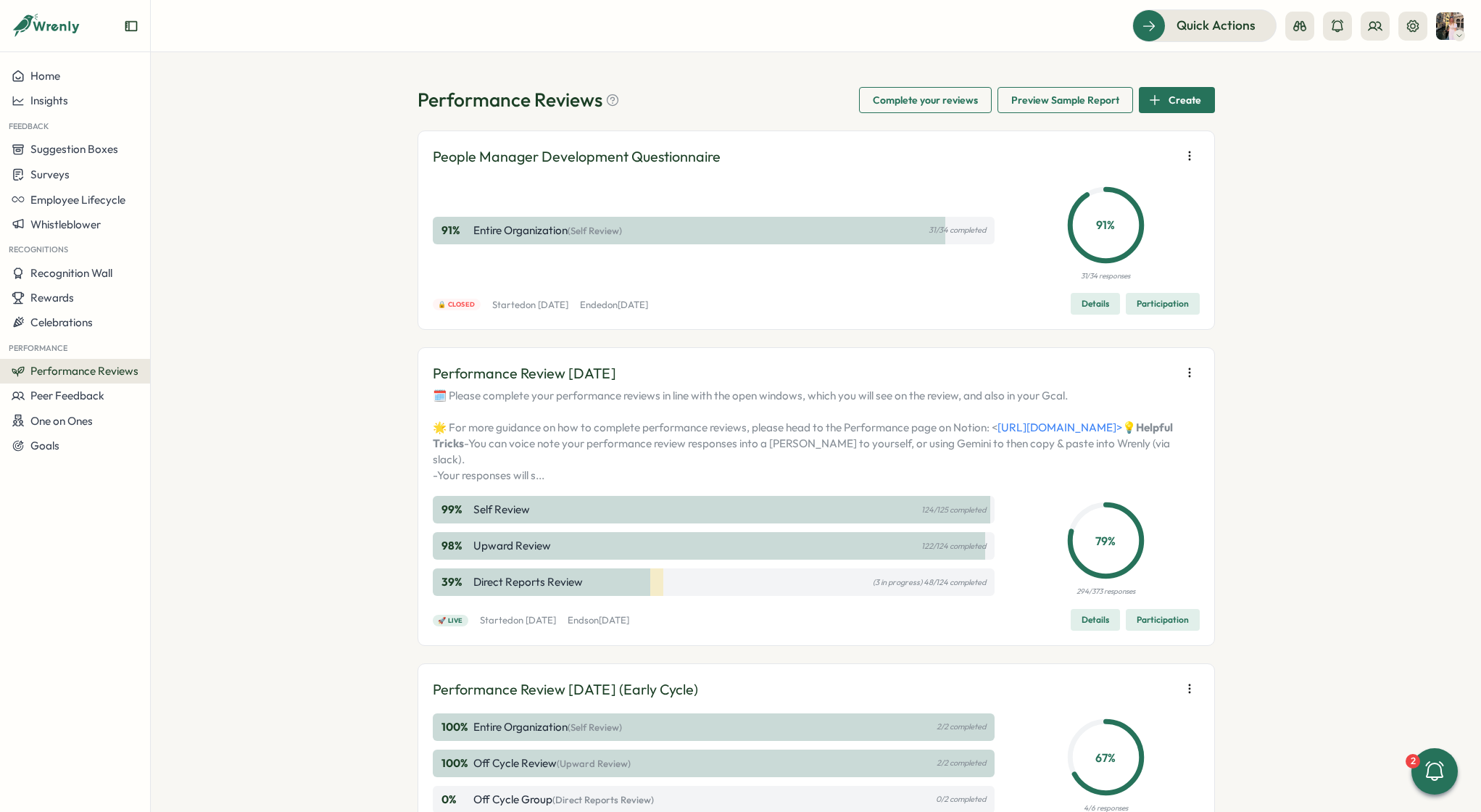
click at [1159, 630] on span "Participation" at bounding box center [1163, 620] width 52 height 20
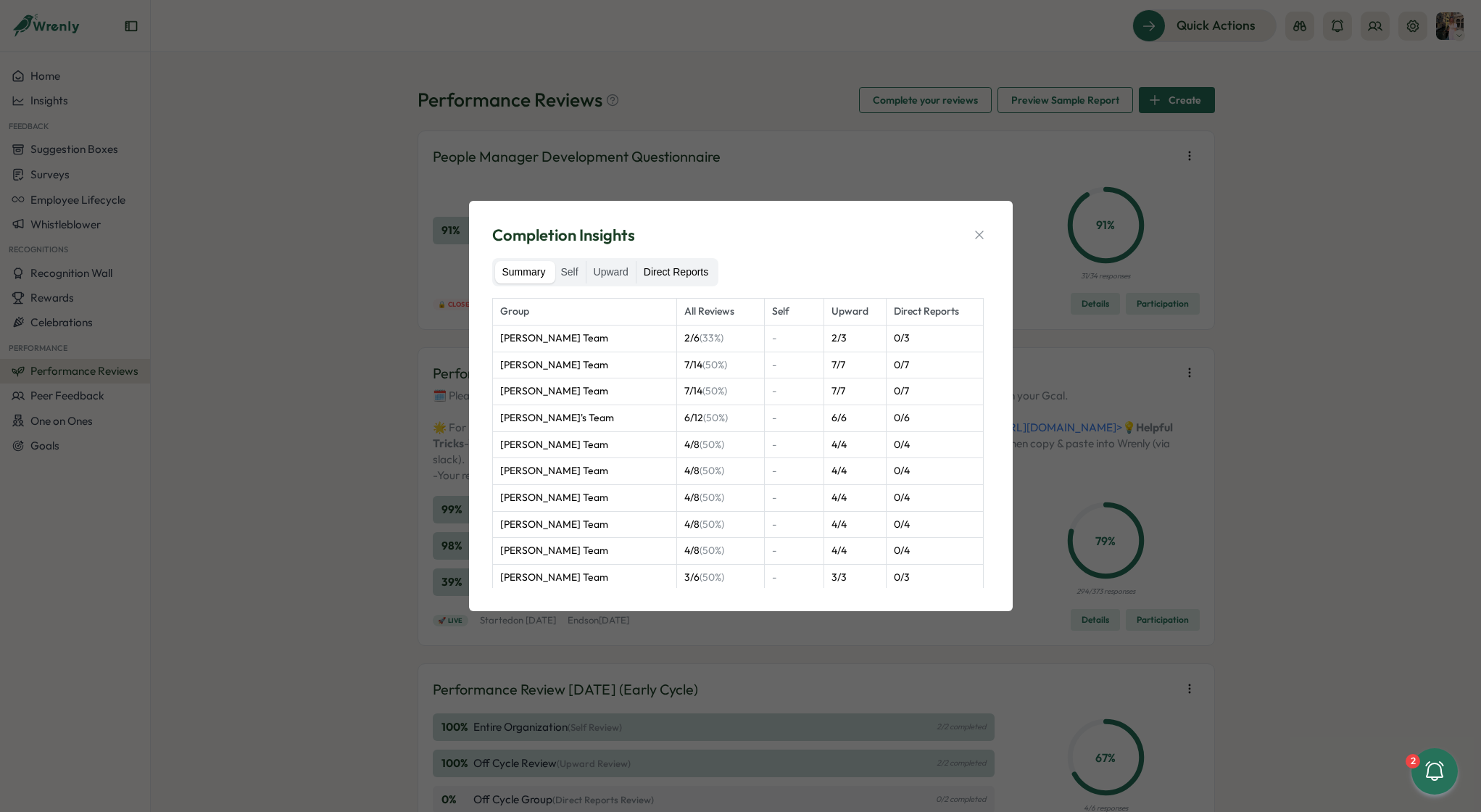
click at [669, 274] on label "Direct Reports" at bounding box center [676, 272] width 79 height 23
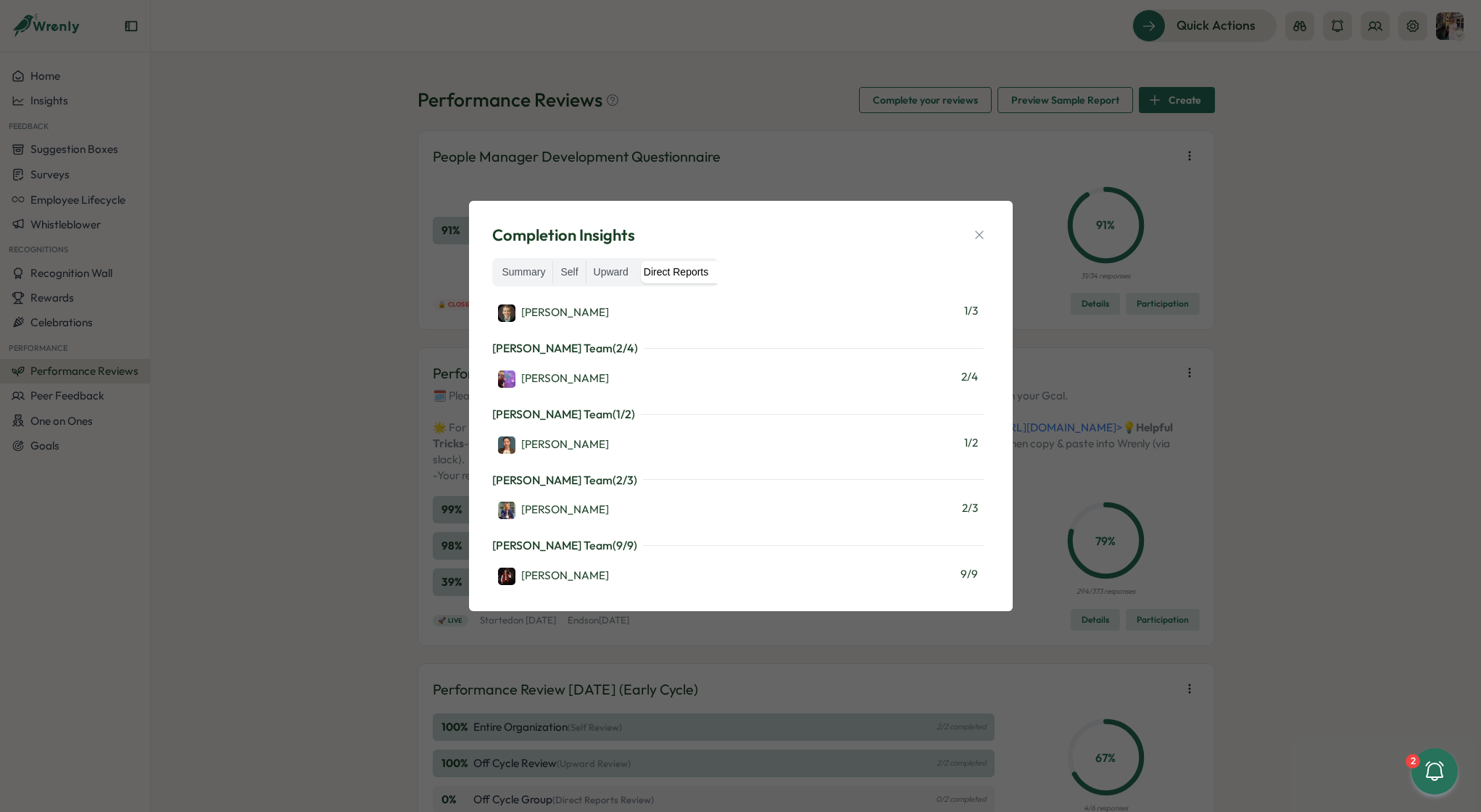
scroll to position [1707, 0]
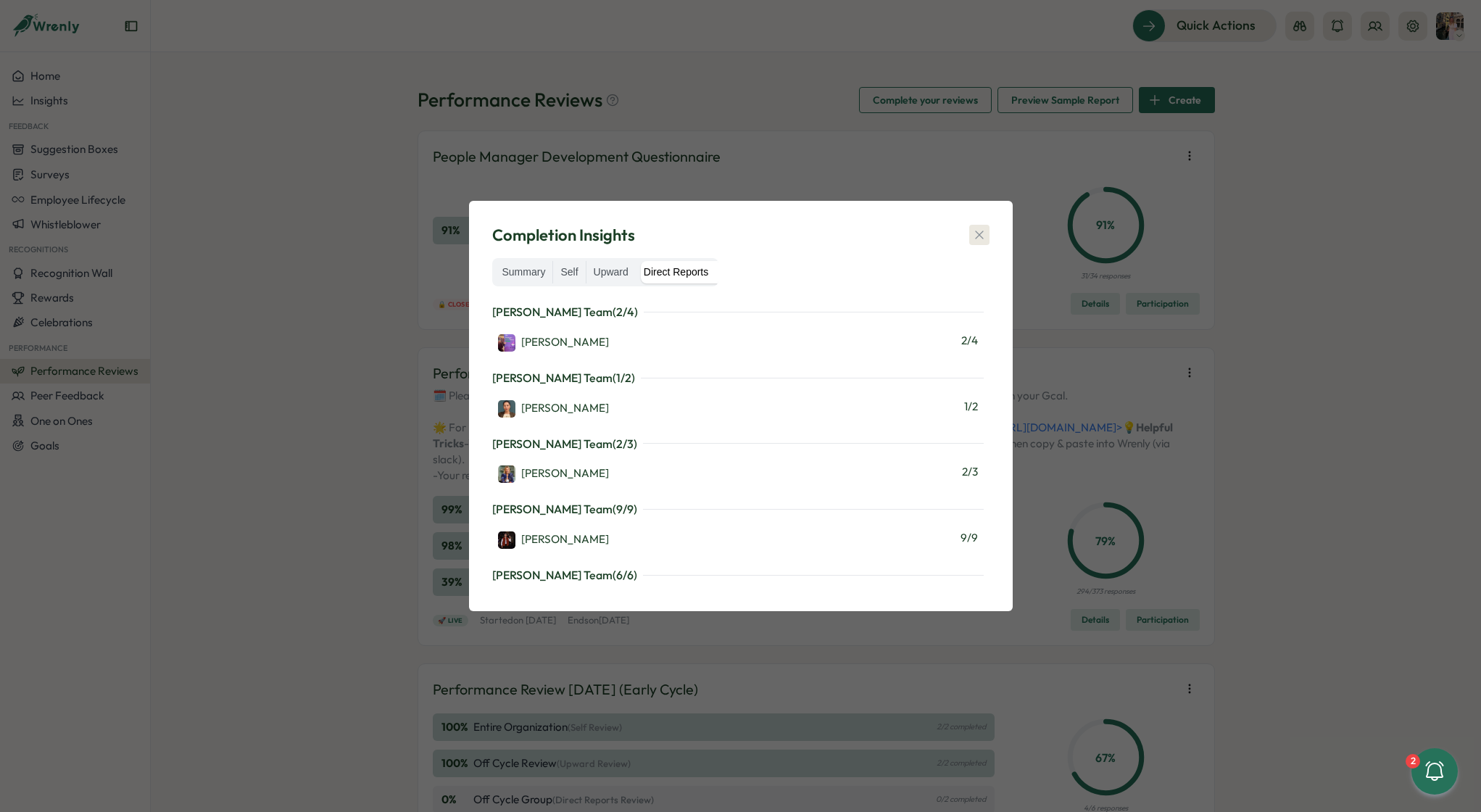
click at [978, 241] on icon "button" at bounding box center [979, 235] width 15 height 14
